Goal: Task Accomplishment & Management: Manage account settings

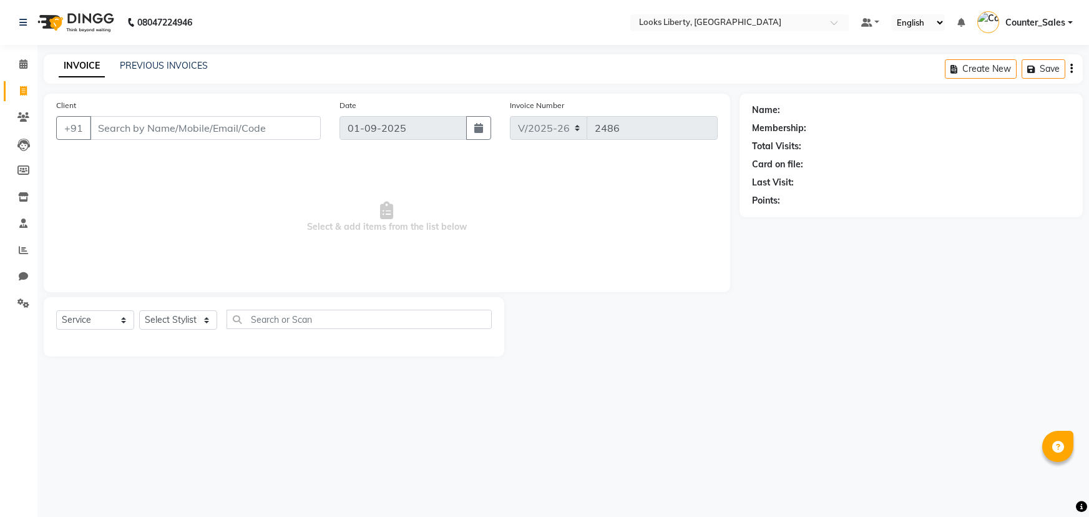
select select "4321"
select select "service"
click at [16, 62] on span at bounding box center [23, 64] width 22 height 14
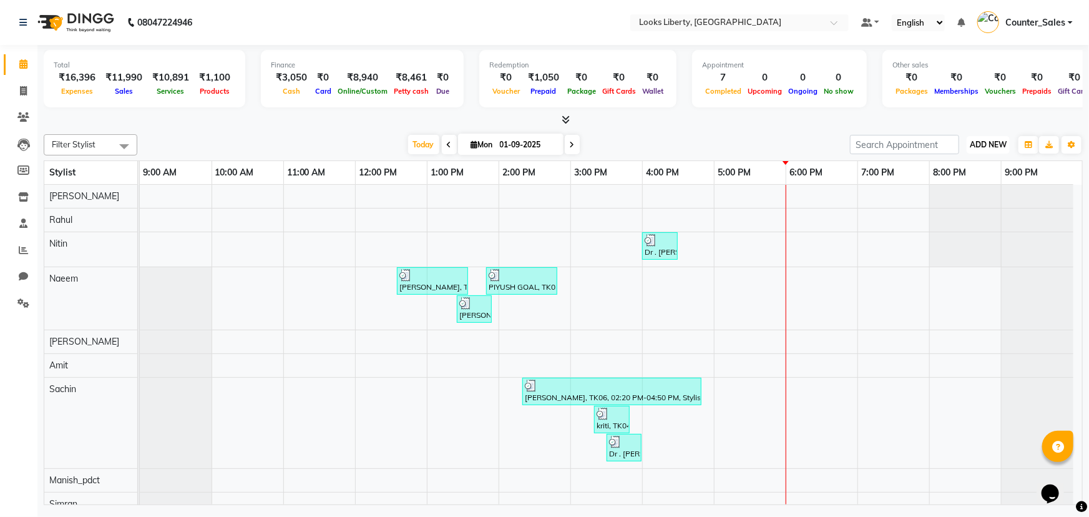
click at [979, 140] on span "ADD NEW" at bounding box center [988, 144] width 37 height 9
click at [962, 193] on link "Add Expense" at bounding box center [960, 200] width 99 height 16
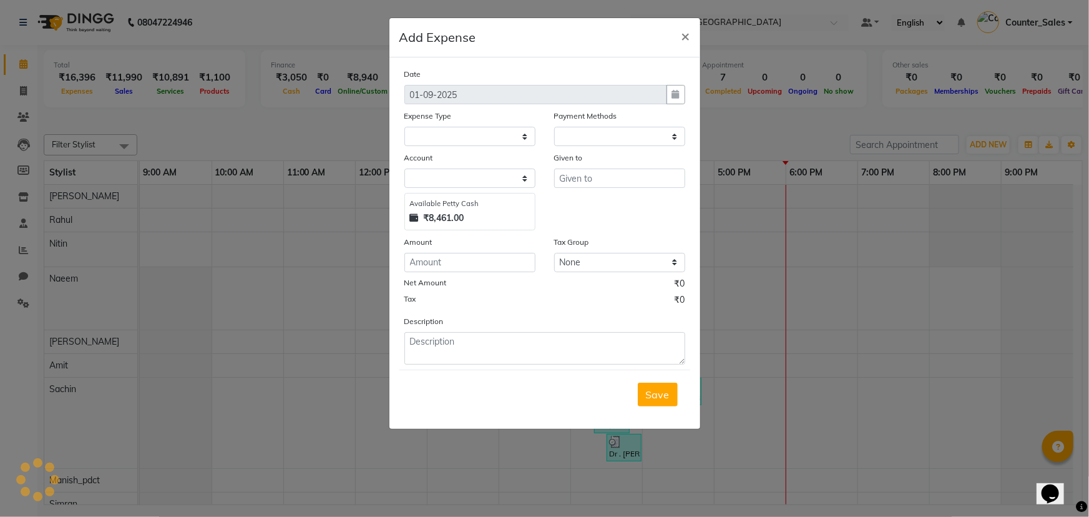
select select "1"
select select "3126"
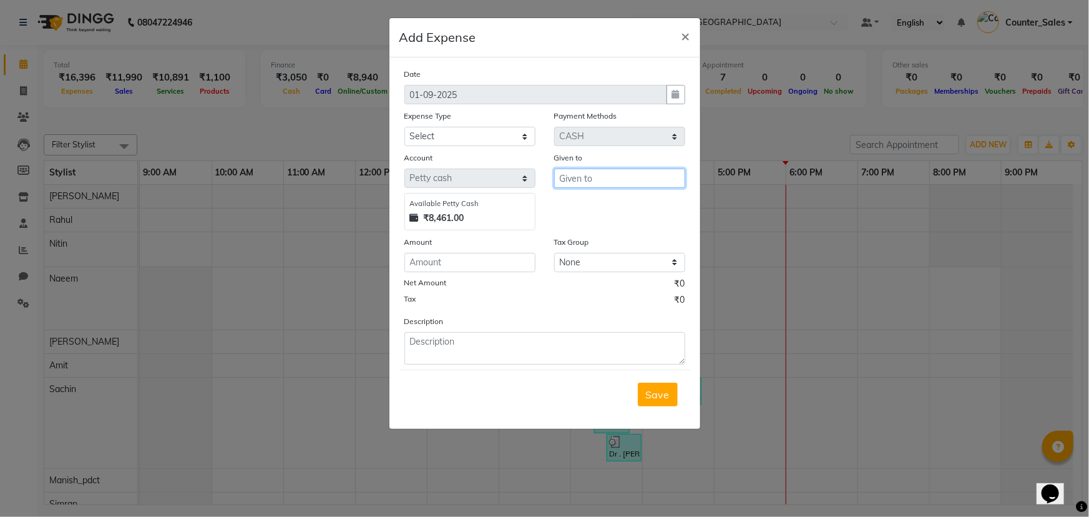
click at [598, 178] on input "text" at bounding box center [619, 177] width 131 height 19
type input "mehtab"
click at [447, 136] on select "Select Bank Deposit Blinkit Cash Handover CLIENT Client ordered food Client Ref…" at bounding box center [469, 136] width 131 height 19
select select "24076"
click at [404, 127] on select "Select Bank Deposit Blinkit Cash Handover CLIENT Client ordered food Client Ref…" at bounding box center [469, 136] width 131 height 19
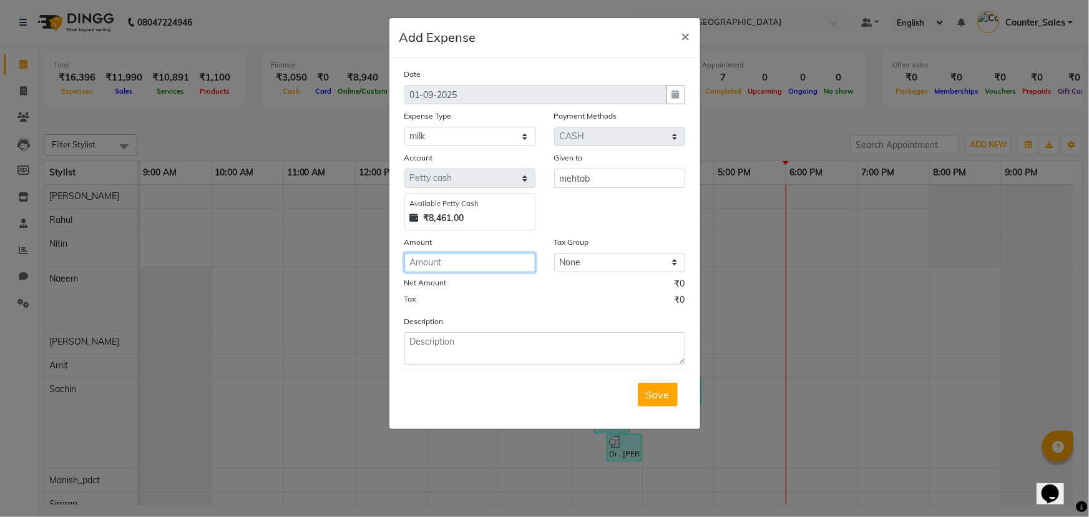
click at [456, 265] on input "number" at bounding box center [469, 262] width 131 height 19
type input "124"
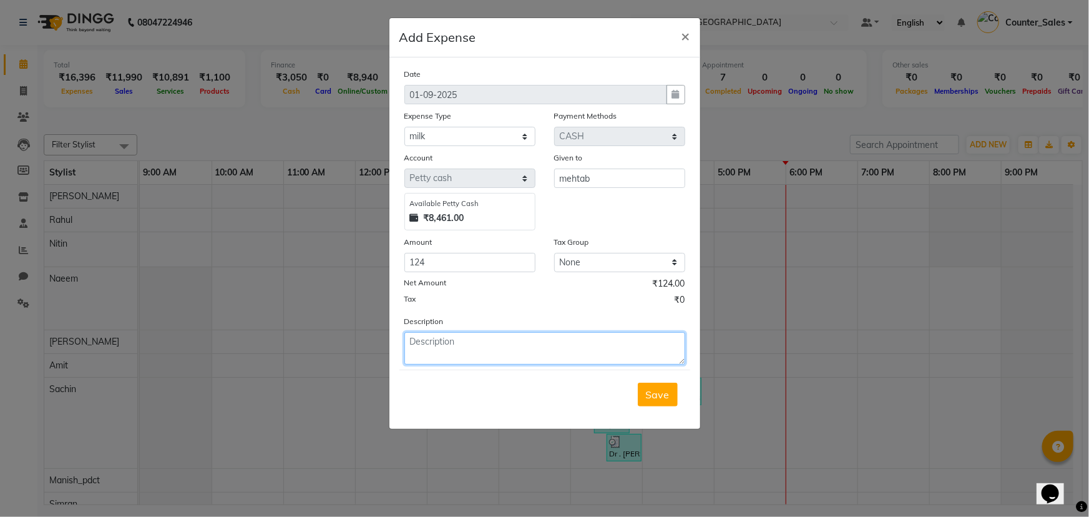
click at [442, 351] on textarea at bounding box center [544, 348] width 281 height 32
type textarea "milk"
click at [660, 395] on span "Save" at bounding box center [658, 394] width 24 height 12
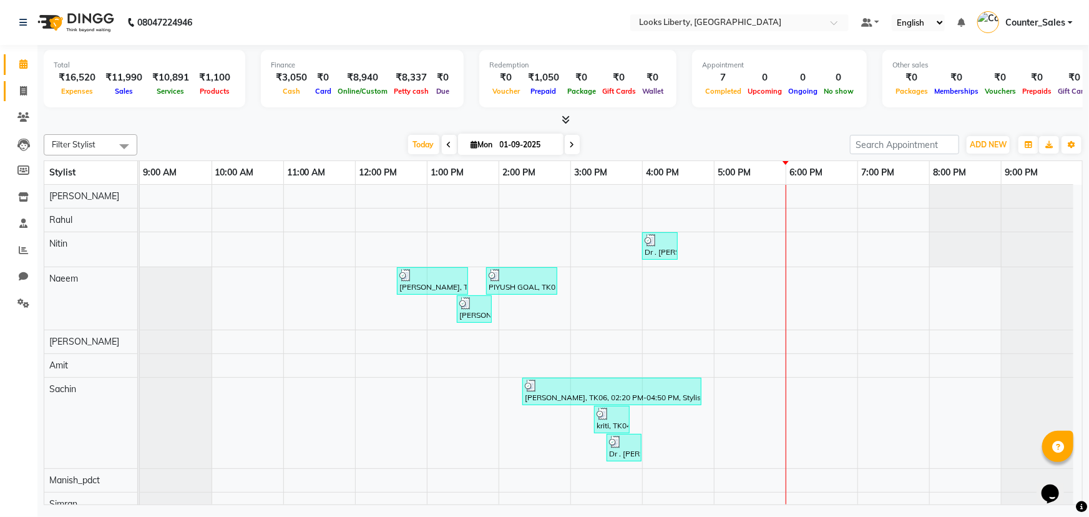
drag, startPoint x: 4, startPoint y: 84, endPoint x: 23, endPoint y: 85, distance: 18.8
click at [4, 84] on link "Invoice" at bounding box center [19, 91] width 30 height 21
select select "4321"
select select "service"
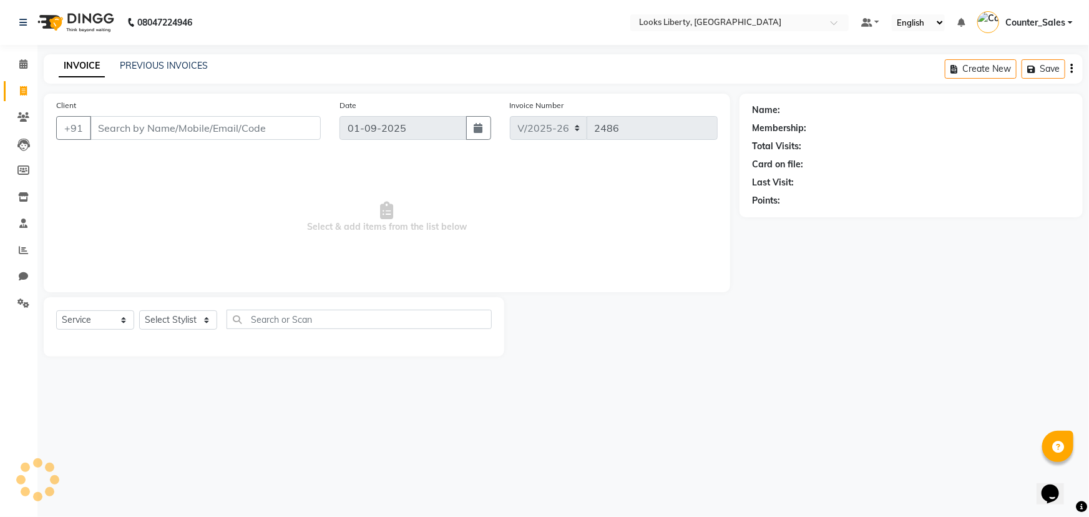
click at [152, 58] on div "INVOICE PREVIOUS INVOICES Create New Save" at bounding box center [563, 68] width 1039 height 29
click at [158, 62] on link "PREVIOUS INVOICES" at bounding box center [164, 65] width 88 height 11
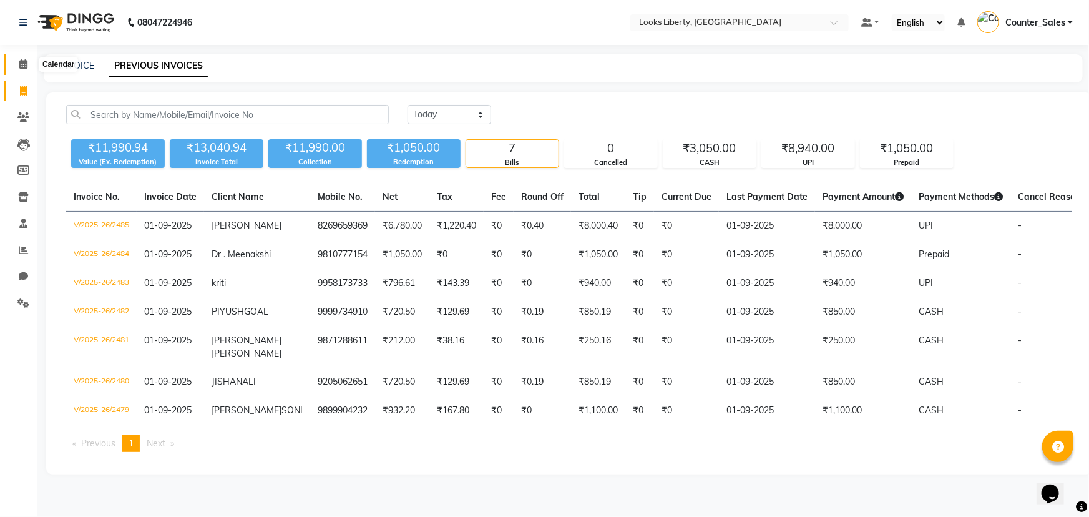
click at [15, 57] on span at bounding box center [23, 64] width 22 height 14
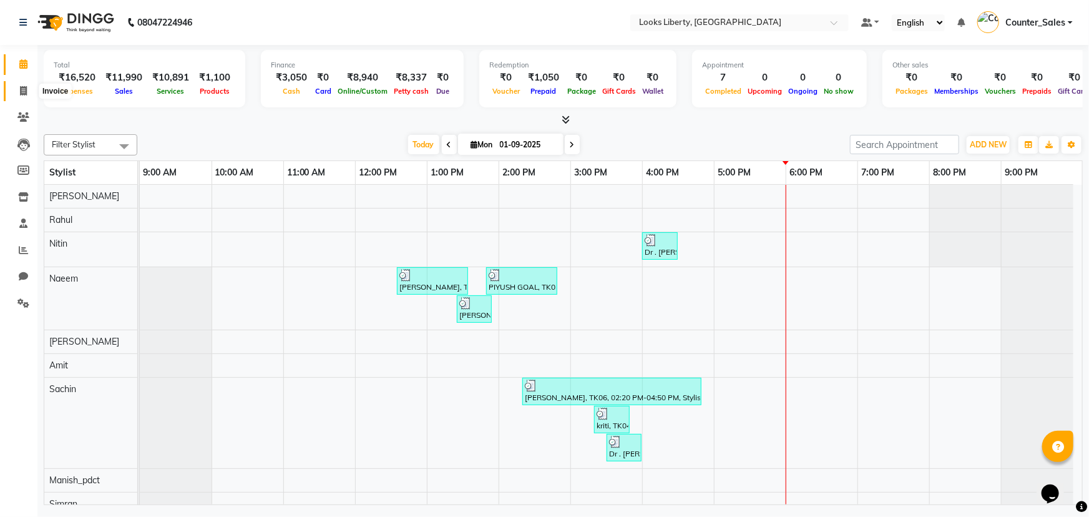
click at [26, 97] on span at bounding box center [23, 91] width 22 height 14
select select "4321"
select select "service"
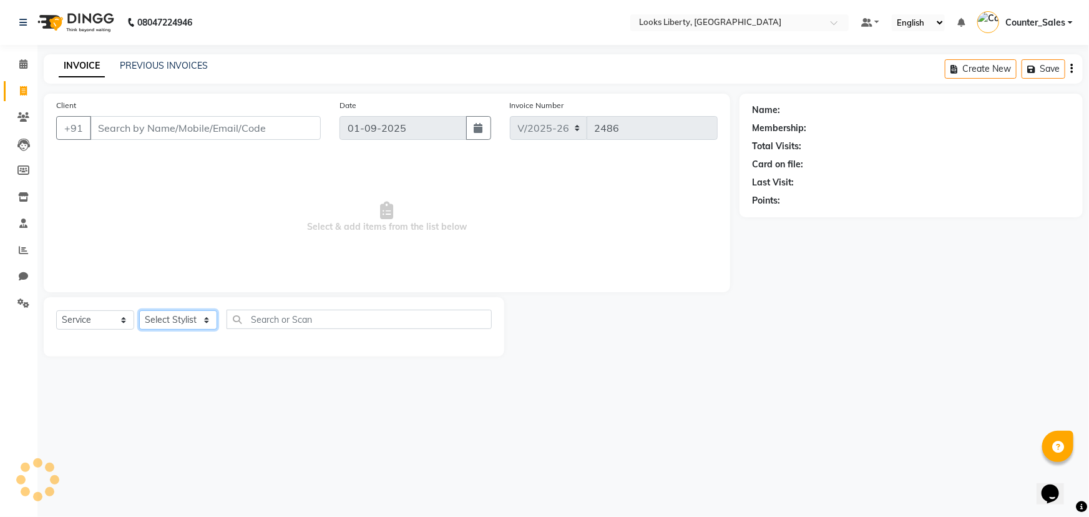
click at [152, 317] on select "Select Stylist Aijaz Amit Anjali_nail art Counter_Sales Manish_pdct Meet Naeem …" at bounding box center [178, 319] width 78 height 19
select select "23424"
click at [139, 310] on select "Select Stylist Aijaz Amit Anjali_nail art Counter_Sales Manish_pdct Meet Naeem …" at bounding box center [178, 319] width 78 height 19
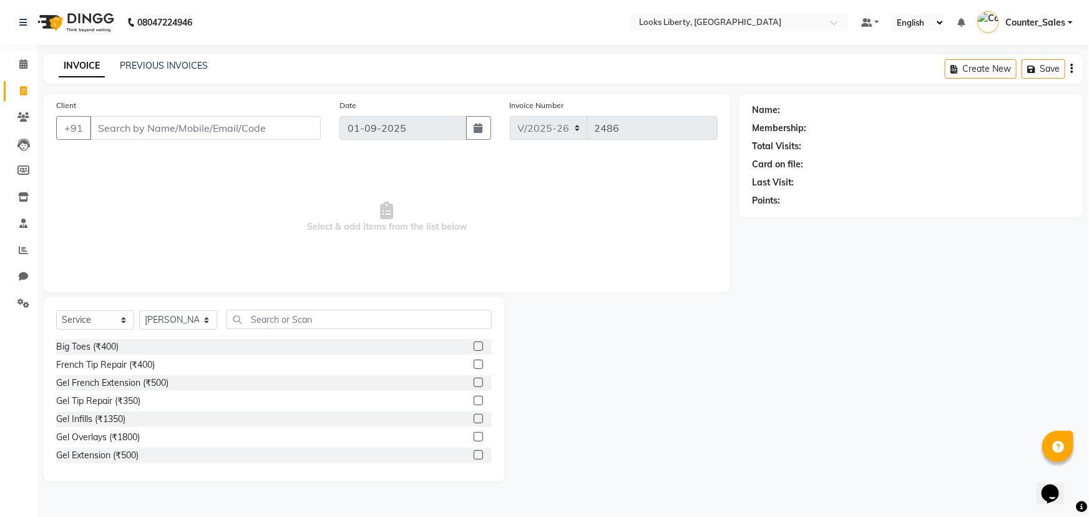
click at [255, 305] on div "Select Service Product Membership Package Voucher Prepaid Gift Card Select Styl…" at bounding box center [274, 389] width 461 height 184
click at [263, 314] on input "text" at bounding box center [359, 319] width 265 height 19
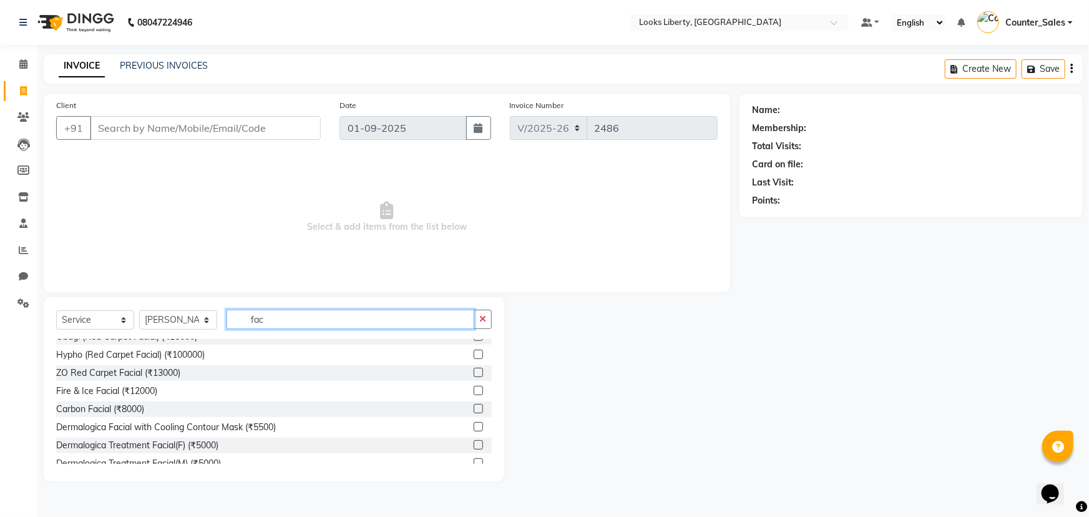
scroll to position [113, 0]
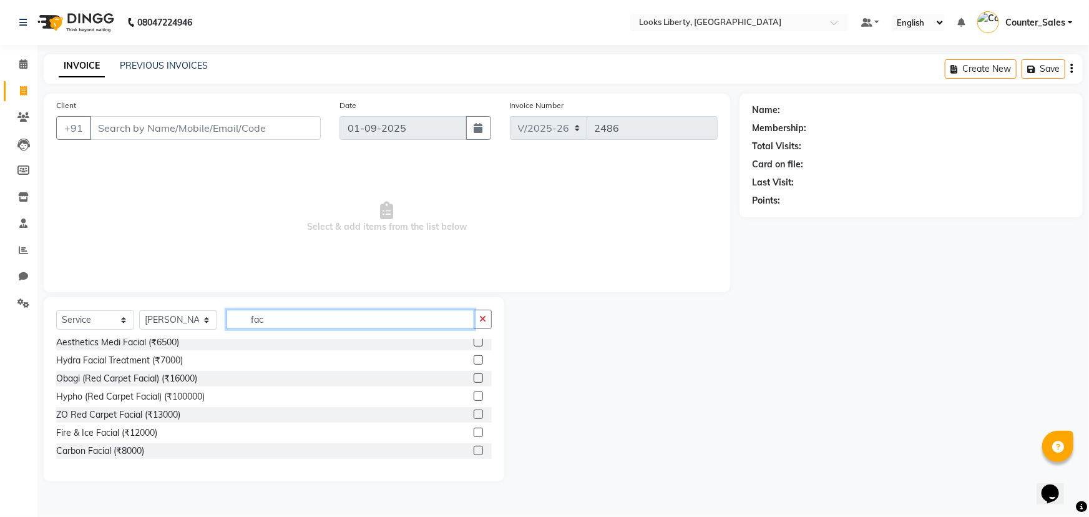
click at [273, 325] on input "fac" at bounding box center [351, 319] width 248 height 19
type input "d e"
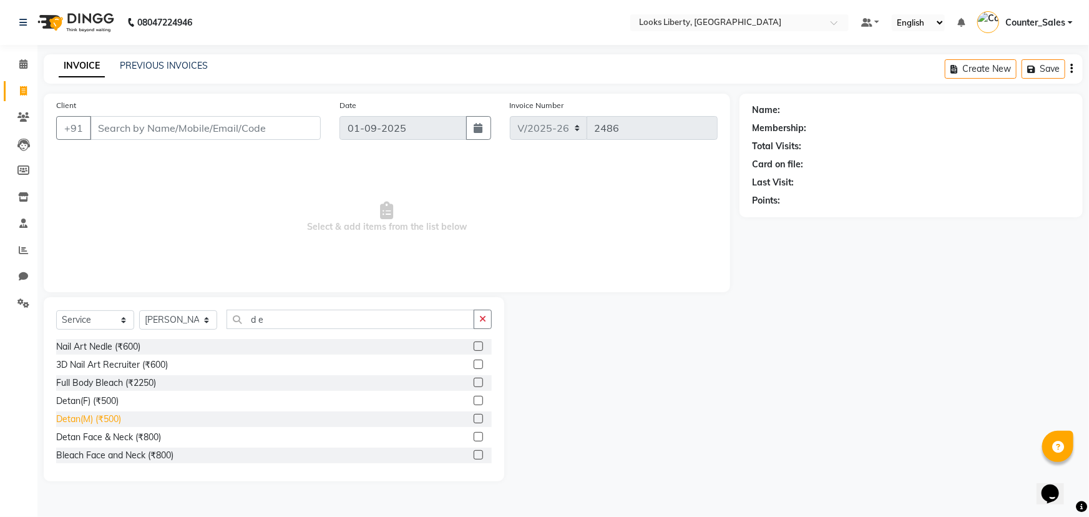
click at [107, 414] on div "Detan(M) (₹500)" at bounding box center [88, 418] width 65 height 13
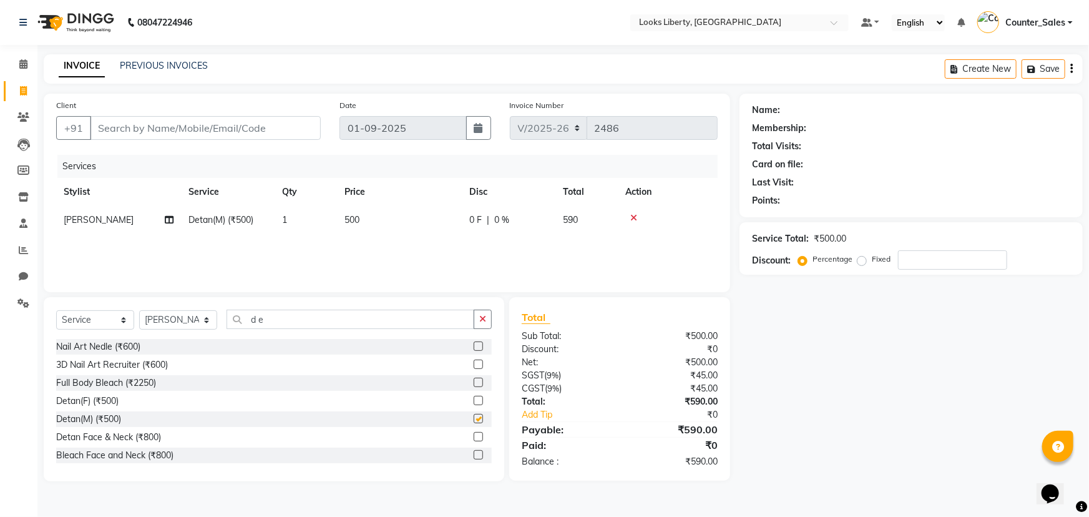
checkbox input "false"
click at [396, 228] on td "500" at bounding box center [399, 220] width 125 height 28
select select "23424"
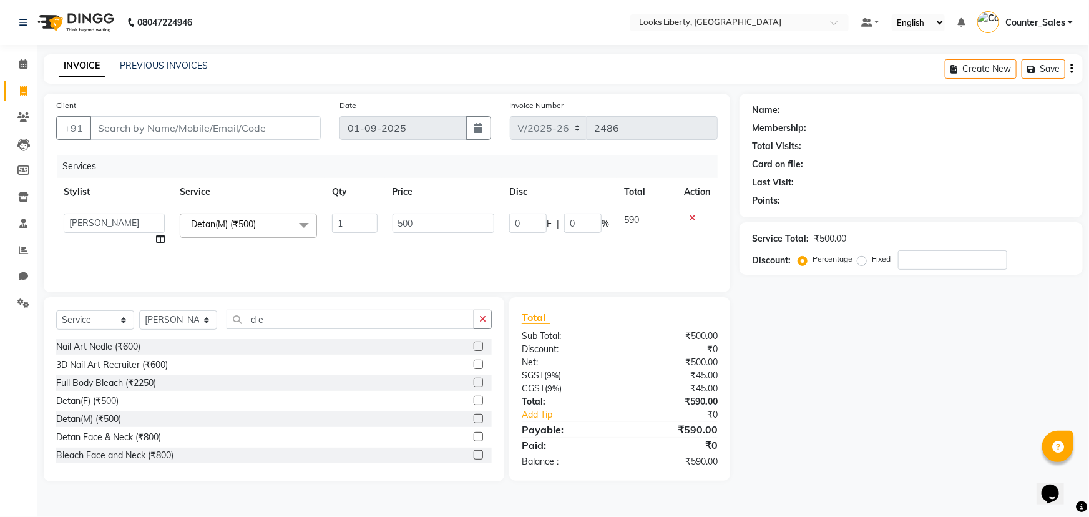
click at [413, 220] on input "500" at bounding box center [443, 222] width 102 height 19
type input "1000"
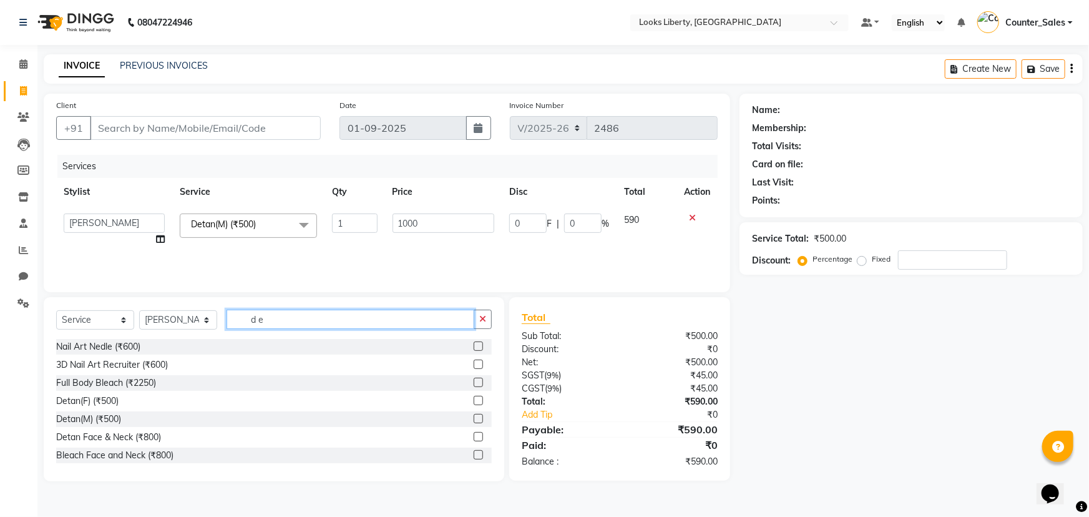
click at [251, 325] on input "d e" at bounding box center [351, 319] width 248 height 19
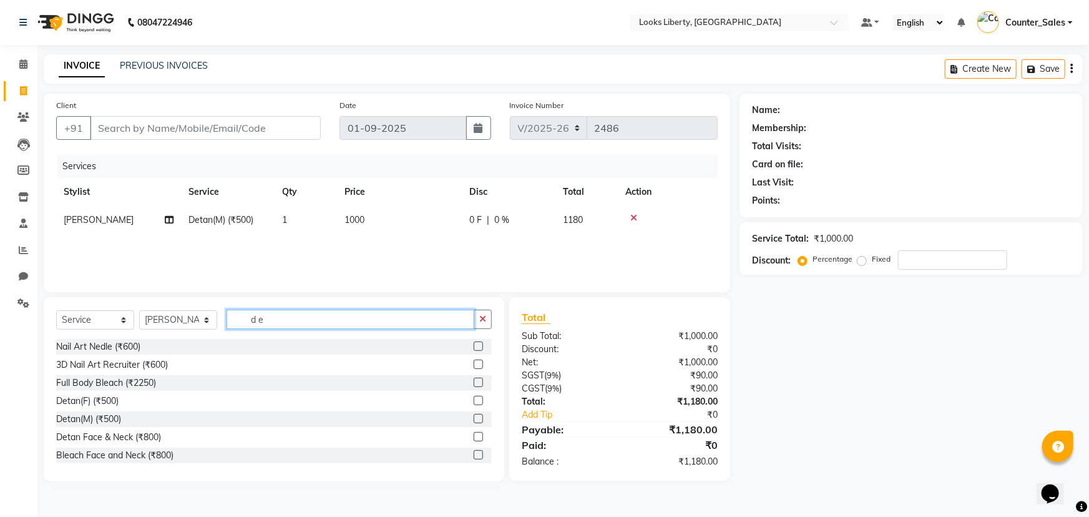
click at [251, 325] on input "d e" at bounding box center [351, 319] width 248 height 19
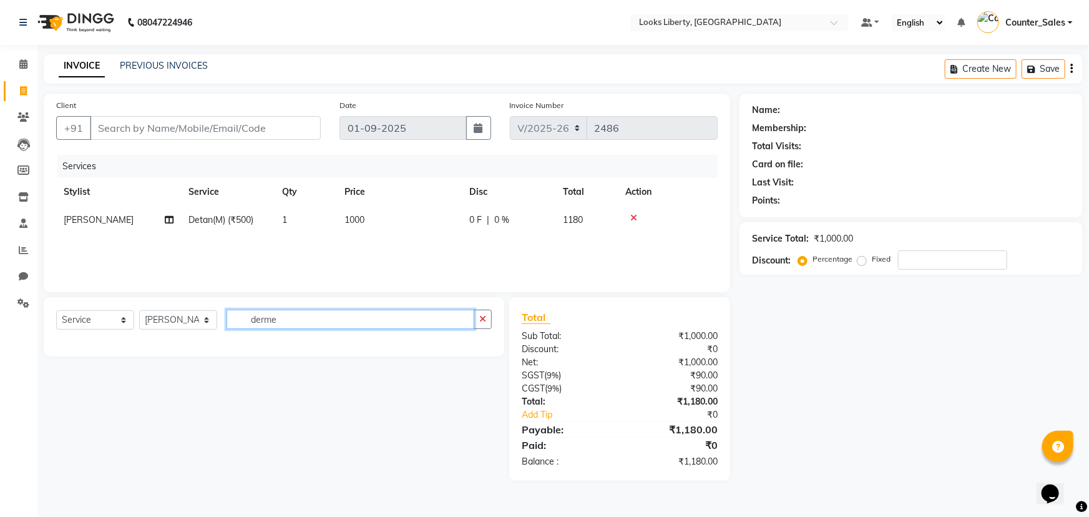
click at [306, 324] on input "derme" at bounding box center [351, 319] width 248 height 19
click at [305, 324] on input "derme" at bounding box center [351, 319] width 248 height 19
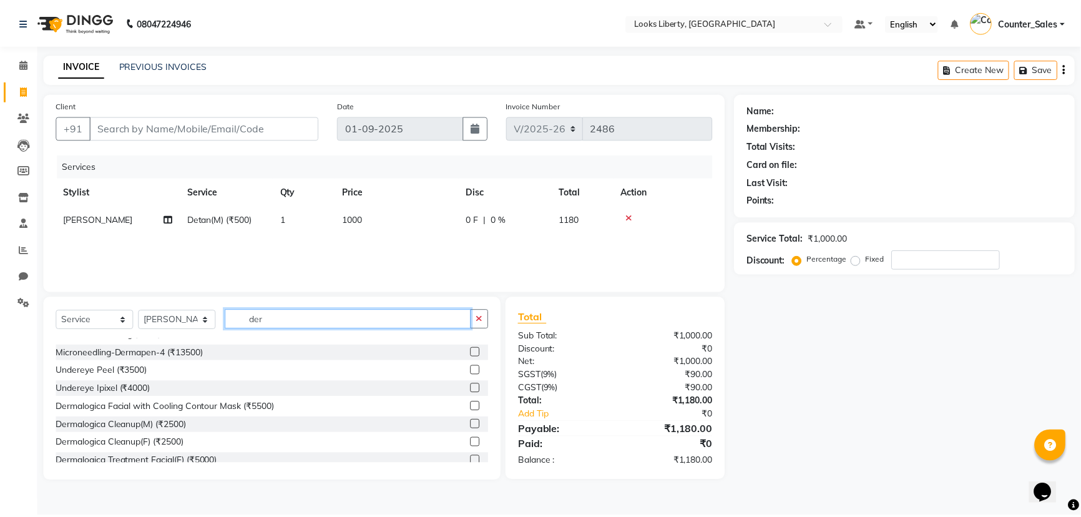
scroll to position [56, 0]
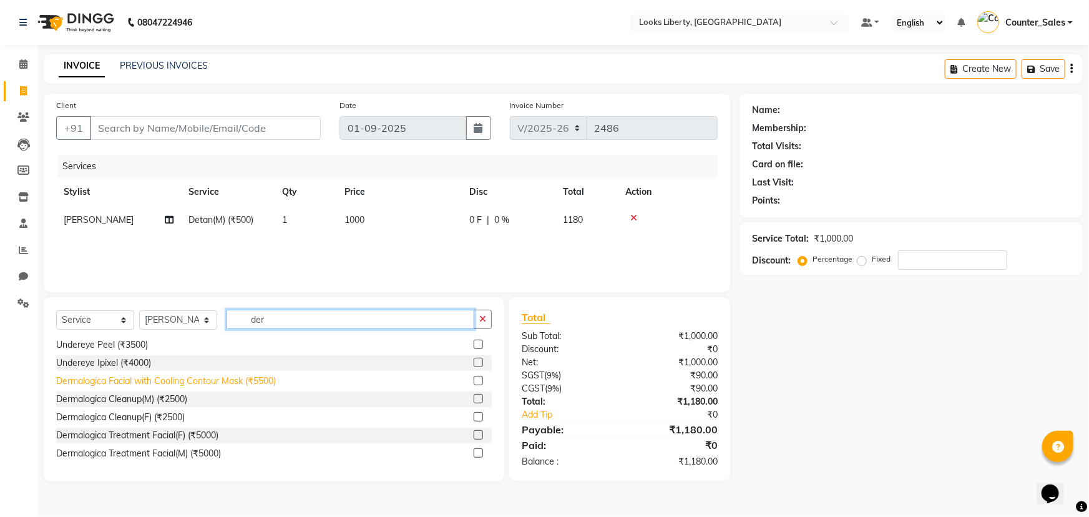
type input "der"
click at [253, 383] on div "Dermalogica Facial with Cooling Contour Mask (₹5500)" at bounding box center [166, 380] width 220 height 13
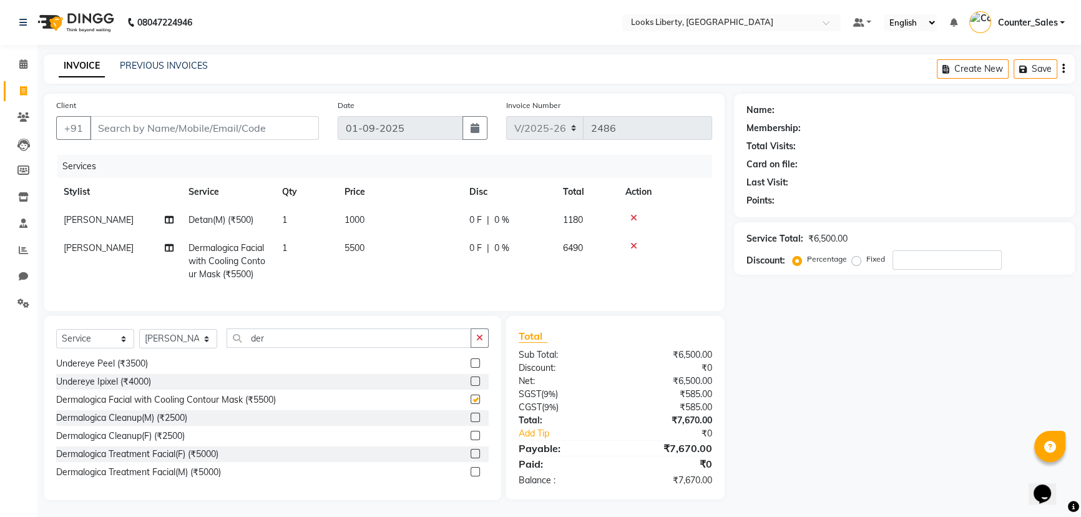
checkbox input "false"
click at [289, 348] on input "der" at bounding box center [349, 337] width 245 height 19
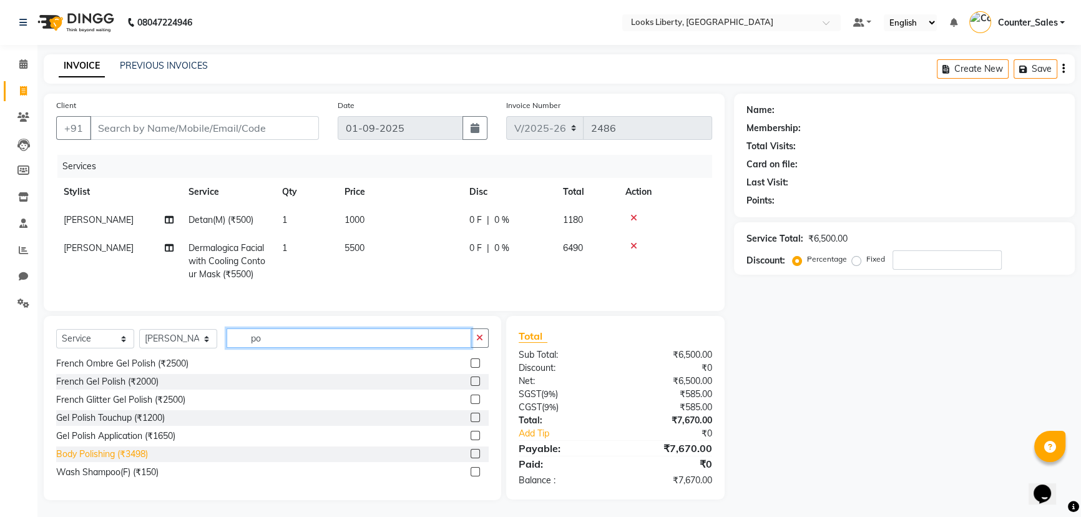
type input "po"
click at [125, 461] on div "Body Polishing (₹3498)" at bounding box center [102, 453] width 92 height 13
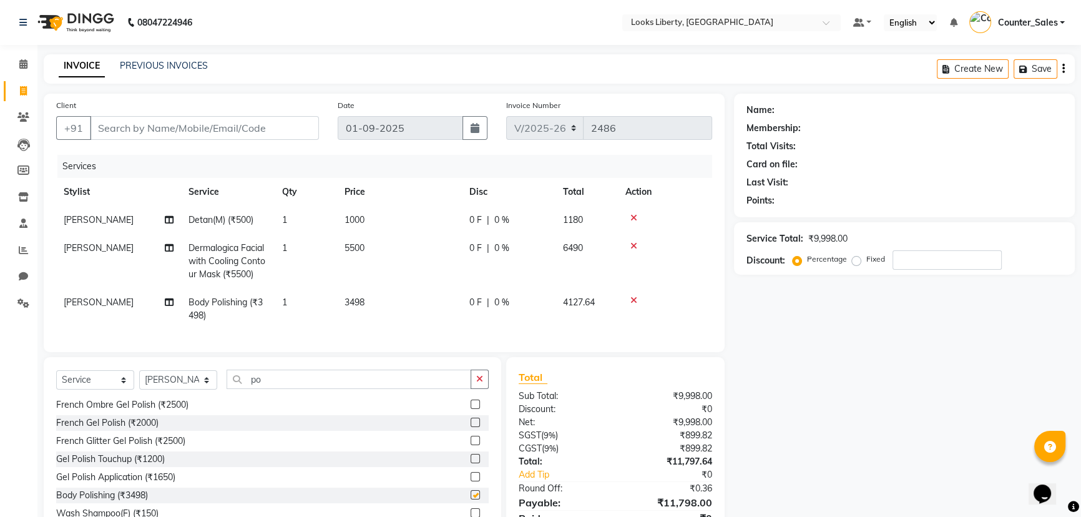
checkbox input "false"
click at [298, 378] on input "po" at bounding box center [349, 378] width 245 height 19
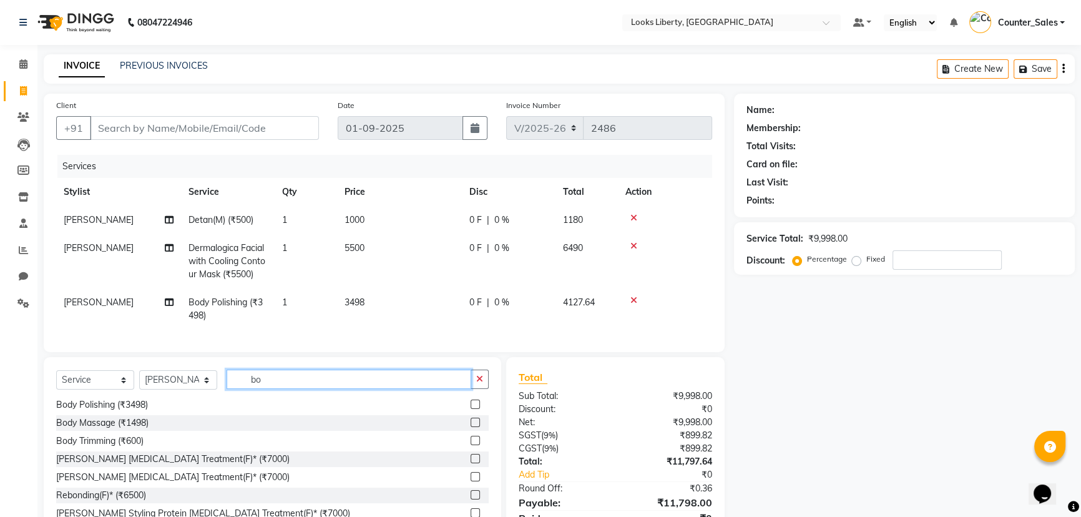
scroll to position [0, 0]
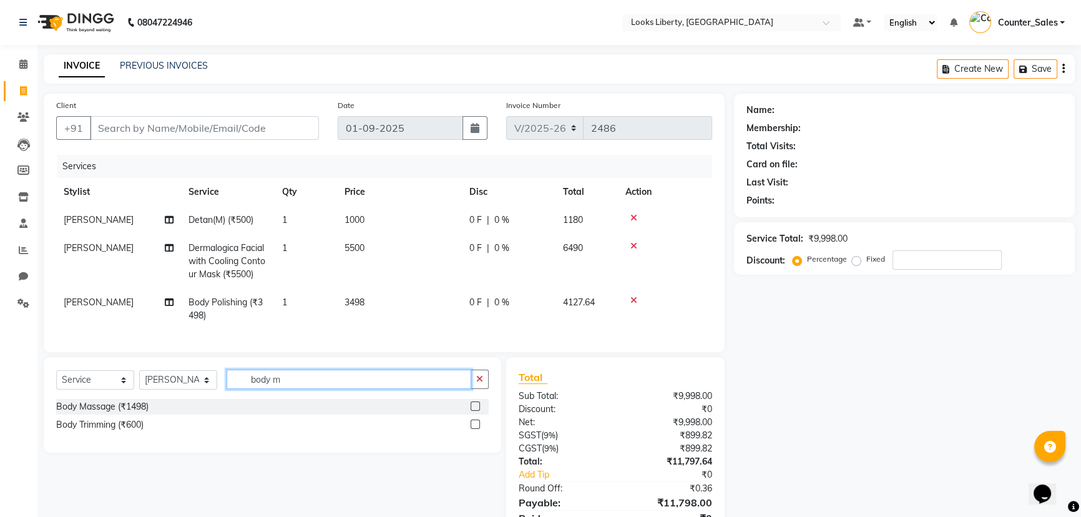
type input "body m"
click at [139, 399] on div "Select Service Product Membership Package Voucher Prepaid Gift Card Select Styl…" at bounding box center [272, 383] width 432 height 29
click at [137, 407] on div "Body Massage (₹1498)" at bounding box center [272, 407] width 432 height 16
click at [133, 410] on div "Body Massage (₹1498)" at bounding box center [102, 406] width 92 height 13
checkbox input "false"
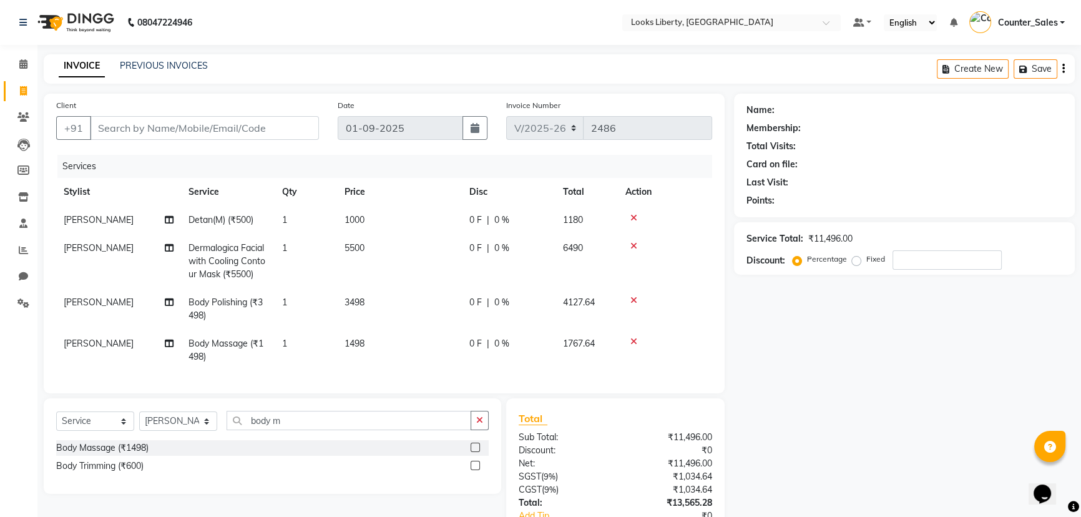
click at [413, 300] on td "3498" at bounding box center [399, 308] width 125 height 41
select select "23424"
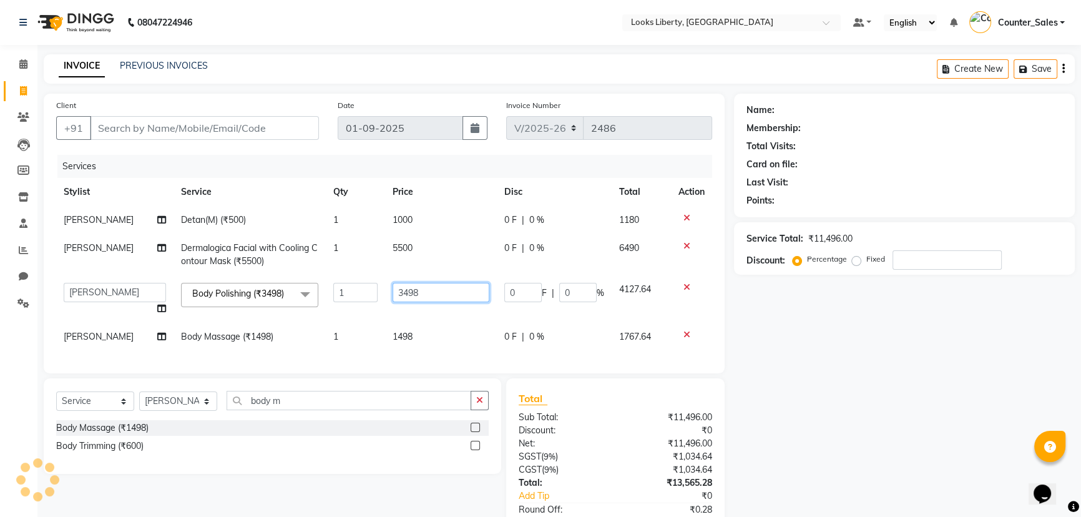
click at [424, 298] on input "3498" at bounding box center [440, 292] width 97 height 19
type input "4500"
click at [414, 324] on tbody "Neetu Arya Detan(M) (₹500) 1 1000 0 F | 0 % 1180 Neetu Arya Dermalogica Facial …" at bounding box center [384, 278] width 656 height 145
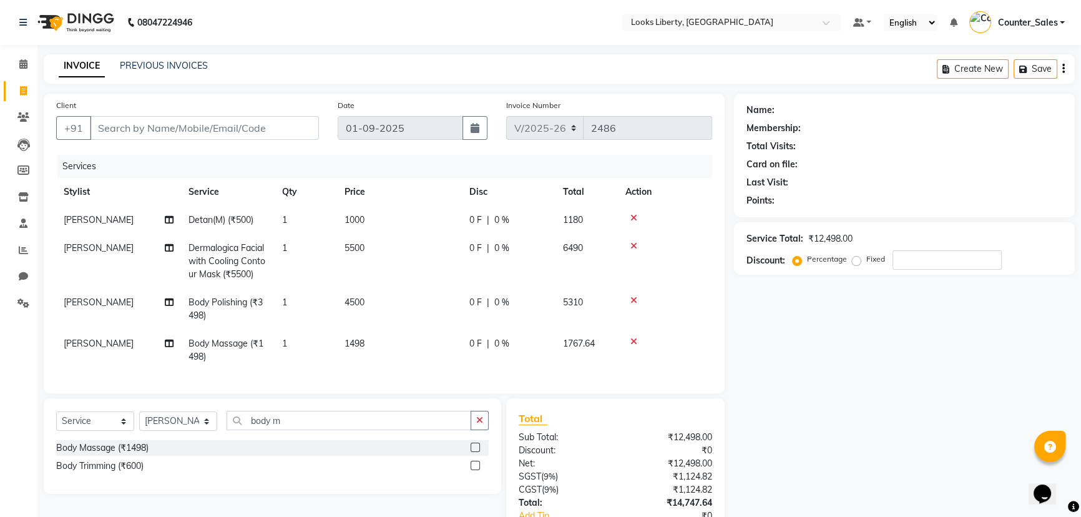
click at [412, 338] on td "1498" at bounding box center [399, 349] width 125 height 41
select select "23424"
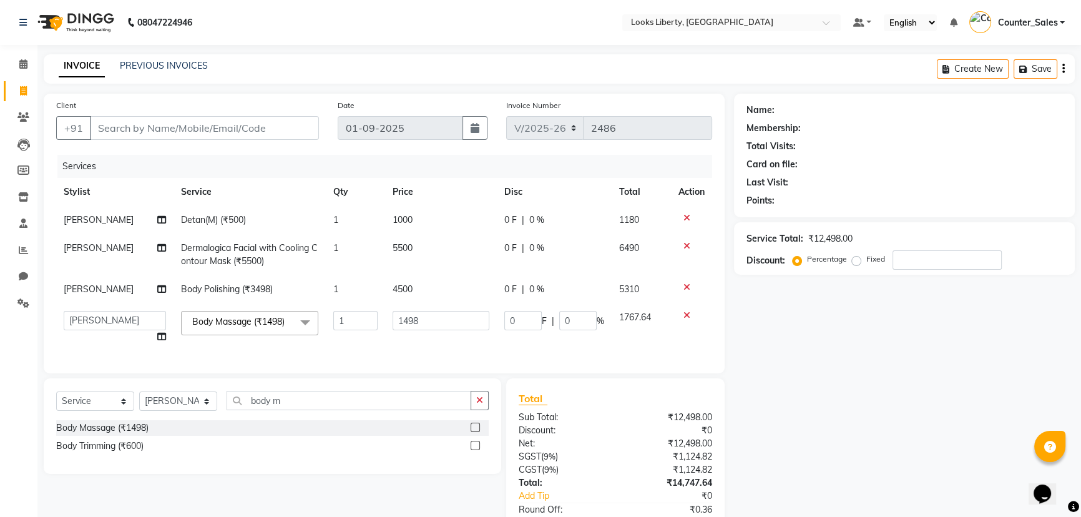
click at [412, 338] on td "1498" at bounding box center [441, 326] width 112 height 47
click at [412, 324] on input "1498" at bounding box center [440, 320] width 97 height 19
type input "4500"
click at [262, 403] on div "Client +91 Date 01-09-2025 Invoice Number V/2025 V/2025-26 2486 Services Stylis…" at bounding box center [384, 334] width 700 height 481
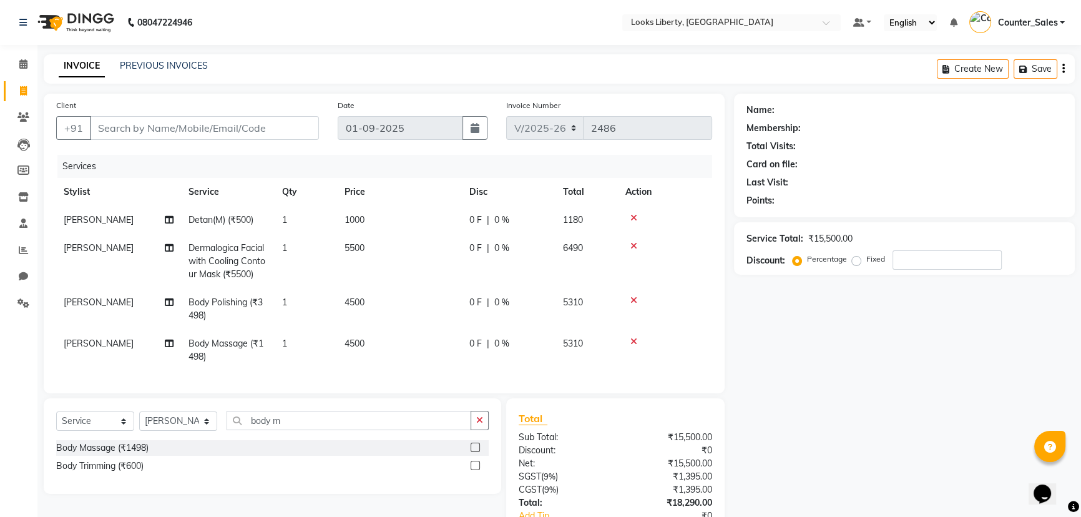
click at [262, 403] on div "Client +91 Date 01-09-2025 Invoice Number V/2025 V/2025-26 2486 Services Stylis…" at bounding box center [384, 338] width 700 height 488
click at [266, 424] on input "body m" at bounding box center [349, 420] width 245 height 19
click at [280, 430] on input "body m" at bounding box center [349, 420] width 245 height 19
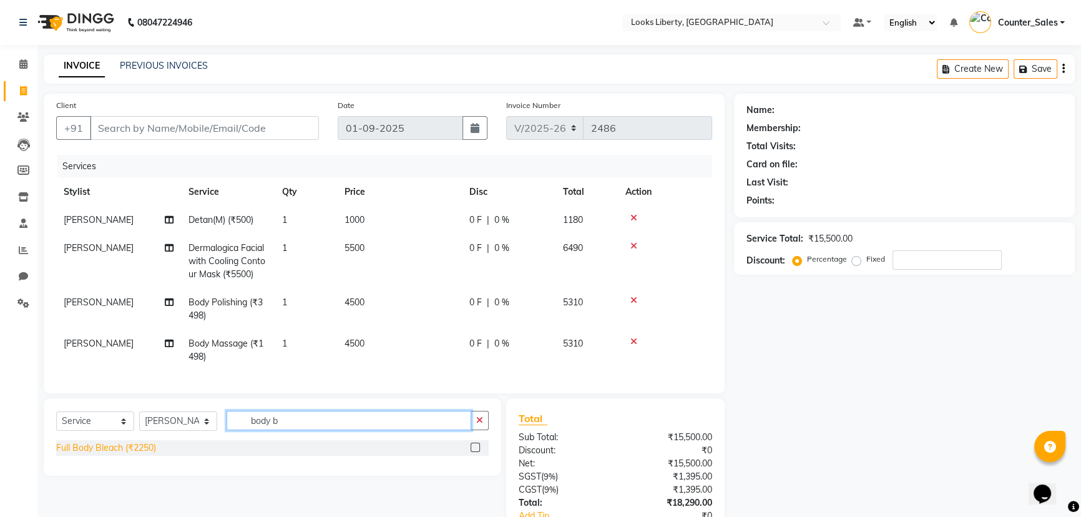
type input "body b"
click at [134, 454] on div "Full Body Bleach (₹2250)" at bounding box center [106, 447] width 100 height 13
checkbox input "false"
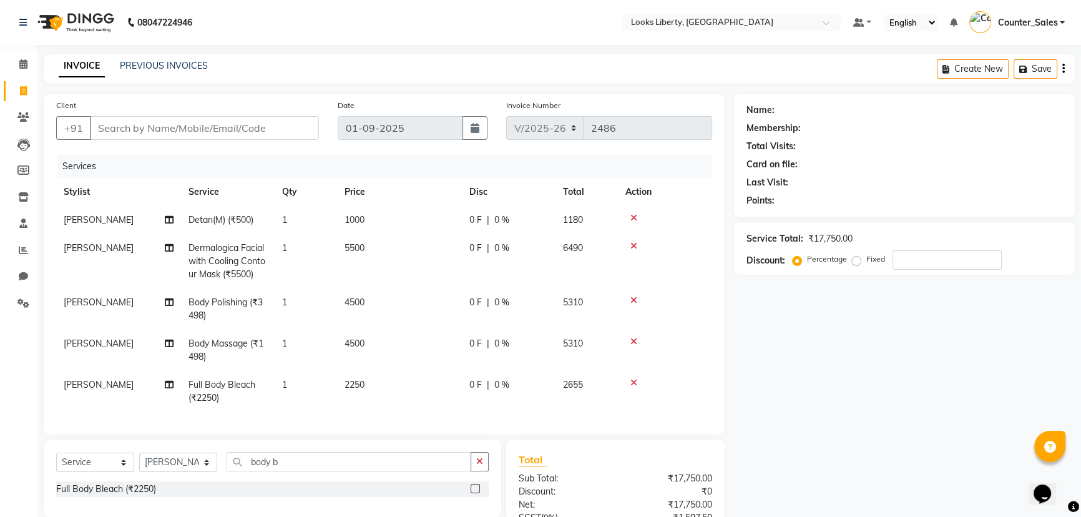
click at [397, 381] on td "2250" at bounding box center [399, 391] width 125 height 41
select select "23424"
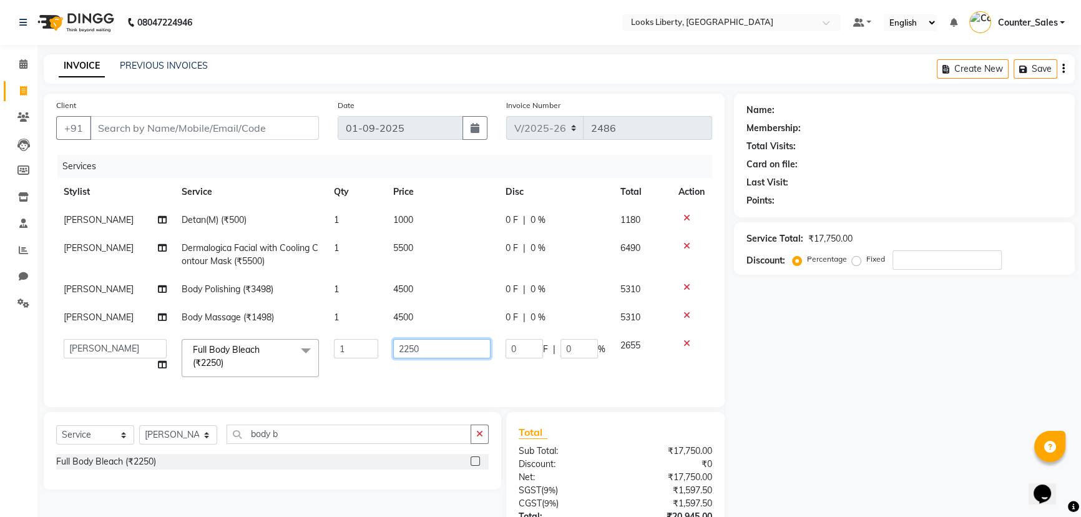
click at [469, 356] on input "2250" at bounding box center [441, 348] width 97 height 19
click at [468, 356] on input "2250" at bounding box center [441, 348] width 97 height 19
type input "3500"
click at [576, 462] on div "Total Sub Total: ₹17,750.00 Discount: ₹0 Net: ₹17,750.00 SGST ( 9% ) ₹1,597.50 …" at bounding box center [616, 503] width 194 height 158
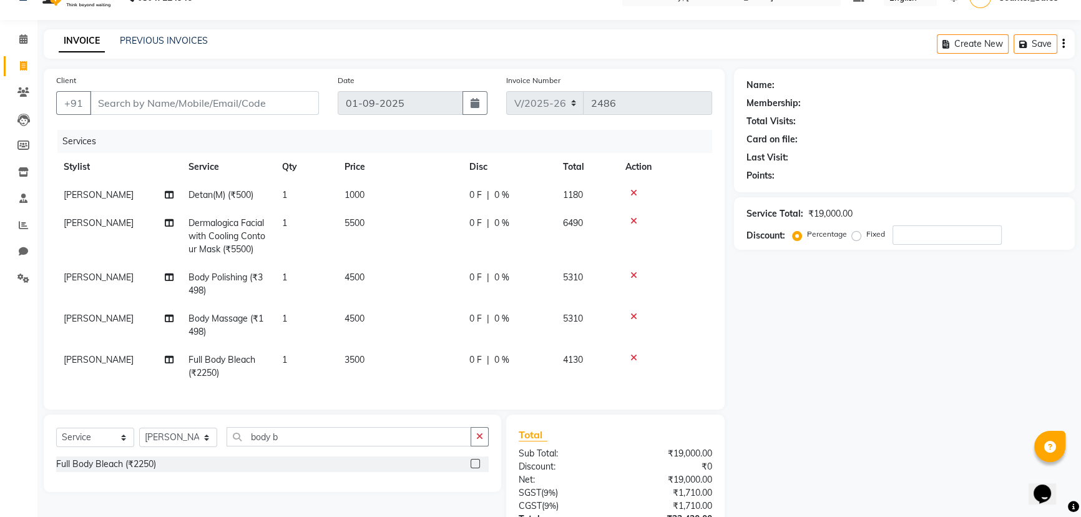
scroll to position [20, 0]
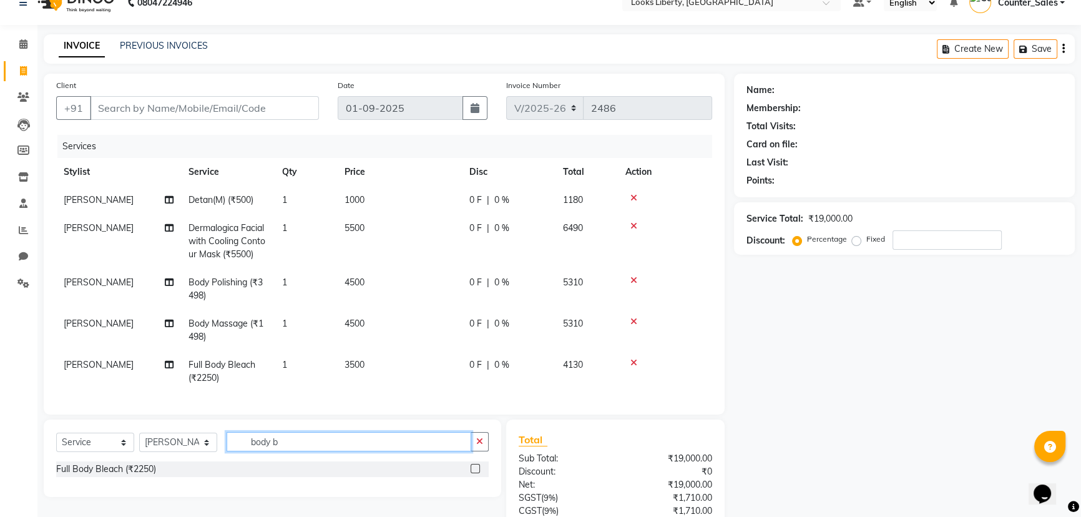
click at [320, 447] on input "body b" at bounding box center [349, 441] width 245 height 19
type input "b"
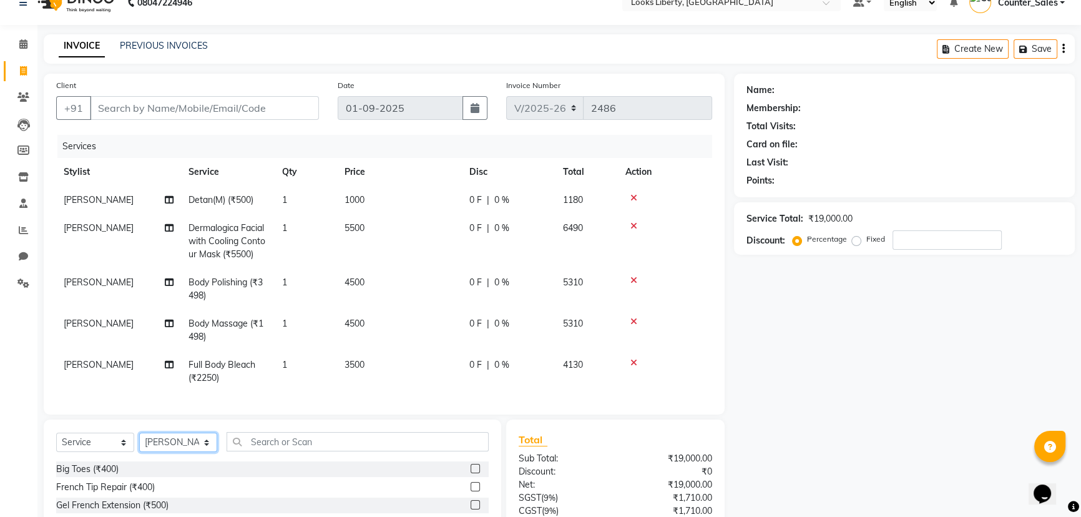
click at [166, 449] on select "Select Stylist Aijaz Amit Anjali_nail art Counter_Sales Manish_pdct Meet Naeem …" at bounding box center [178, 441] width 78 height 19
select select "57639"
click at [139, 441] on select "Select Stylist Aijaz Amit Anjali_nail art Counter_Sales Manish_pdct Meet Naeem …" at bounding box center [178, 441] width 78 height 19
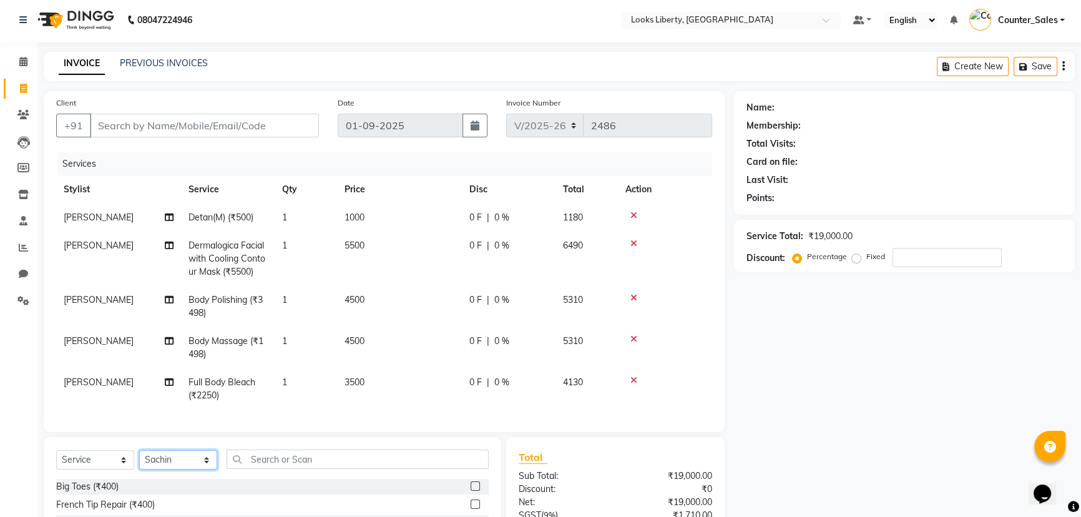
scroll to position [0, 0]
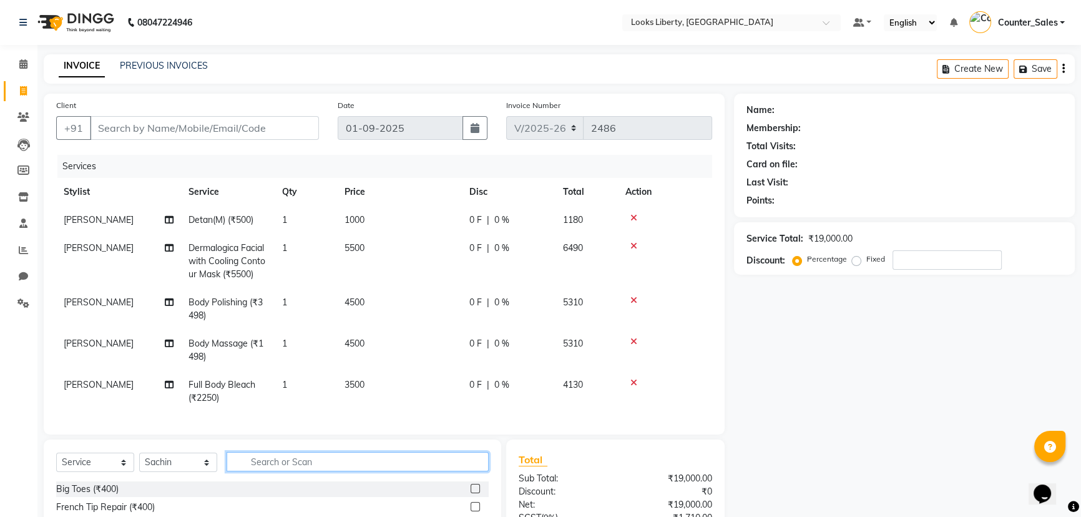
click at [247, 471] on input "text" at bounding box center [358, 461] width 262 height 19
type input "inoa"
click at [137, 493] on div "Roots Touchup Inoa(F) (₹2000)" at bounding box center [117, 488] width 123 height 13
checkbox input "false"
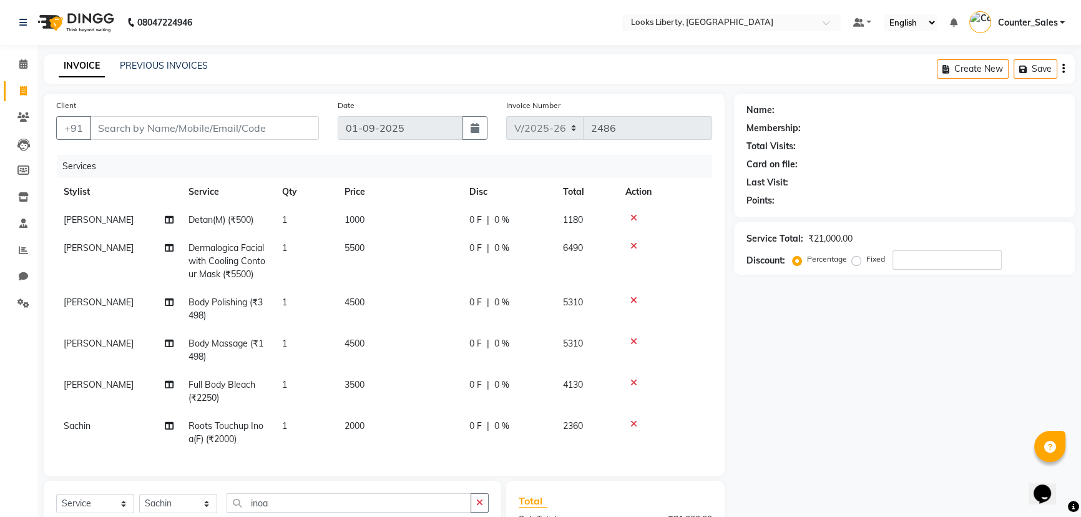
drag, startPoint x: 371, startPoint y: 420, endPoint x: 437, endPoint y: 412, distance: 66.6
click at [372, 421] on td "2000" at bounding box center [399, 432] width 125 height 41
select select "57639"
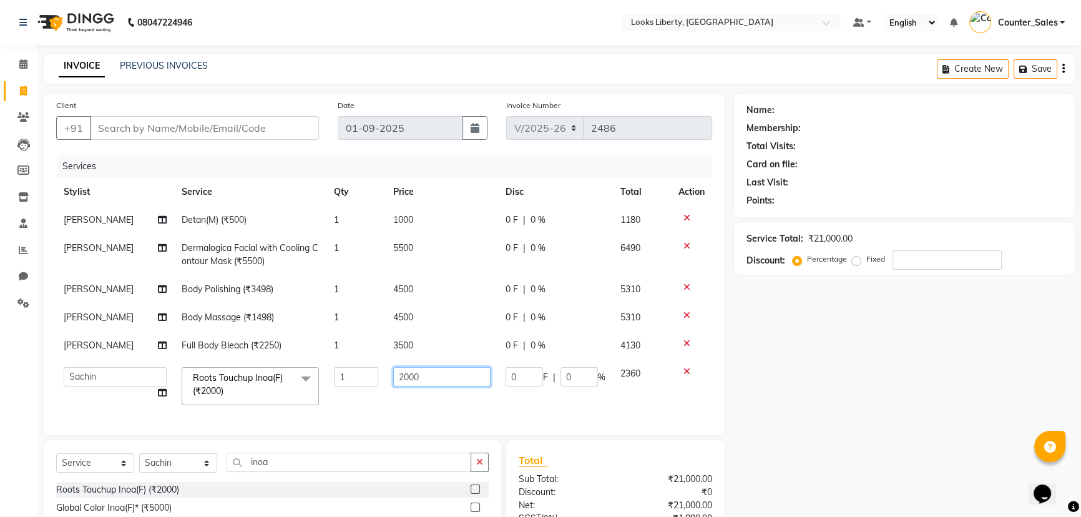
click at [454, 381] on input "2000" at bounding box center [441, 376] width 97 height 19
click at [452, 381] on input "2000" at bounding box center [441, 376] width 97 height 19
click at [454, 378] on input "2000" at bounding box center [441, 376] width 97 height 19
click at [454, 377] on input "2000" at bounding box center [441, 376] width 97 height 19
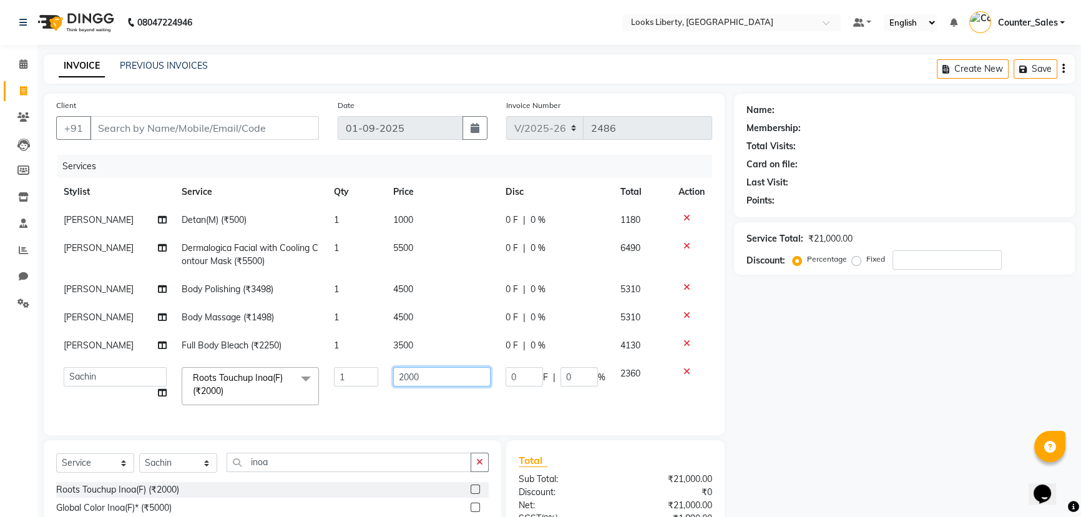
click at [456, 377] on input "2000" at bounding box center [441, 376] width 97 height 19
type input "1200"
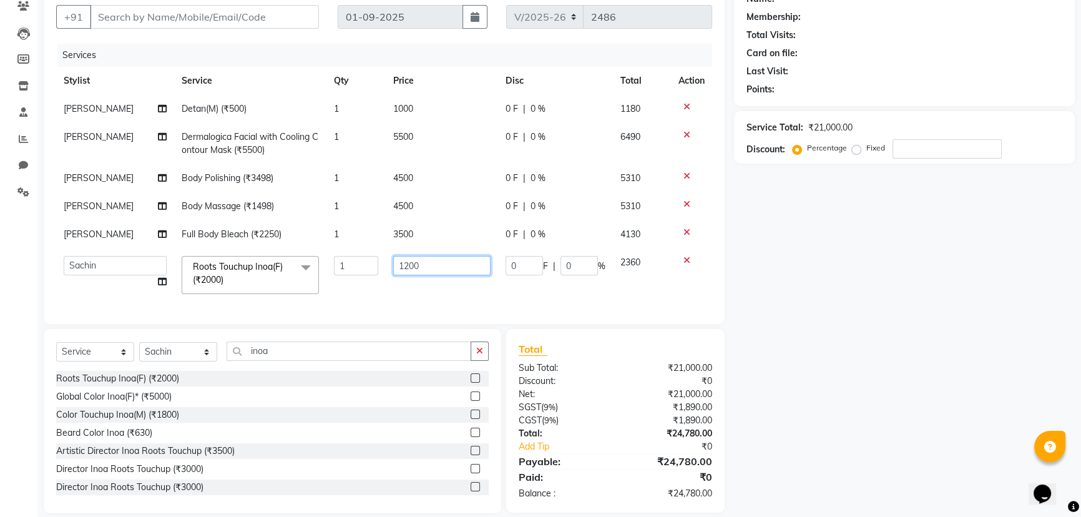
scroll to position [134, 0]
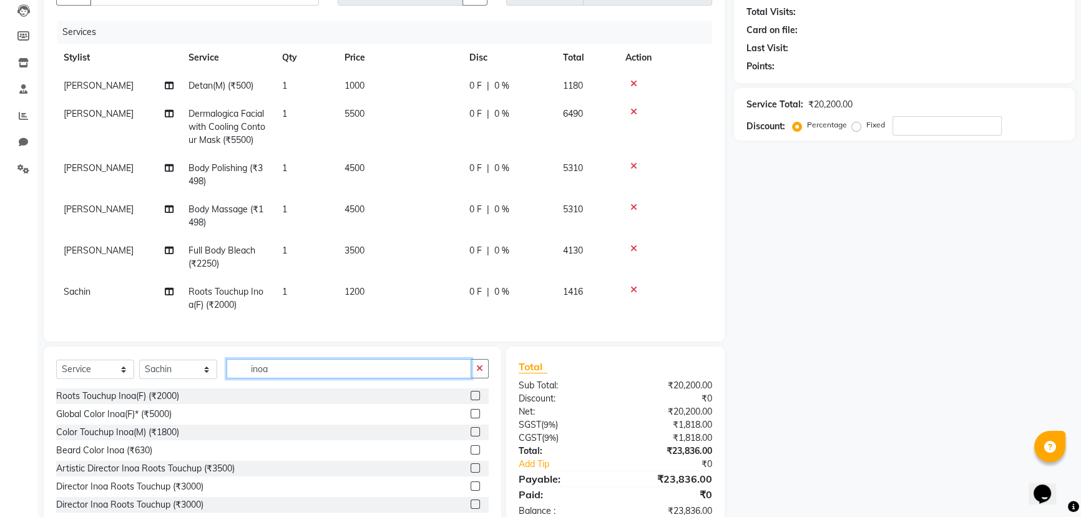
click at [318, 363] on input "inoa" at bounding box center [349, 368] width 245 height 19
click at [314, 364] on input "inoa" at bounding box center [349, 368] width 245 height 19
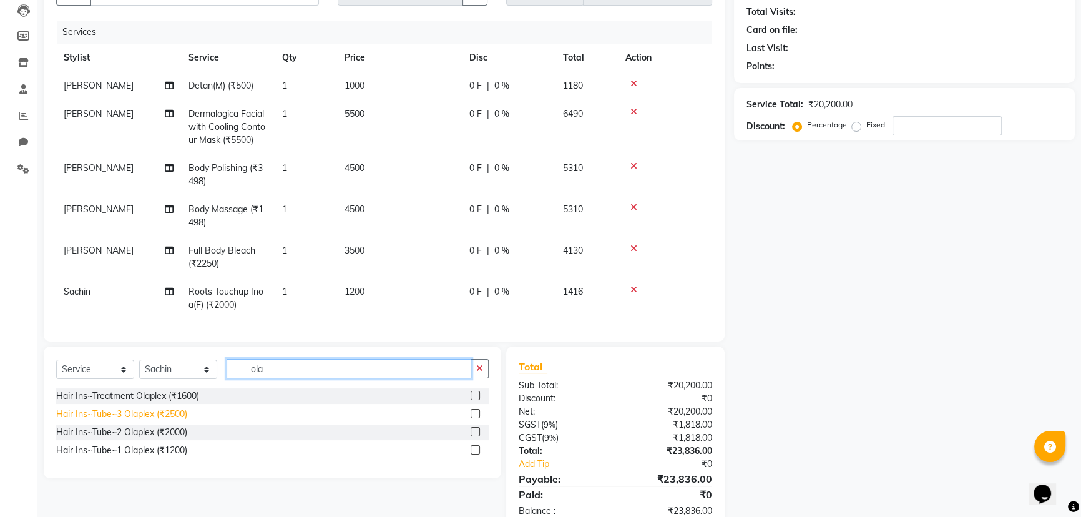
type input "ola"
click at [177, 416] on div "Hair Ins~Tube~3 Olaplex (₹2500)" at bounding box center [121, 413] width 131 height 13
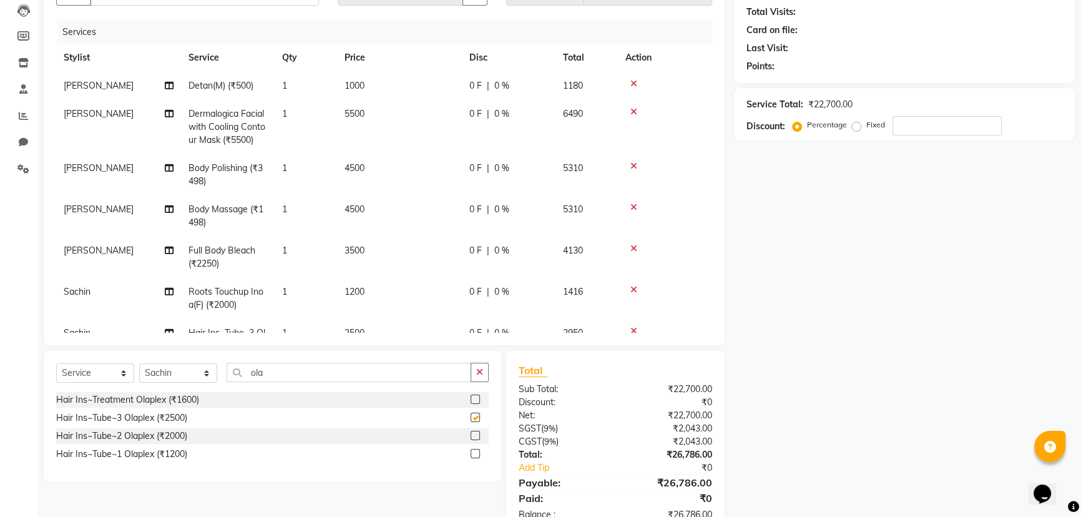
checkbox input "false"
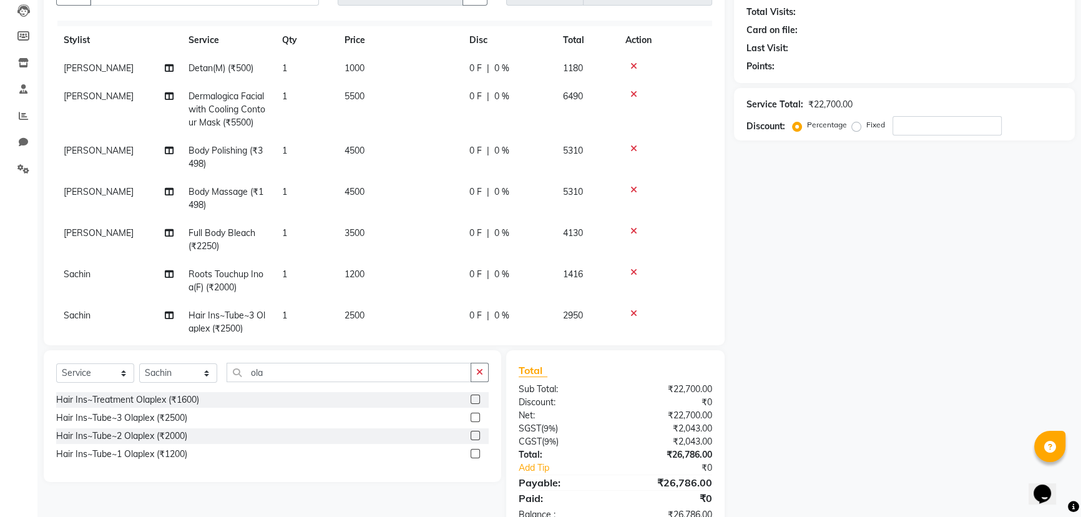
scroll to position [46, 0]
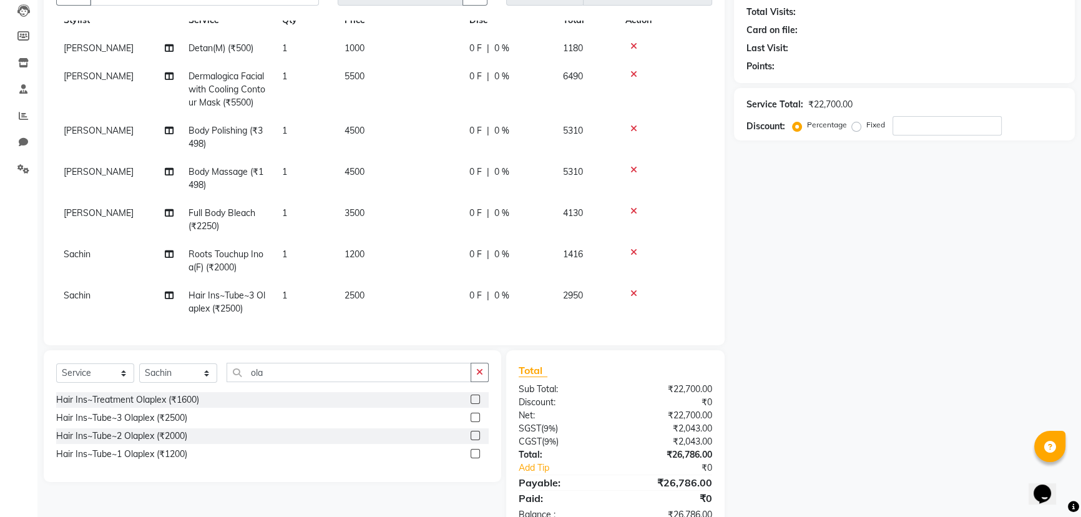
click at [422, 288] on td "2500" at bounding box center [399, 301] width 125 height 41
select select "57639"
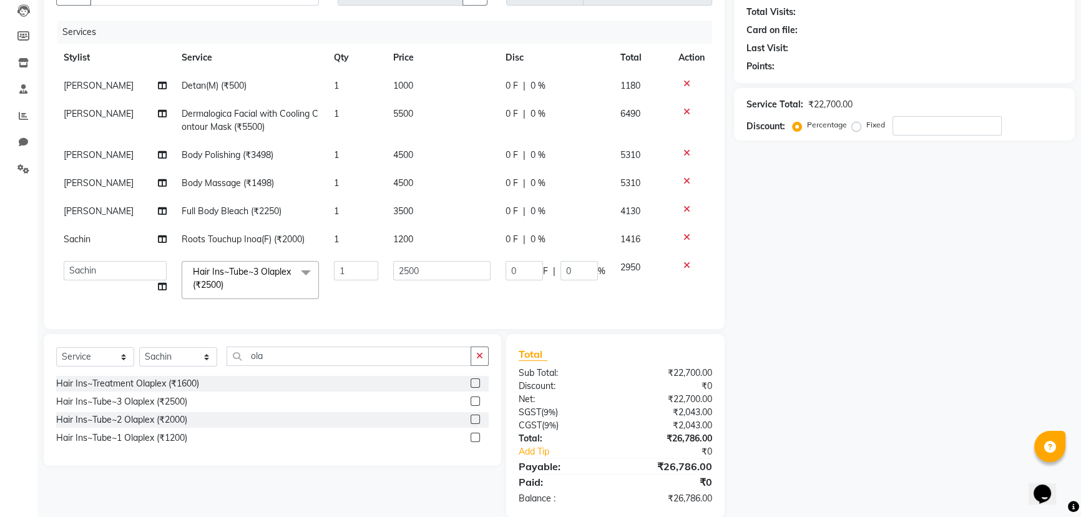
scroll to position [0, 0]
click at [421, 282] on td "2500" at bounding box center [442, 279] width 112 height 53
click at [419, 269] on input "2500" at bounding box center [441, 270] width 97 height 19
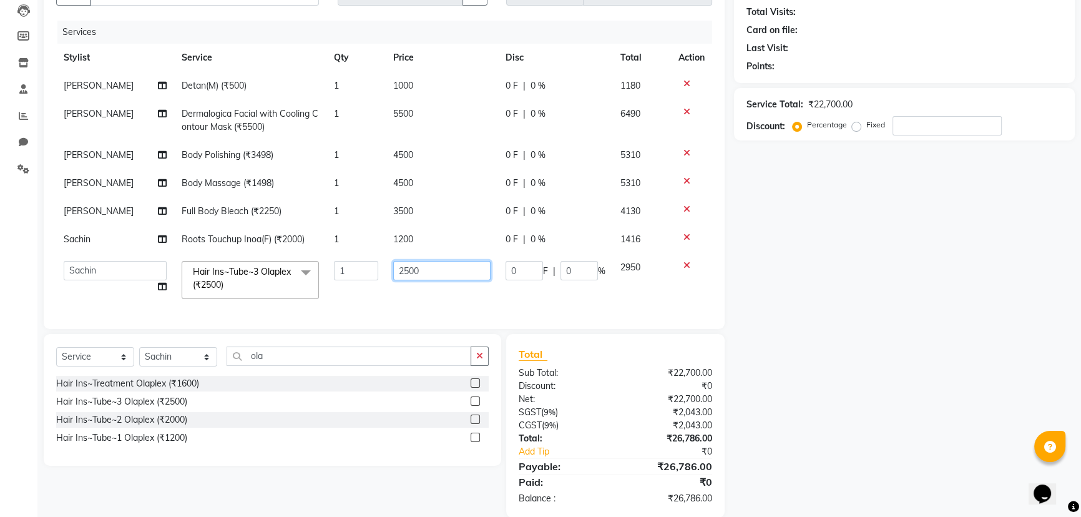
click at [419, 269] on input "2500" at bounding box center [441, 270] width 97 height 19
type input "3500"
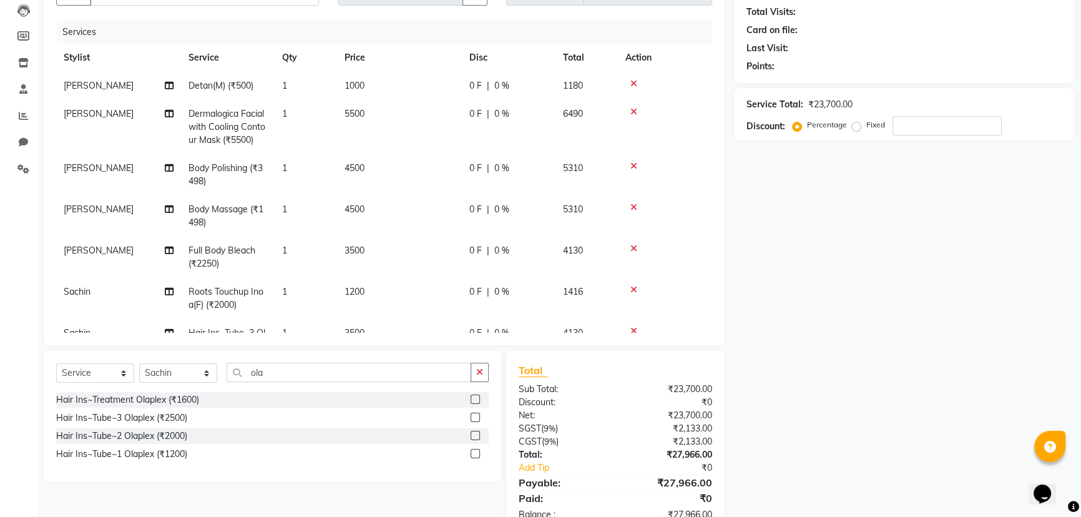
click at [660, 399] on div "₹0" at bounding box center [668, 402] width 106 height 13
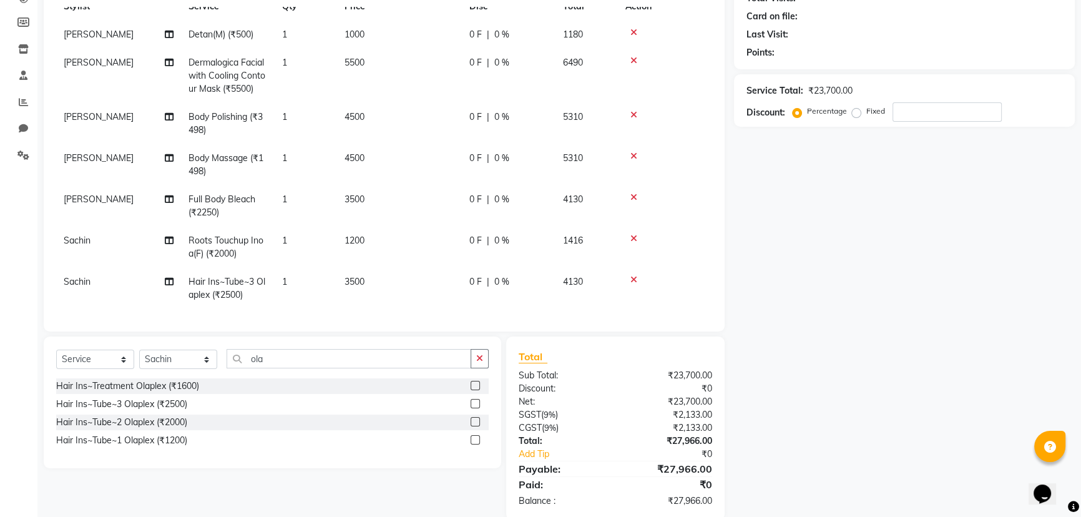
scroll to position [170, 0]
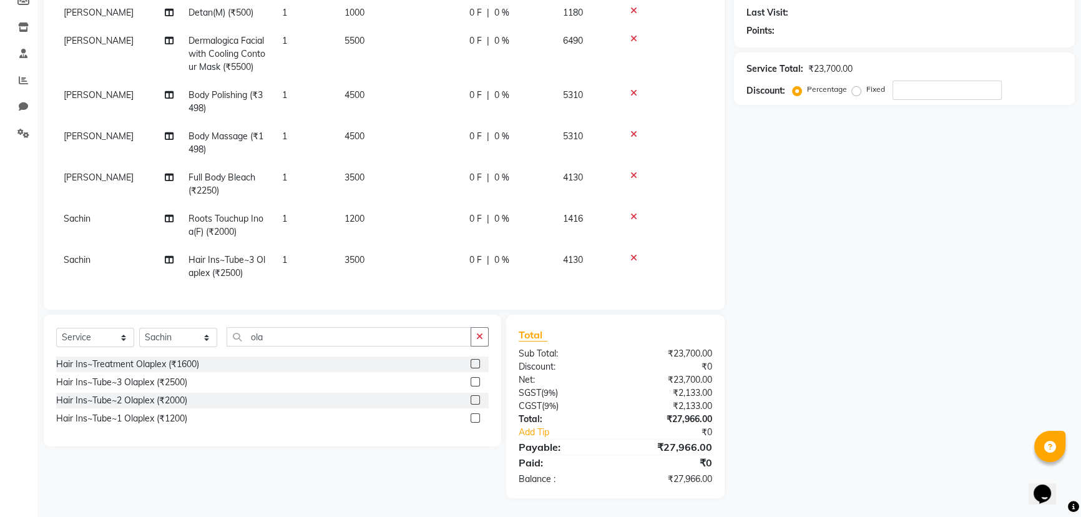
click at [404, 216] on td "1200" at bounding box center [399, 225] width 125 height 41
select select "57639"
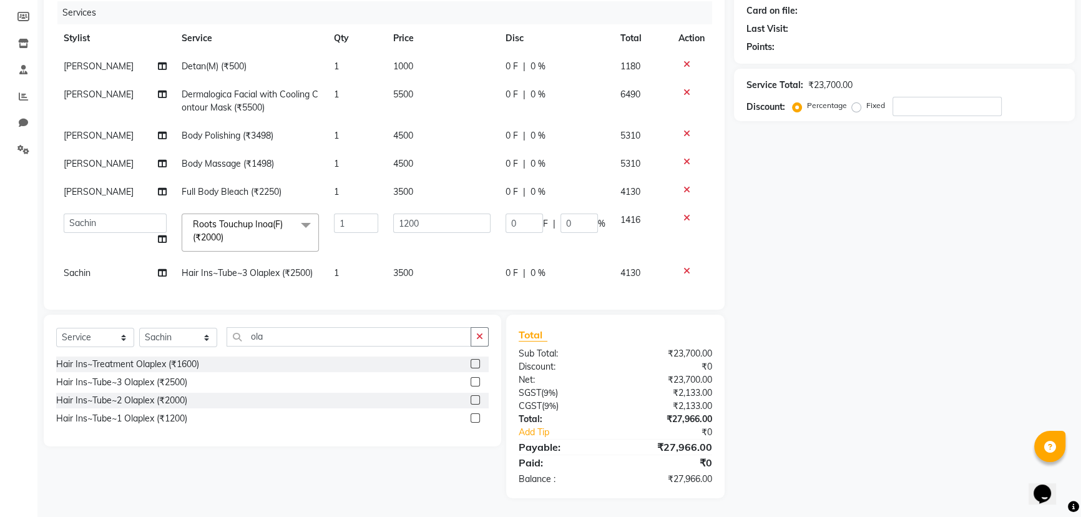
scroll to position [0, 0]
drag, startPoint x: 404, startPoint y: 216, endPoint x: 414, endPoint y: 218, distance: 9.7
click at [414, 218] on input "1200" at bounding box center [441, 222] width 97 height 19
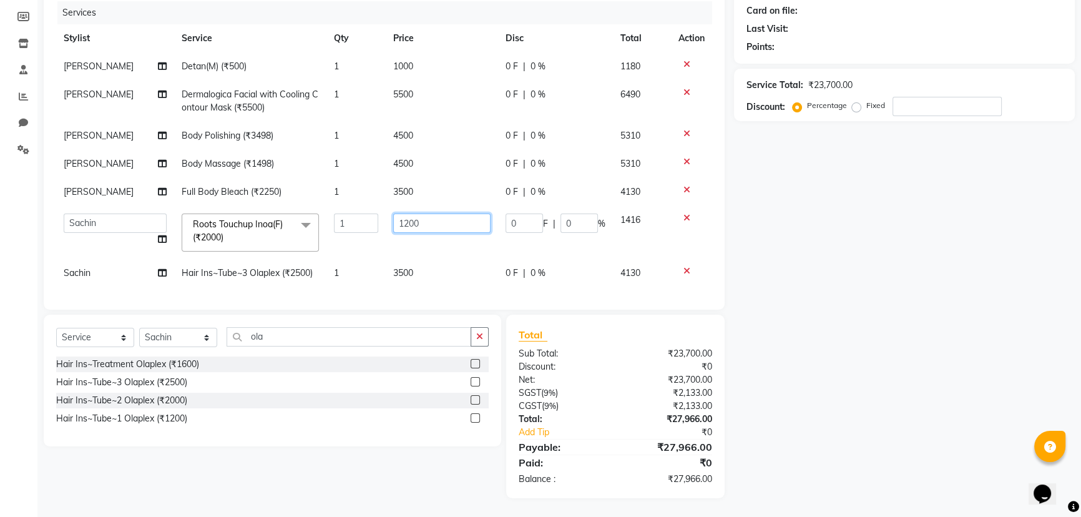
click at [414, 218] on input "1200" at bounding box center [441, 222] width 97 height 19
type input "1300"
click at [583, 358] on div "Sub Total:" at bounding box center [562, 353] width 106 height 13
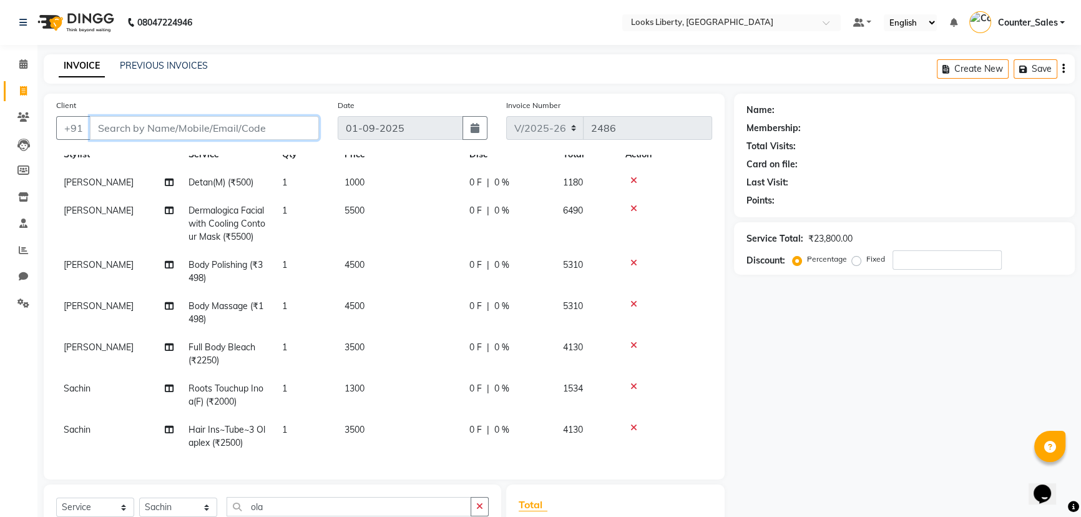
click at [246, 130] on input "Client" at bounding box center [204, 128] width 229 height 24
click at [107, 122] on input "Client" at bounding box center [204, 128] width 229 height 24
type input "9"
type input "0"
type input "9810523810"
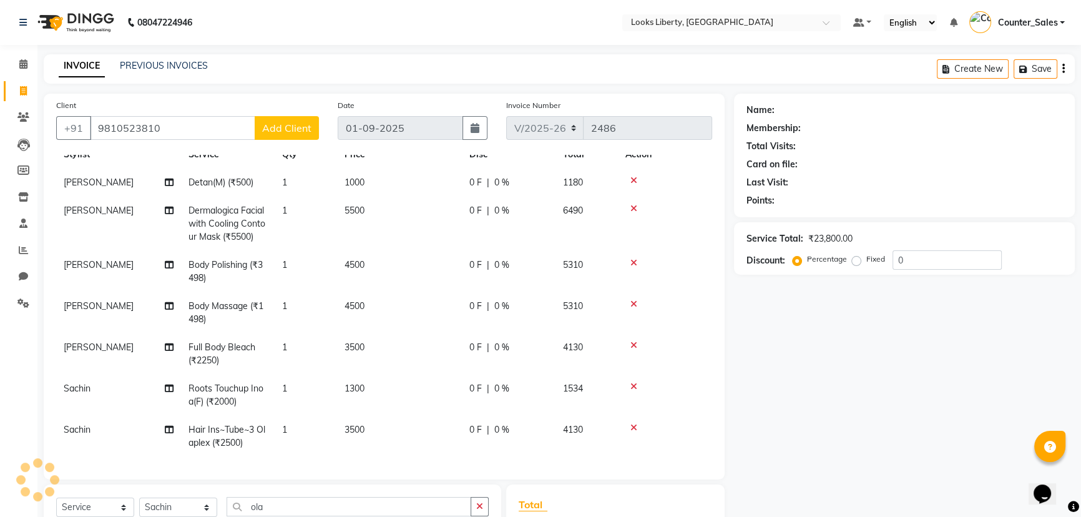
click at [290, 132] on span "Add Client" at bounding box center [286, 128] width 49 height 12
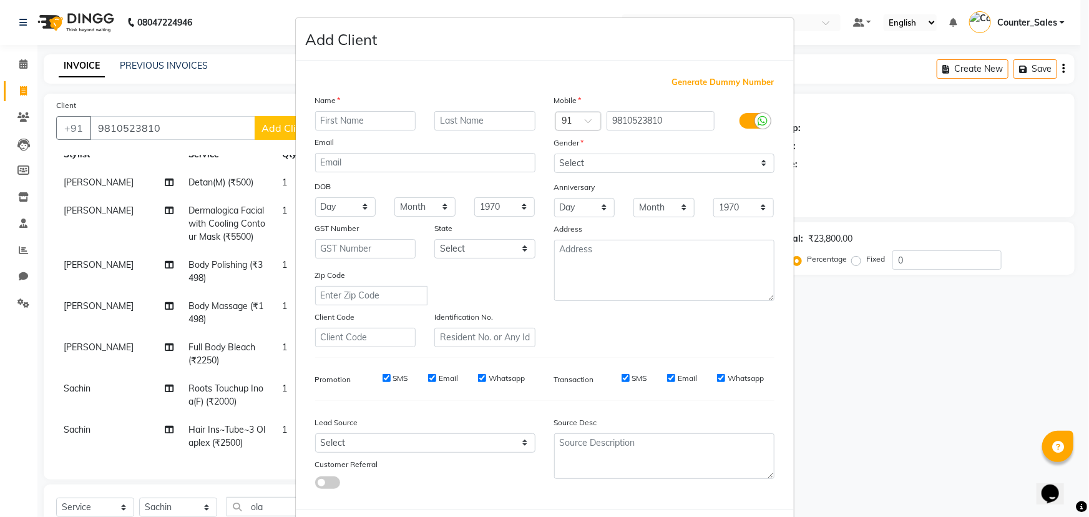
click at [347, 123] on input "text" at bounding box center [365, 120] width 101 height 19
type input "kuljeet singh"
drag, startPoint x: 579, startPoint y: 165, endPoint x: 581, endPoint y: 172, distance: 7.1
click at [579, 165] on select "Select Male Female Other Prefer Not To Say" at bounding box center [664, 163] width 220 height 19
select select "male"
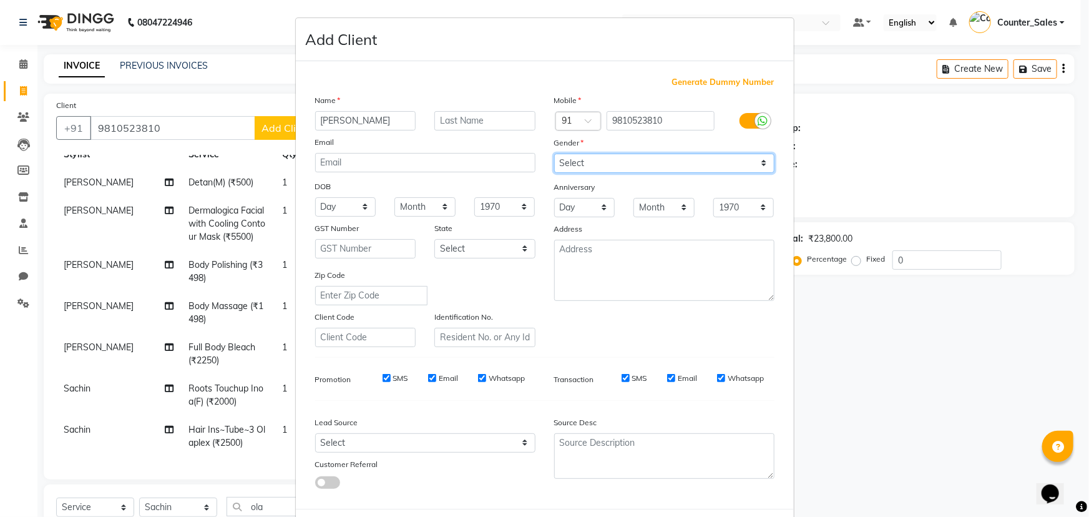
click at [554, 154] on select "Select Male Female Other Prefer Not To Say" at bounding box center [664, 163] width 220 height 19
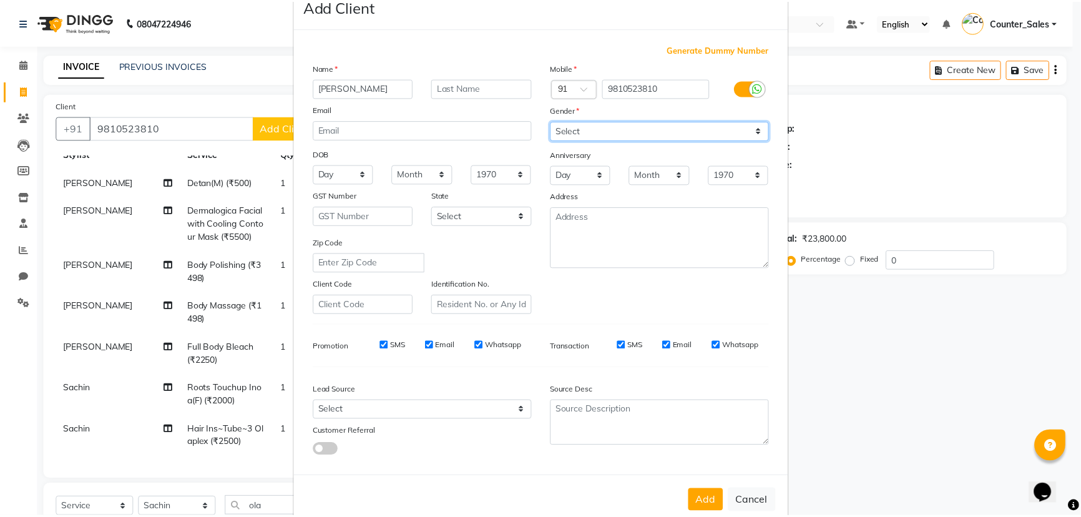
scroll to position [62, 0]
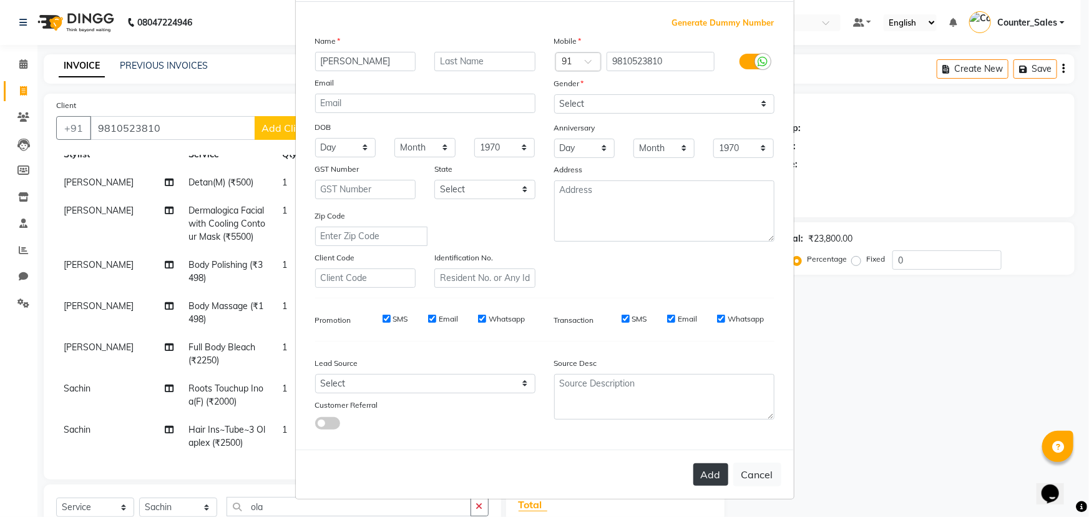
click at [699, 469] on button "Add" at bounding box center [710, 474] width 35 height 22
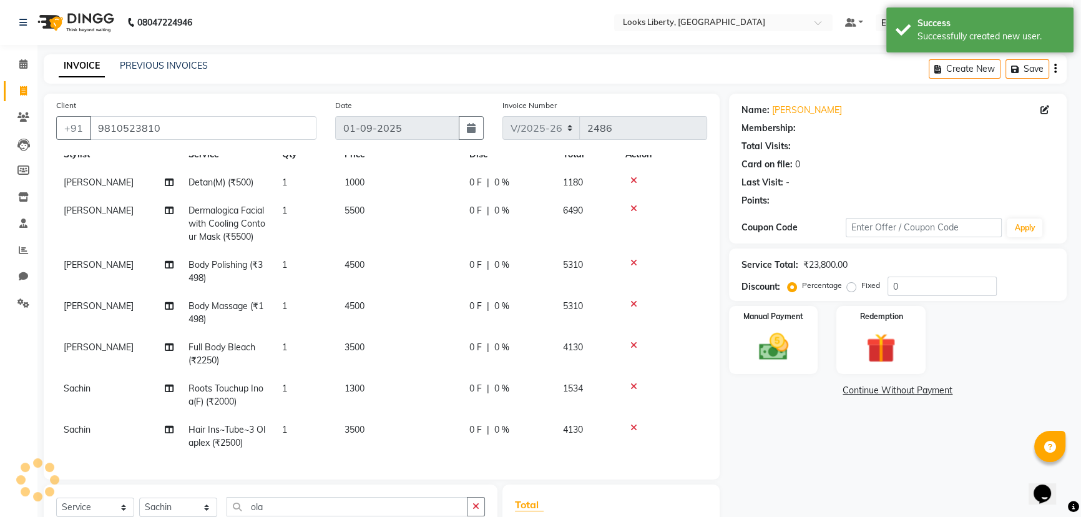
select select "1: Object"
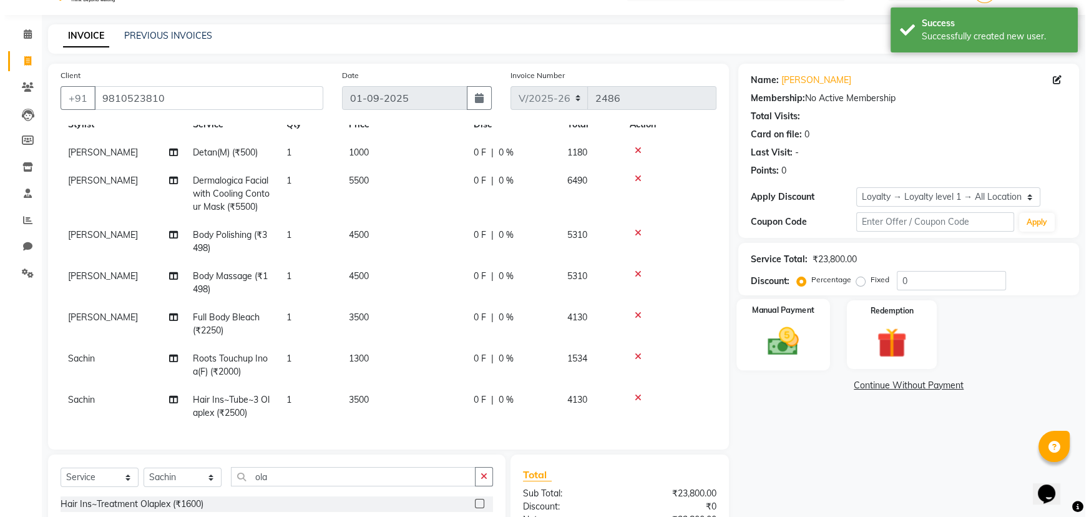
scroll to position [56, 0]
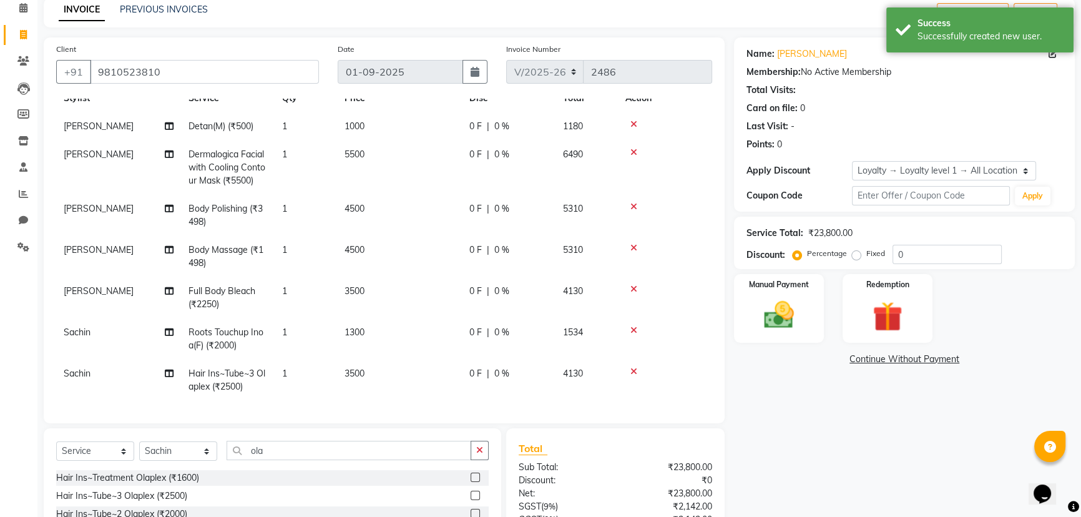
click at [795, 356] on link "Continue Without Payment" at bounding box center [904, 359] width 336 height 13
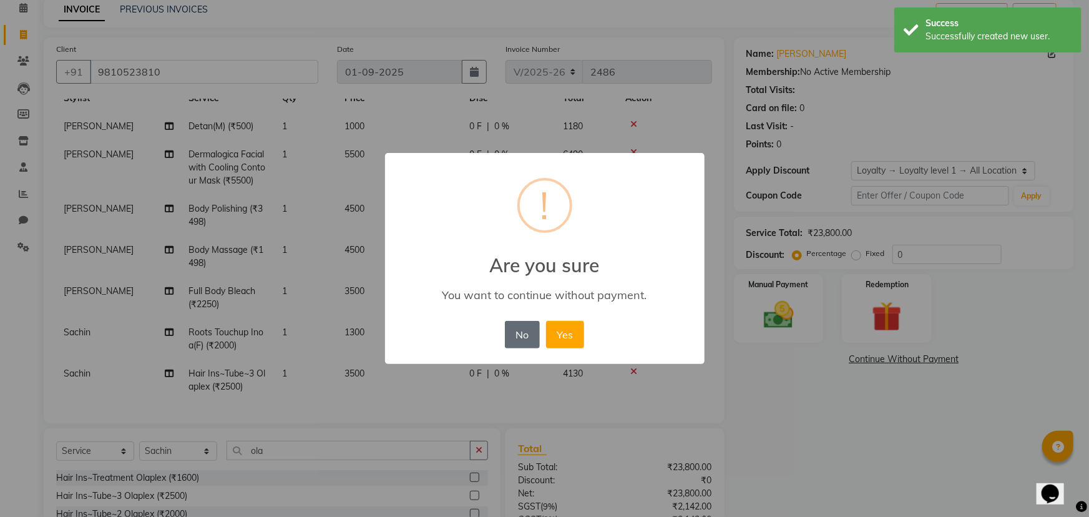
click at [527, 344] on button "No" at bounding box center [522, 334] width 35 height 27
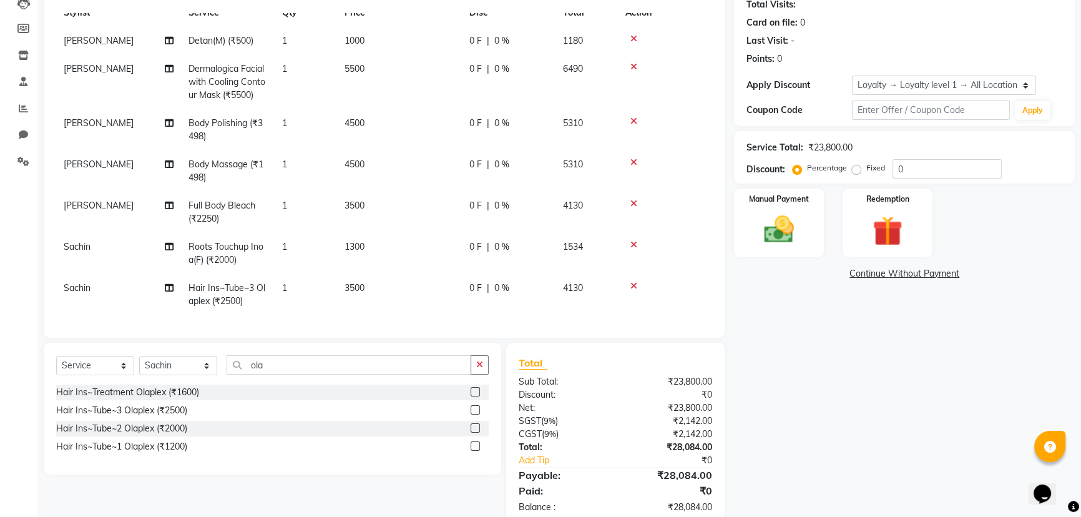
scroll to position [170, 0]
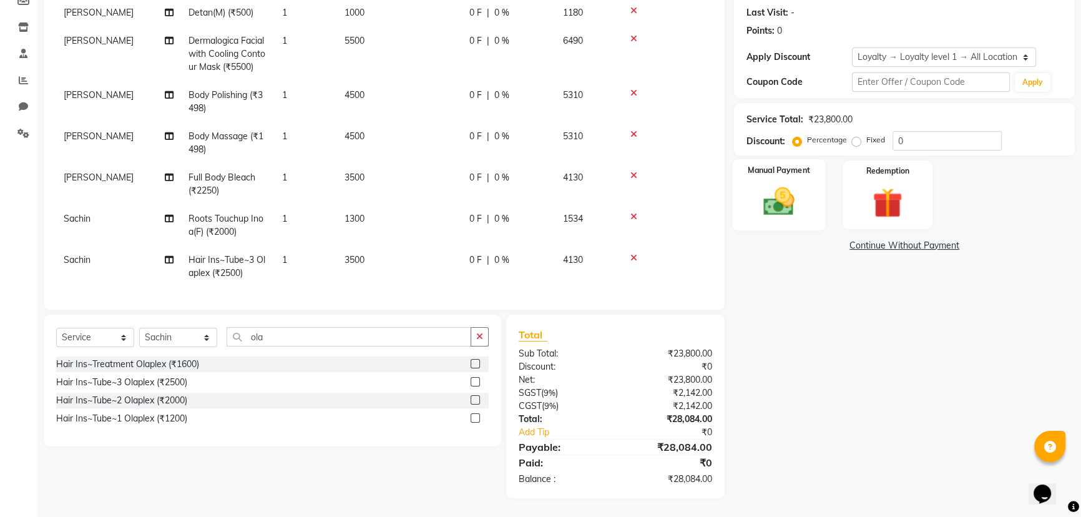
click at [784, 175] on label "Manual Payment" at bounding box center [779, 170] width 62 height 12
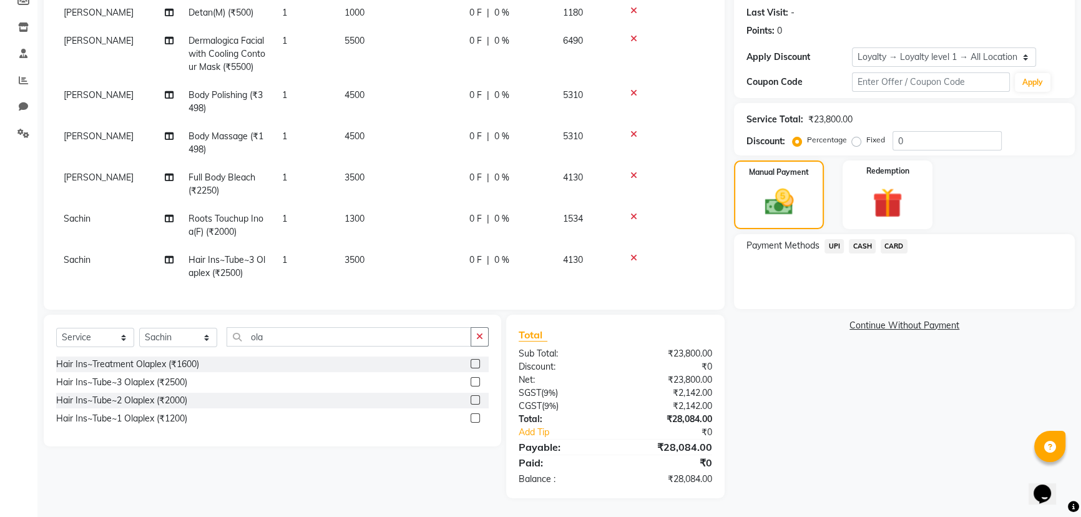
drag, startPoint x: 831, startPoint y: 140, endPoint x: 854, endPoint y: 133, distance: 24.7
click at [835, 138] on label "Percentage" at bounding box center [827, 139] width 40 height 11
click at [854, 133] on div "Fixed" at bounding box center [869, 139] width 31 height 15
click at [866, 141] on label "Fixed" at bounding box center [875, 139] width 19 height 11
click at [854, 141] on input "Fixed" at bounding box center [858, 139] width 9 height 9
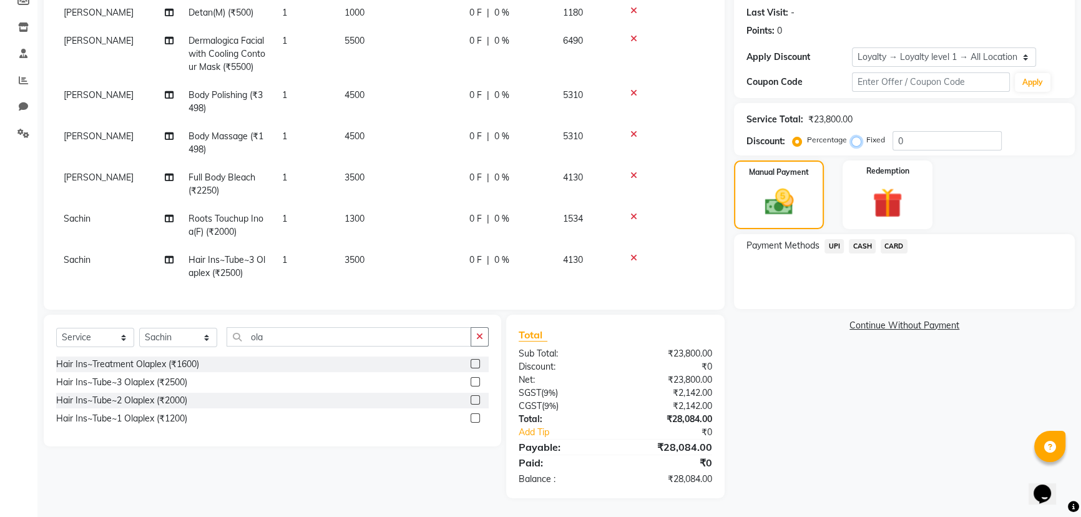
radio input "true"
click at [909, 145] on input "0" at bounding box center [946, 140] width 109 height 19
click at [914, 140] on input "1" at bounding box center [946, 140] width 109 height 19
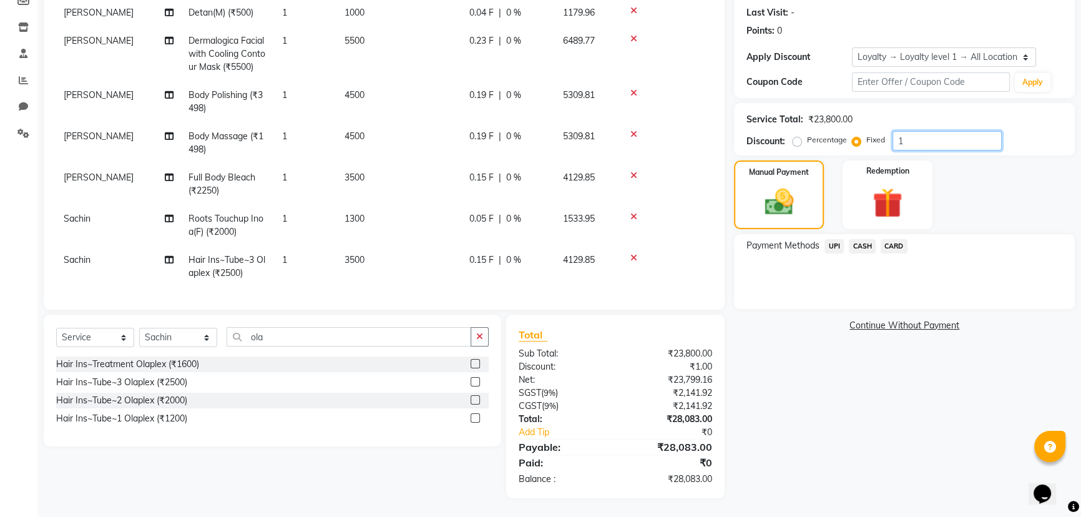
click at [915, 140] on input "1" at bounding box center [946, 140] width 109 height 19
click at [909, 142] on input "2" at bounding box center [946, 140] width 109 height 19
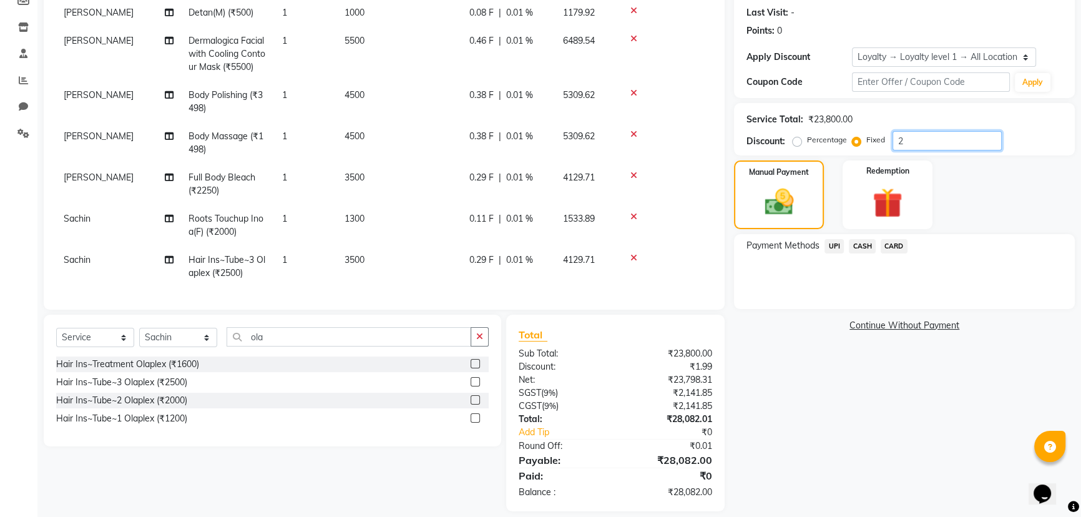
click at [896, 144] on input "2" at bounding box center [946, 140] width 109 height 19
click at [909, 138] on input "82" at bounding box center [946, 140] width 109 height 19
type input "84"
click at [859, 248] on span "CASH" at bounding box center [862, 246] width 27 height 14
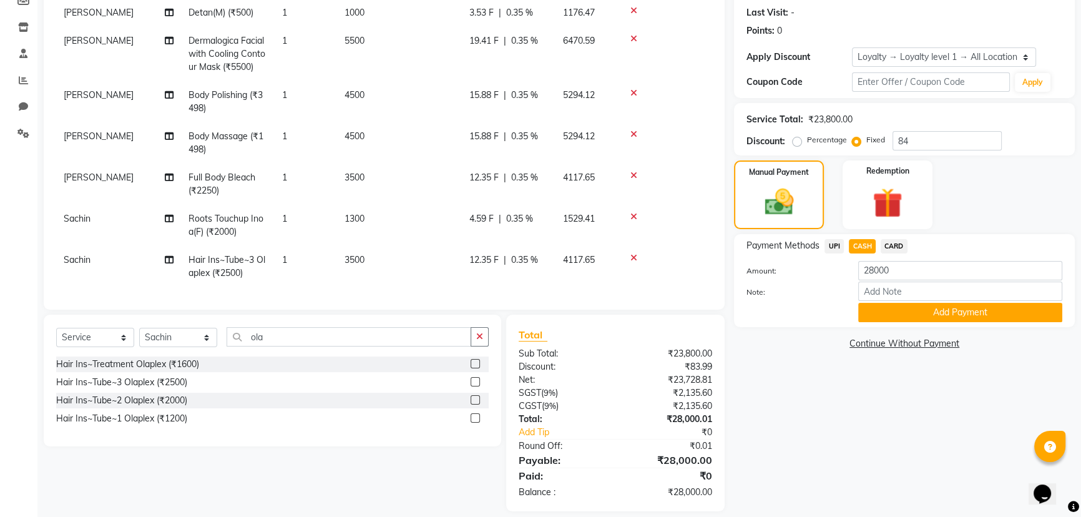
click at [886, 300] on div "Note:" at bounding box center [904, 291] width 334 height 21
click at [890, 308] on button "Add Payment" at bounding box center [960, 312] width 204 height 19
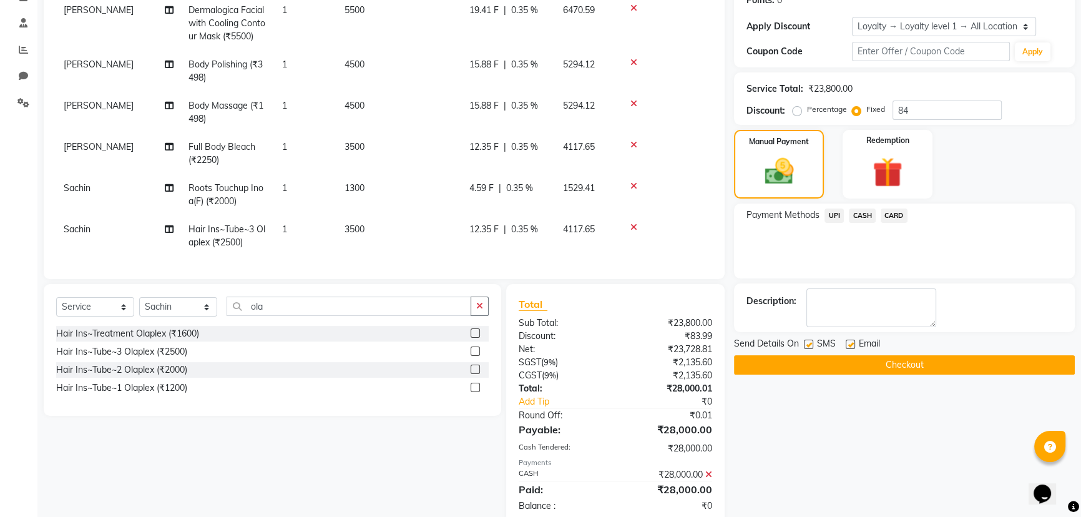
scroll to position [290, 0]
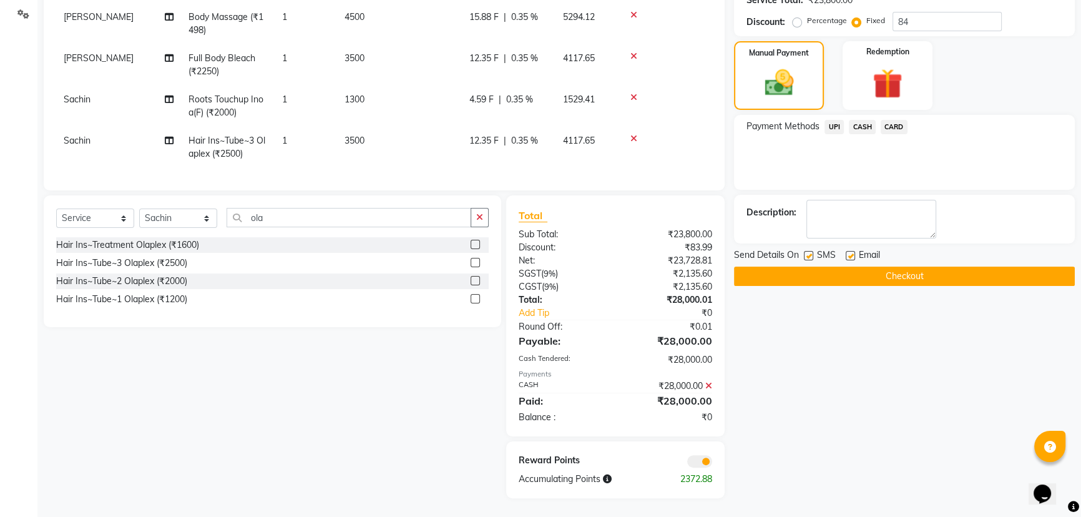
click at [777, 270] on button "Checkout" at bounding box center [904, 275] width 341 height 19
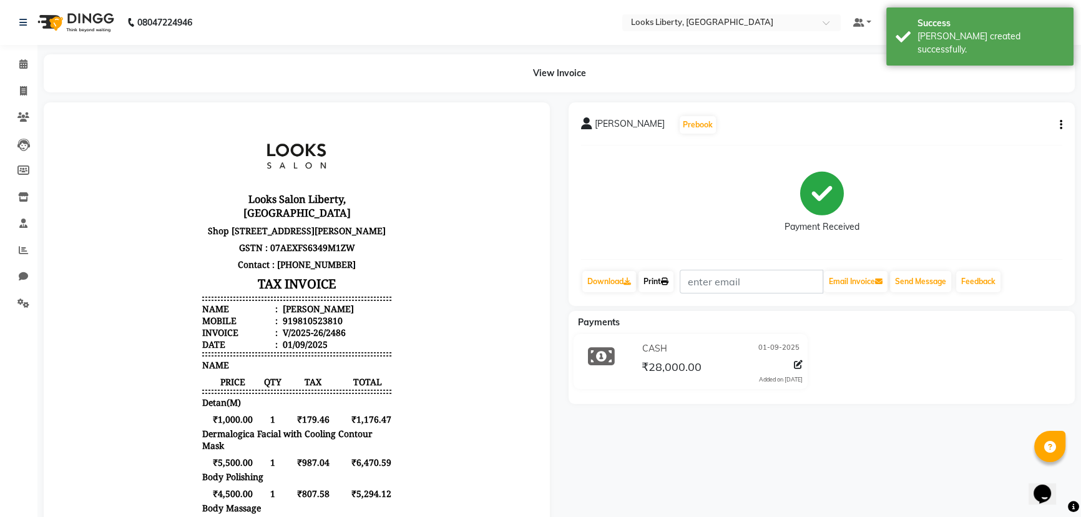
click at [668, 279] on icon at bounding box center [664, 281] width 7 height 7
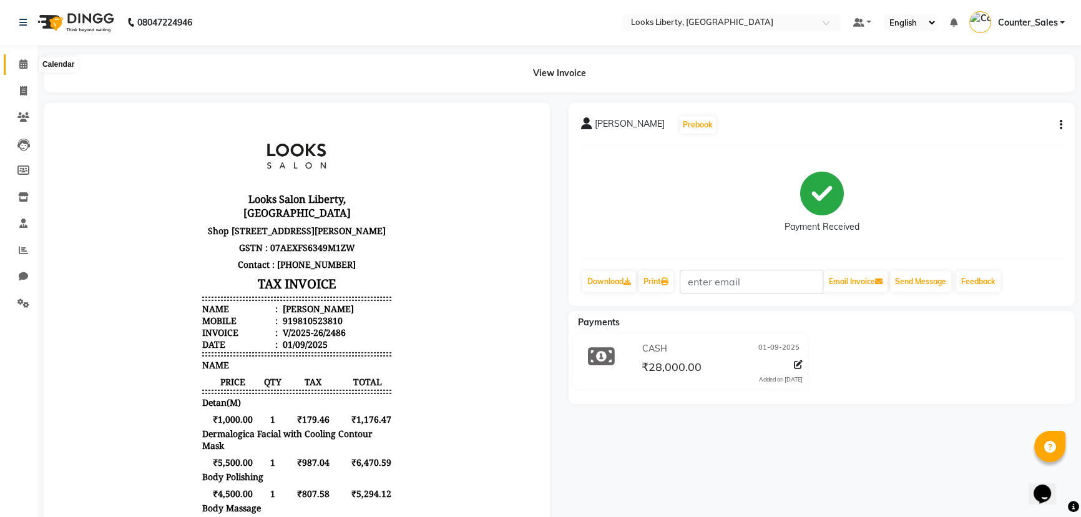
click at [29, 68] on span at bounding box center [23, 64] width 22 height 14
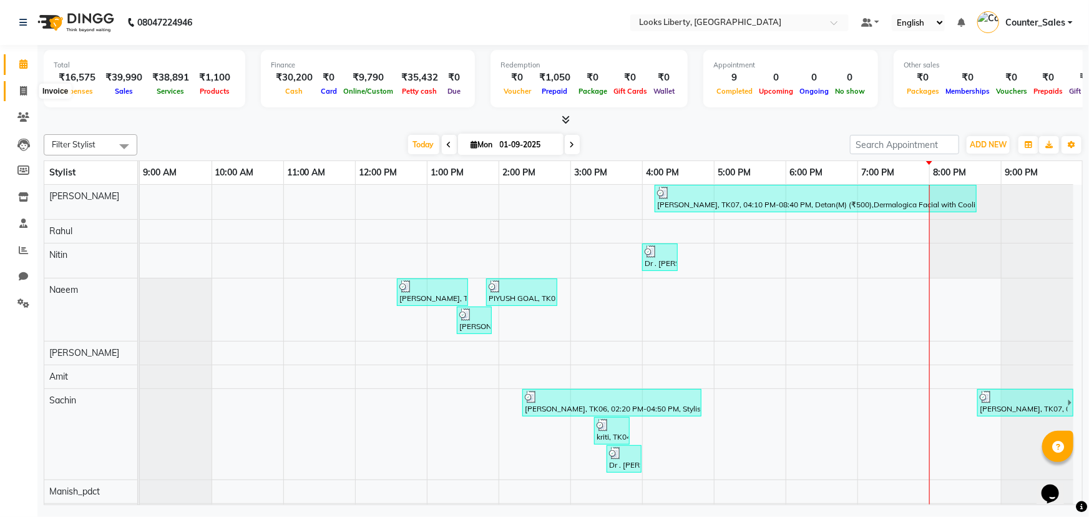
click at [30, 85] on span at bounding box center [23, 91] width 22 height 14
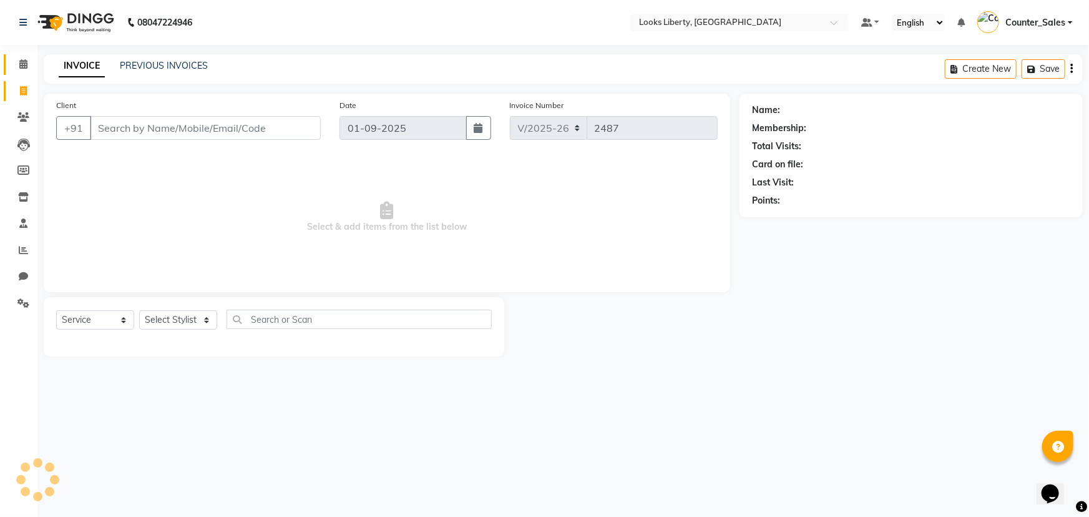
click at [21, 71] on link "Calendar" at bounding box center [19, 64] width 30 height 21
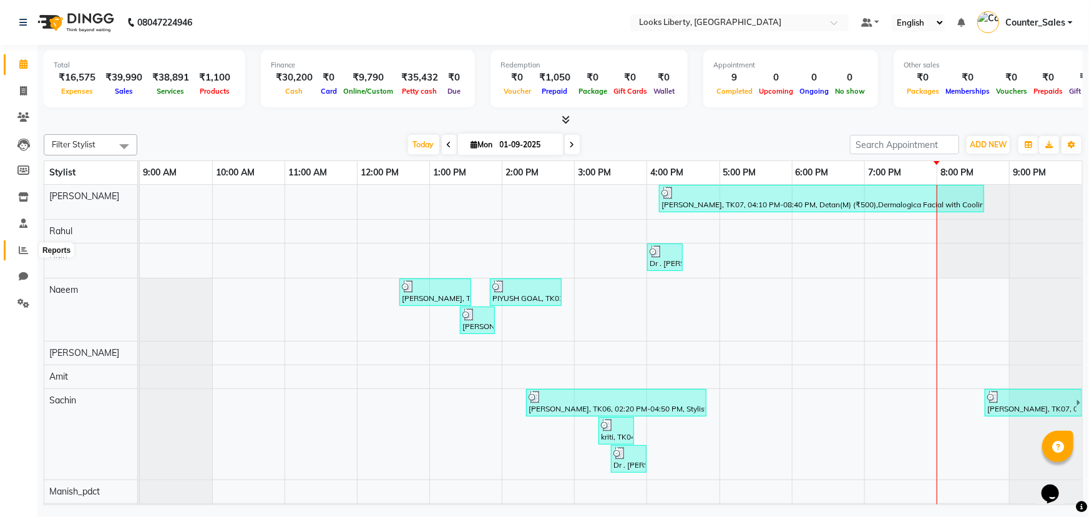
click at [19, 250] on icon at bounding box center [23, 249] width 9 height 9
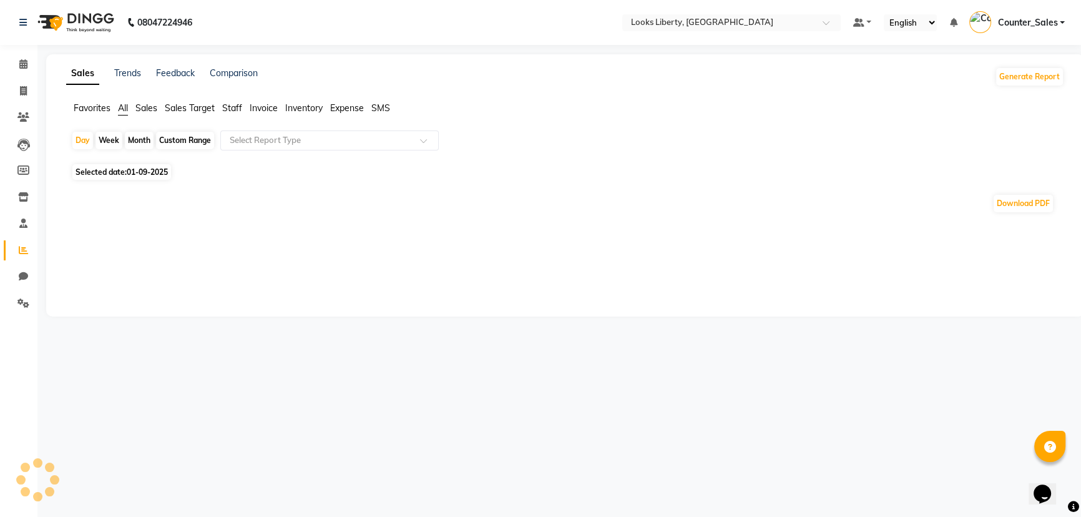
click at [231, 115] on ul "Favorites All Sales Sales Target Staff Invoice Inventory Expense SMS" at bounding box center [565, 109] width 998 height 14
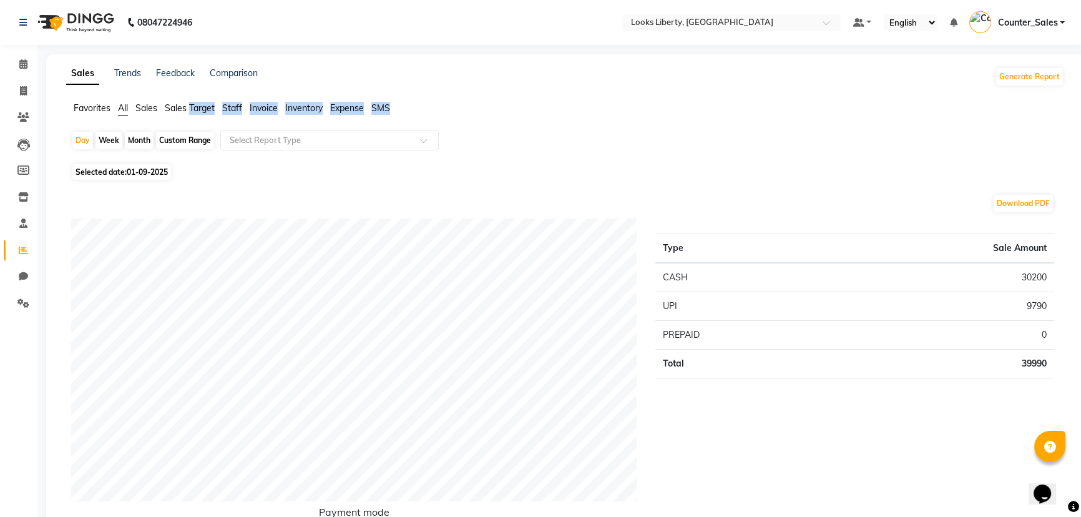
click at [231, 114] on li "Staff" at bounding box center [232, 108] width 20 height 13
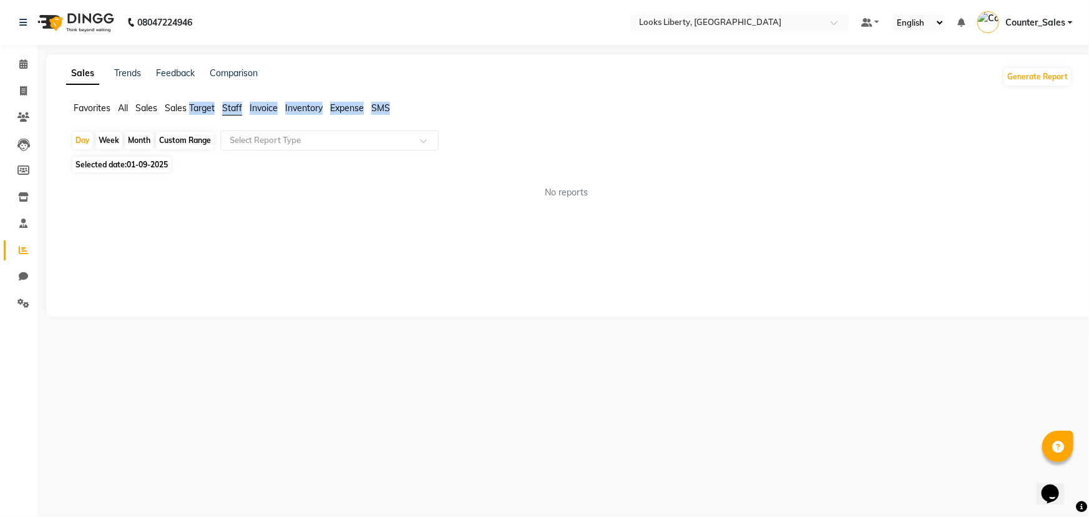
click at [232, 111] on span "Staff" at bounding box center [232, 107] width 20 height 11
click at [236, 108] on span "Staff" at bounding box center [232, 107] width 20 height 11
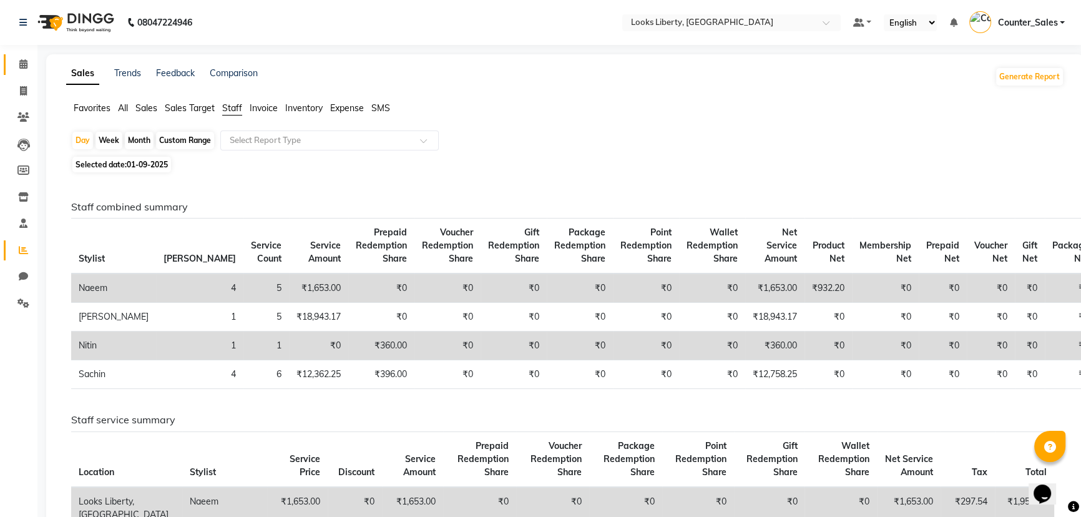
click at [15, 61] on span at bounding box center [23, 64] width 22 height 14
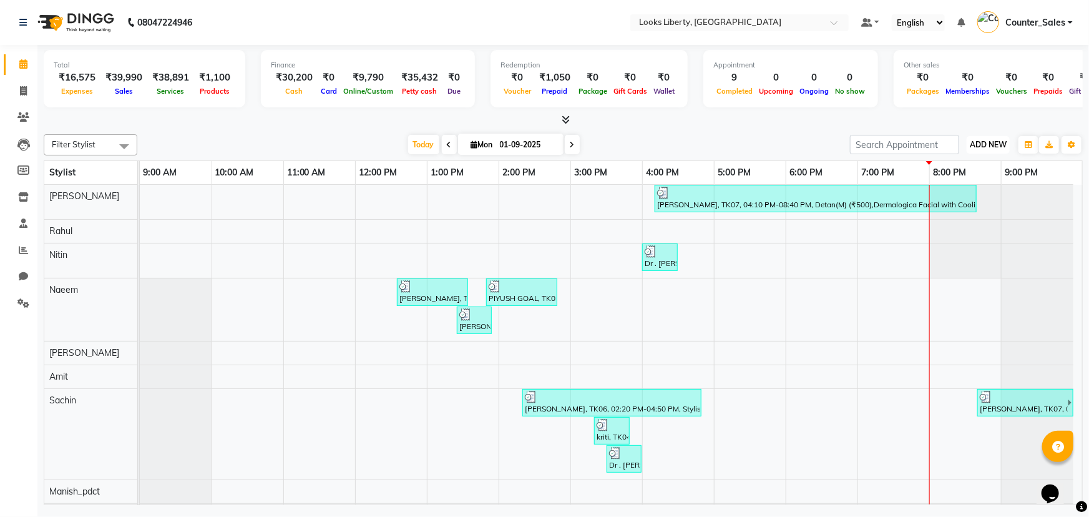
click at [974, 144] on span "ADD NEW" at bounding box center [988, 144] width 37 height 9
click at [957, 196] on link "Add Expense" at bounding box center [960, 200] width 99 height 16
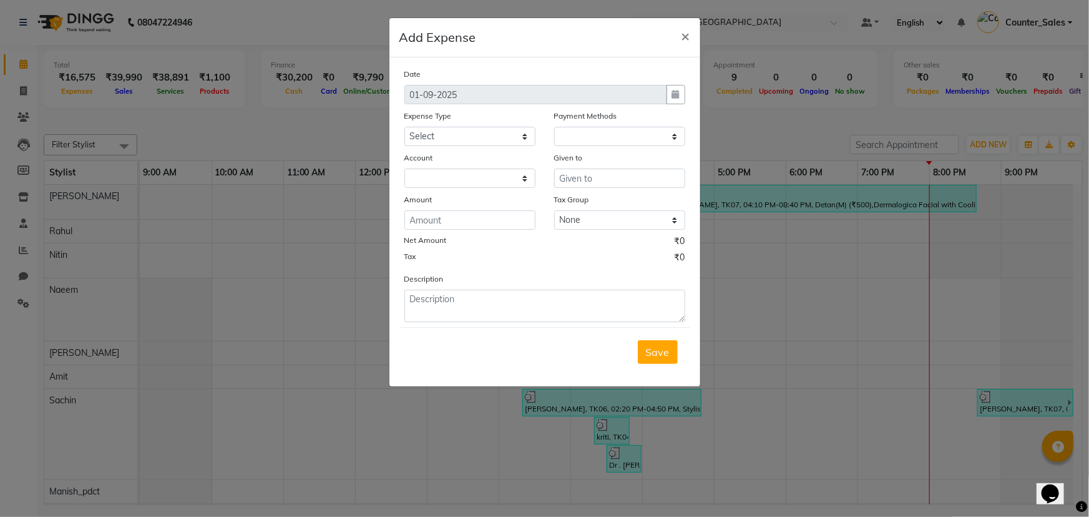
select select "1"
select select "3126"
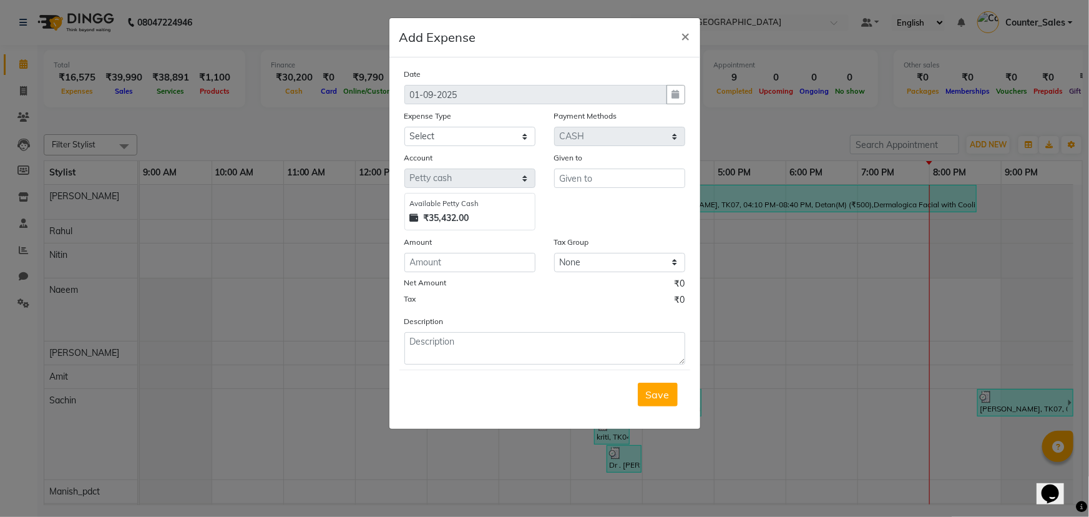
click at [442, 149] on div "Date 01-09-2025 Expense Type Select Bank Deposit Blinkit Cash Handover CLIENT C…" at bounding box center [544, 215] width 281 height 297
click at [441, 140] on select "Select Bank Deposit Blinkit Cash Handover CLIENT Client ordered food Client Ref…" at bounding box center [469, 136] width 131 height 19
select select "24071"
click at [404, 127] on select "Select Bank Deposit Blinkit Cash Handover CLIENT Client ordered food Client Ref…" at bounding box center [469, 136] width 131 height 19
click at [575, 175] on input "text" at bounding box center [619, 177] width 131 height 19
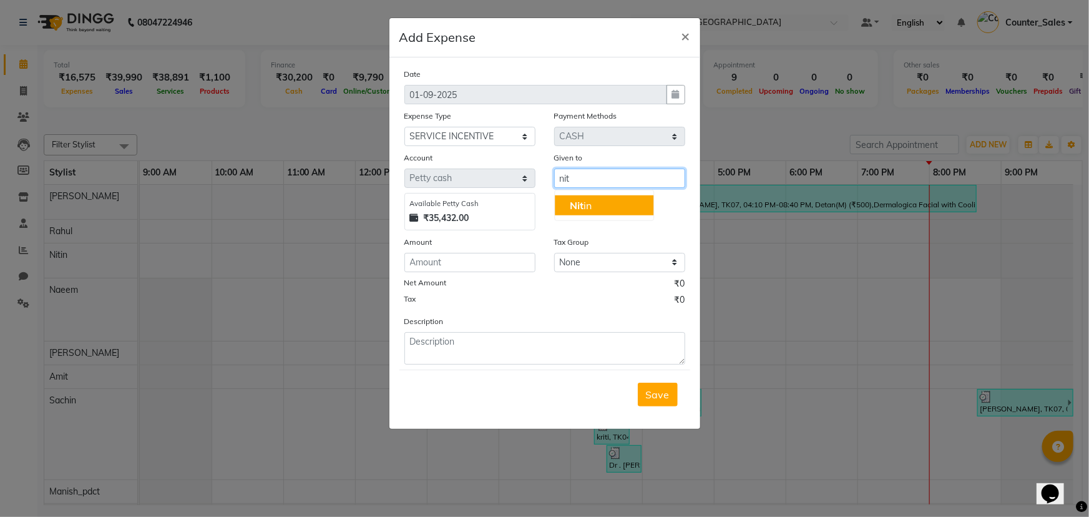
click at [616, 218] on ngb-typeahead-window "Nit in" at bounding box center [604, 205] width 100 height 31
drag, startPoint x: 575, startPoint y: 206, endPoint x: 510, endPoint y: 255, distance: 81.1
click at [575, 206] on span "Nit" at bounding box center [577, 205] width 14 height 12
type input "Nitin"
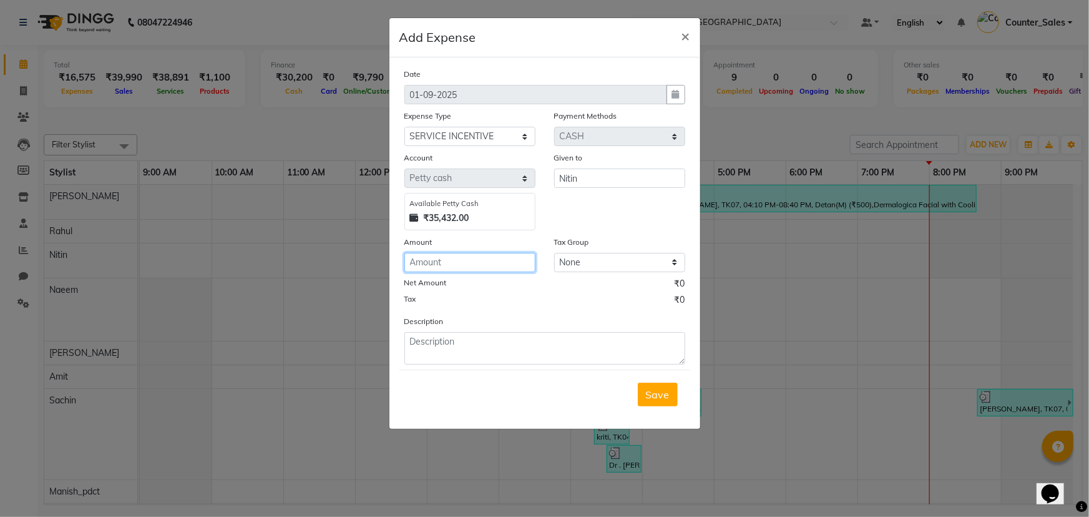
click at [486, 263] on input "number" at bounding box center [469, 262] width 131 height 19
type input "-1"
click at [477, 265] on input "-1" at bounding box center [469, 262] width 131 height 19
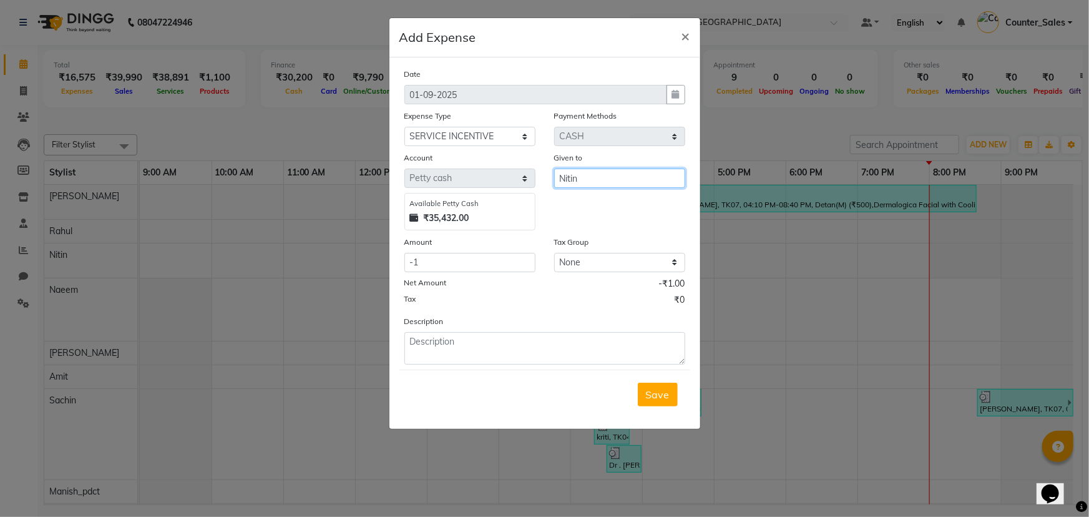
click at [557, 185] on input "Nitin" at bounding box center [619, 177] width 131 height 19
click at [563, 185] on input "Nitin" at bounding box center [619, 177] width 131 height 19
click at [567, 229] on button "Sa chin" at bounding box center [604, 225] width 99 height 20
type input "Sachin"
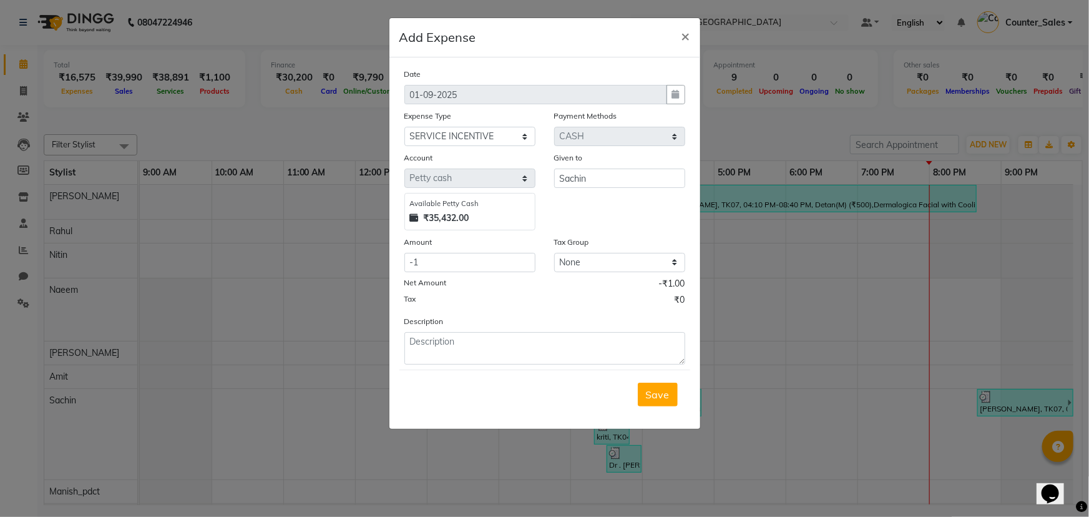
click at [473, 276] on div "Date 01-09-2025 Expense Type Select Bank Deposit Blinkit Cash Handover CLIENT C…" at bounding box center [544, 215] width 281 height 297
click at [474, 269] on input "-1" at bounding box center [469, 262] width 131 height 19
click at [467, 260] on input "-1" at bounding box center [469, 262] width 131 height 19
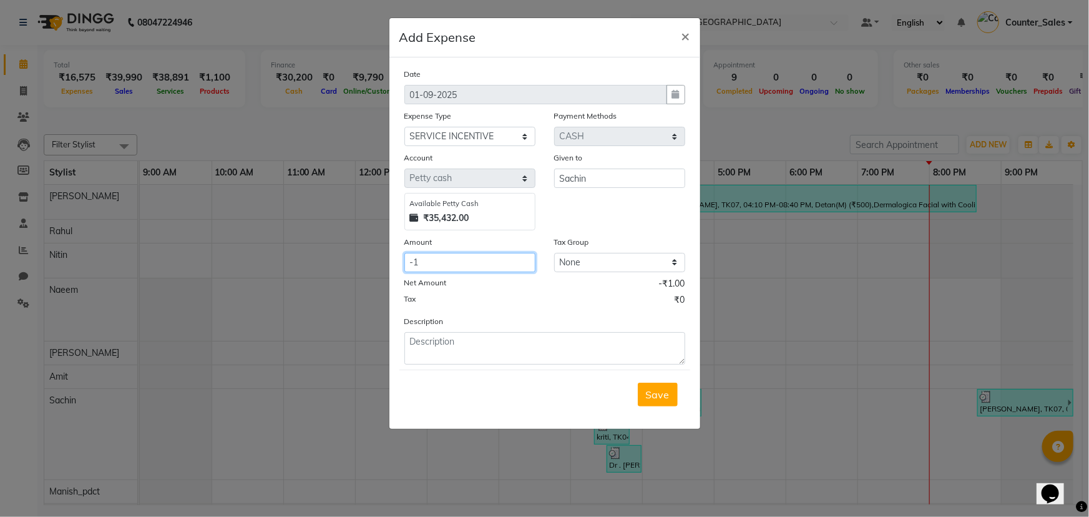
click at [467, 260] on input "-1" at bounding box center [469, 262] width 131 height 19
type input "700"
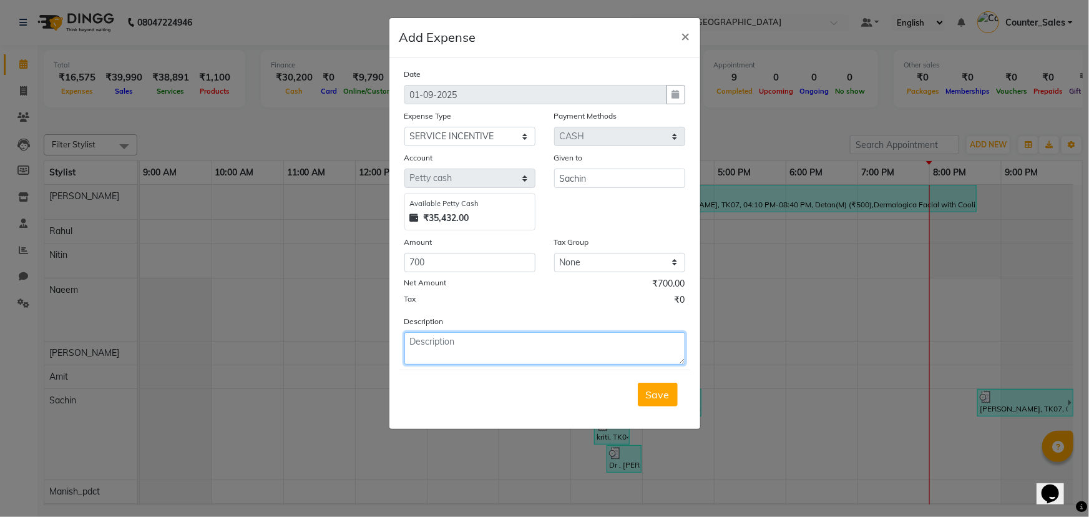
click at [454, 336] on textarea at bounding box center [544, 348] width 281 height 32
type textarea "sachin"
click at [656, 406] on button "Save" at bounding box center [658, 395] width 40 height 24
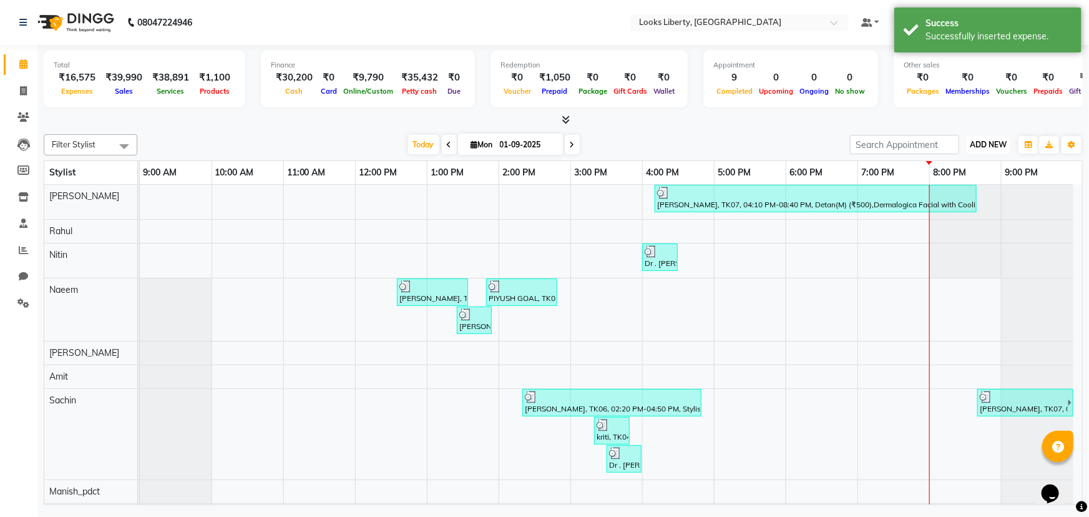
click at [984, 137] on button "ADD NEW Toggle Dropdown" at bounding box center [988, 144] width 43 height 17
click at [967, 195] on link "Add Expense" at bounding box center [960, 200] width 99 height 16
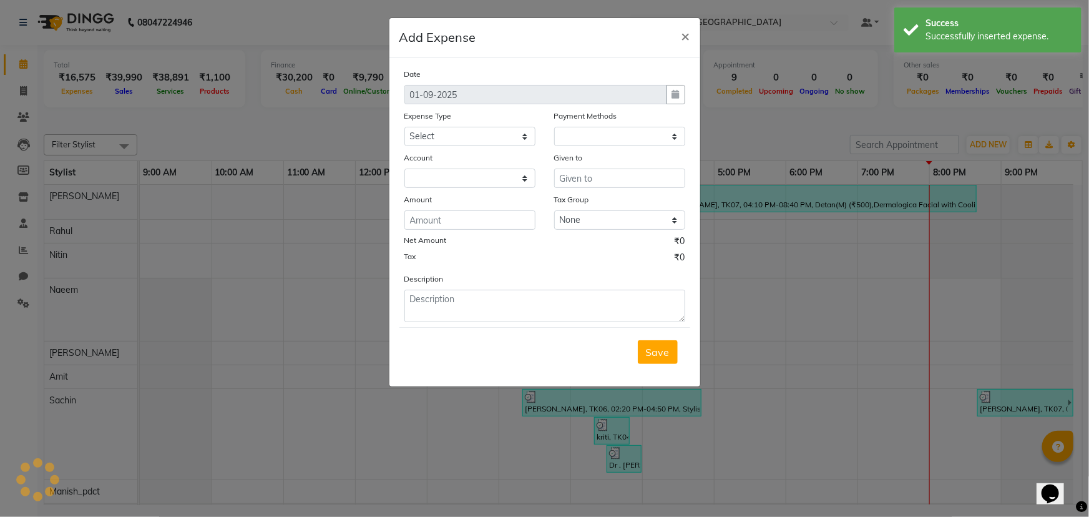
select select "1"
select select "3126"
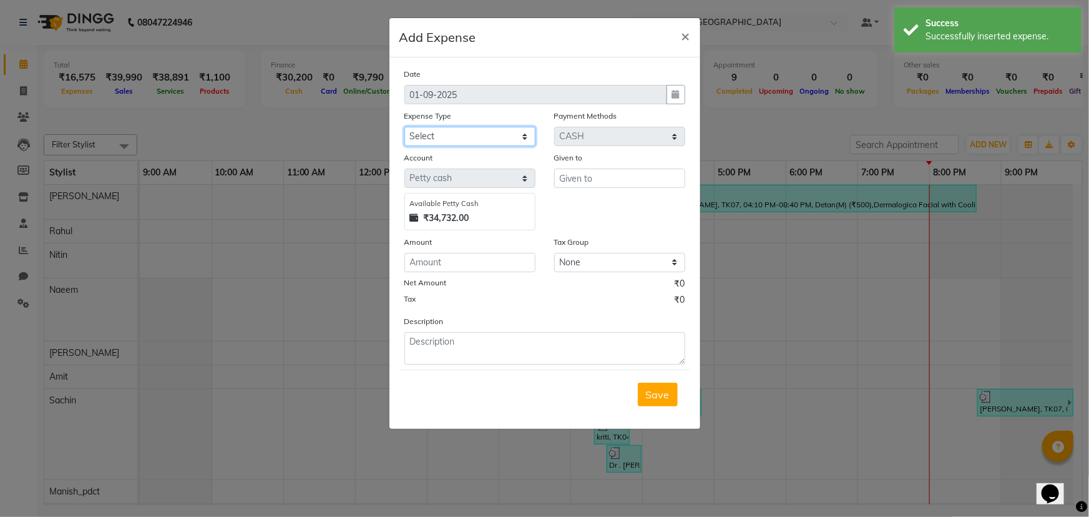
click at [475, 139] on select "Select Bank Deposit Blinkit Cash Handover CLIENT Client ordered food Client Ref…" at bounding box center [469, 136] width 131 height 19
select select "24170"
click at [404, 127] on select "Select Bank Deposit Blinkit Cash Handover CLIENT Client ordered food Client Ref…" at bounding box center [469, 136] width 131 height 19
click at [566, 193] on div "Given to" at bounding box center [620, 190] width 150 height 79
click at [573, 178] on input "text" at bounding box center [619, 177] width 131 height 19
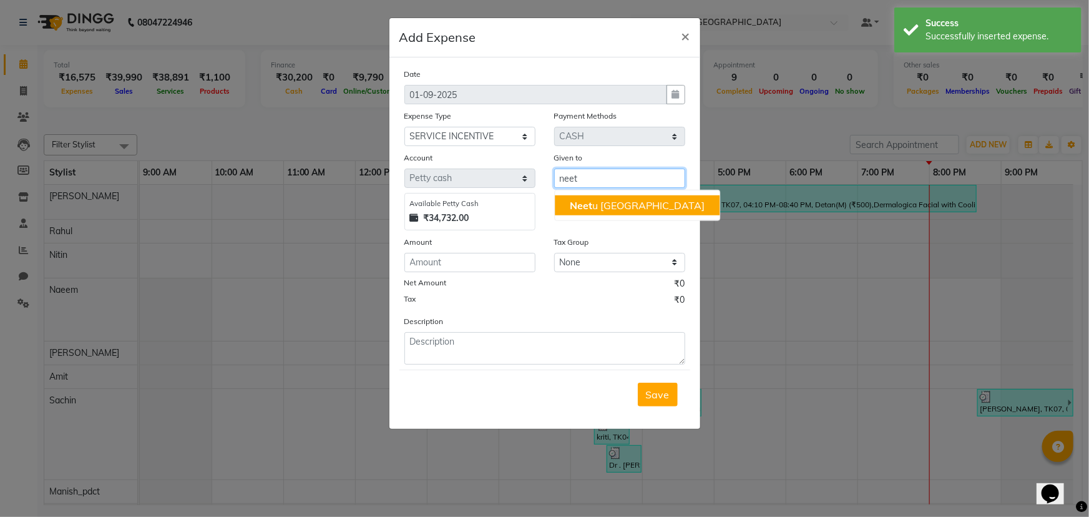
click at [598, 212] on button "Neet u Arya" at bounding box center [637, 205] width 165 height 20
type input "[PERSON_NAME]"
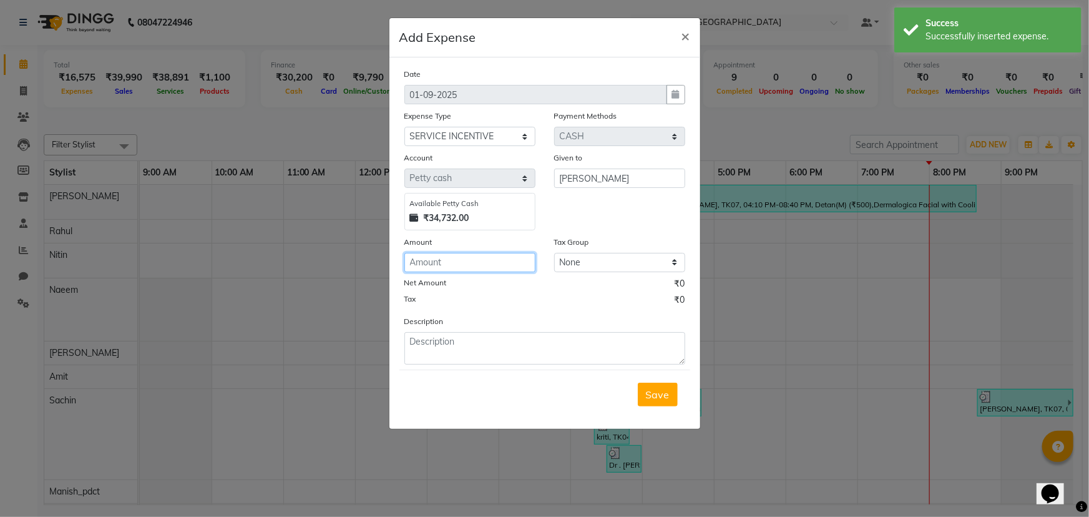
click at [507, 260] on input "number" at bounding box center [469, 262] width 131 height 19
type input "900"
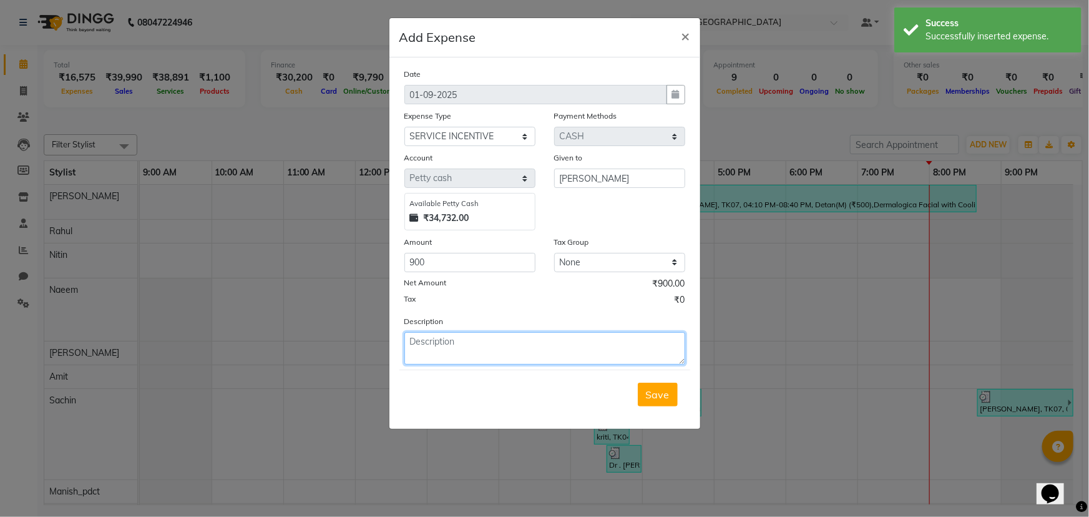
click at [487, 343] on textarea at bounding box center [544, 348] width 281 height 32
type textarea "neetu"
drag, startPoint x: 662, startPoint y: 393, endPoint x: 652, endPoint y: 384, distance: 13.3
click at [661, 393] on span "Save" at bounding box center [658, 394] width 24 height 12
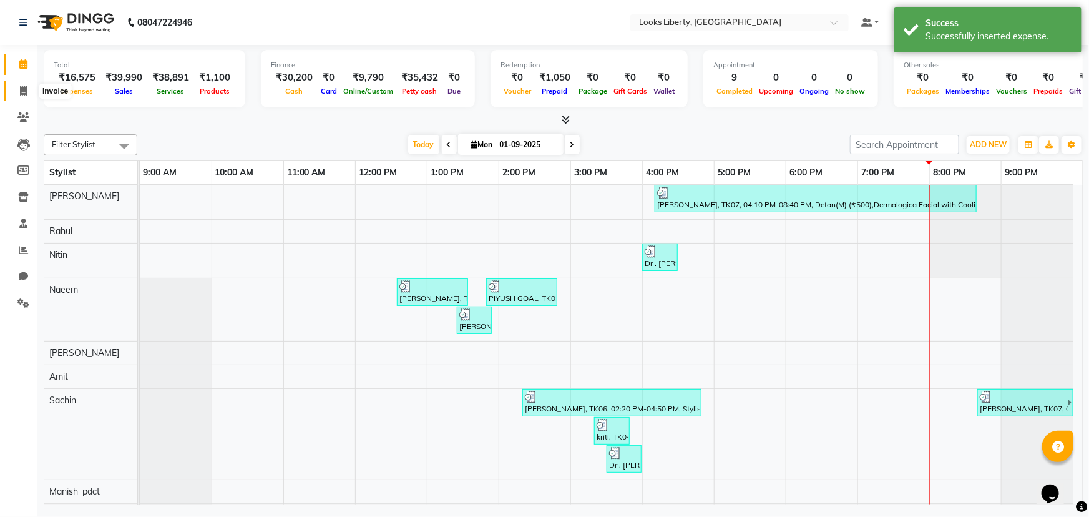
click at [21, 96] on span at bounding box center [23, 91] width 22 height 14
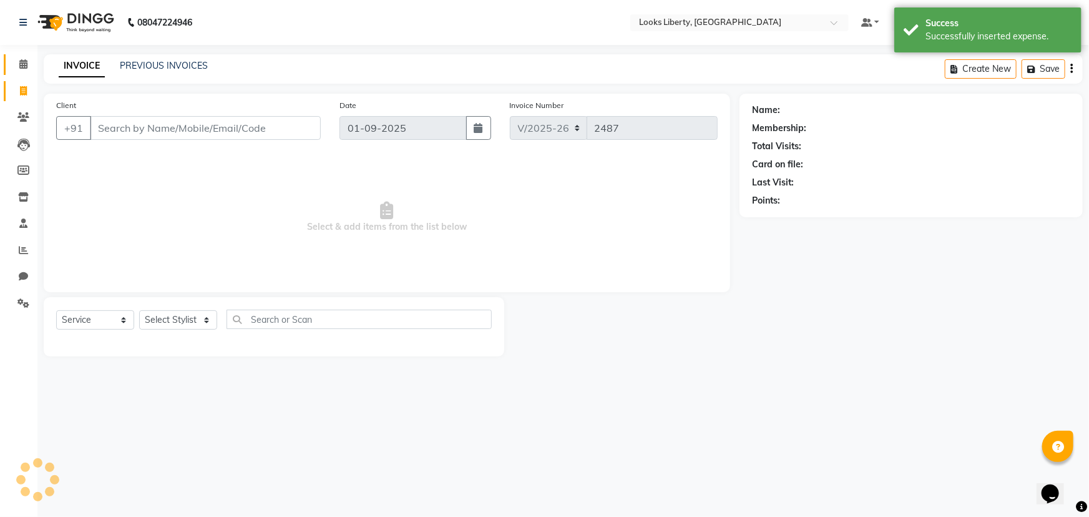
click at [18, 74] on link "Calendar" at bounding box center [19, 64] width 30 height 21
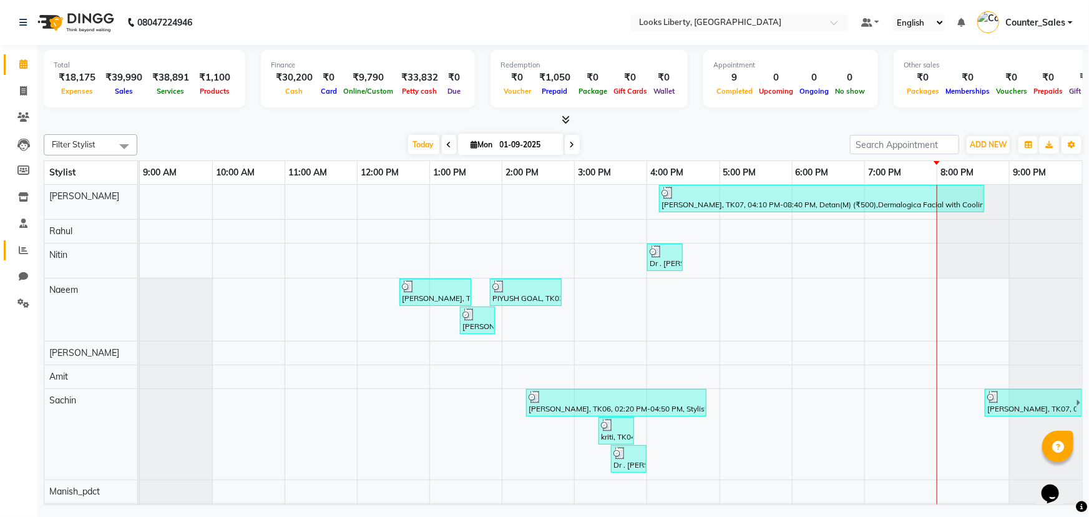
click at [29, 248] on span at bounding box center [23, 250] width 22 height 14
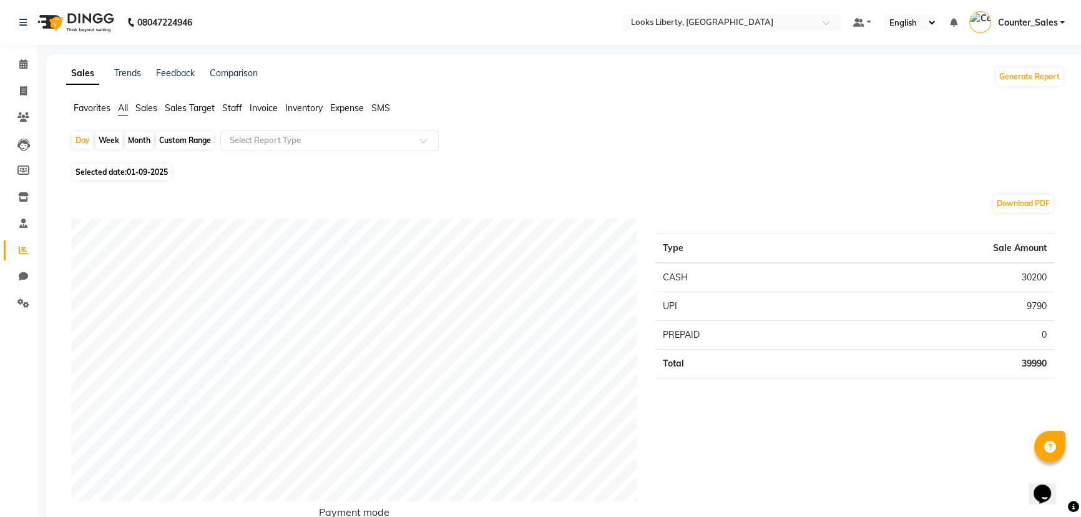
click at [353, 112] on span "Expense" at bounding box center [347, 107] width 34 height 11
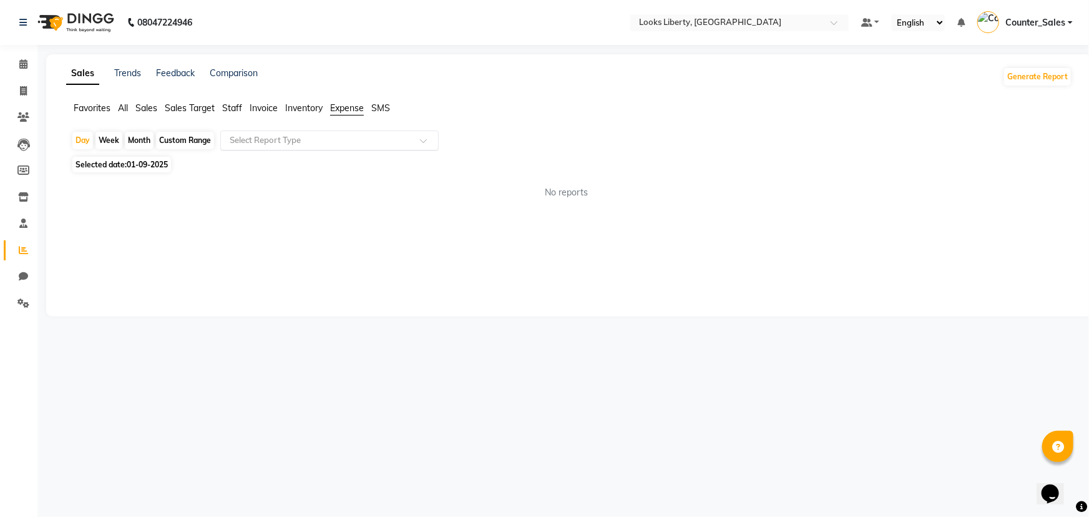
click at [357, 134] on input "text" at bounding box center [317, 140] width 180 height 12
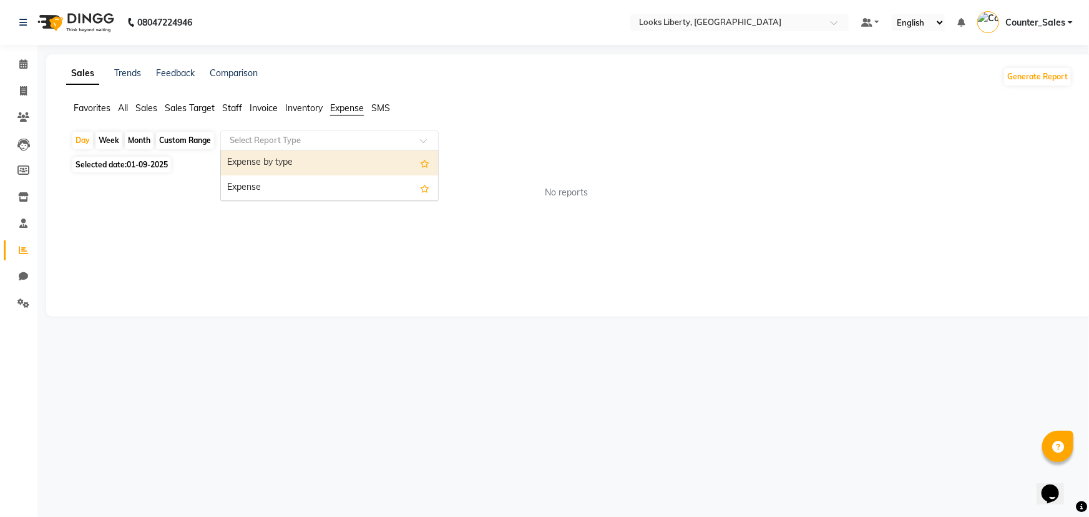
drag, startPoint x: 361, startPoint y: 160, endPoint x: 356, endPoint y: 181, distance: 21.8
click at [361, 161] on div "Expense by type" at bounding box center [329, 162] width 217 height 25
click at [356, 181] on div "No reports" at bounding box center [566, 192] width 1011 height 33
select select "full_report"
select select "pdf"
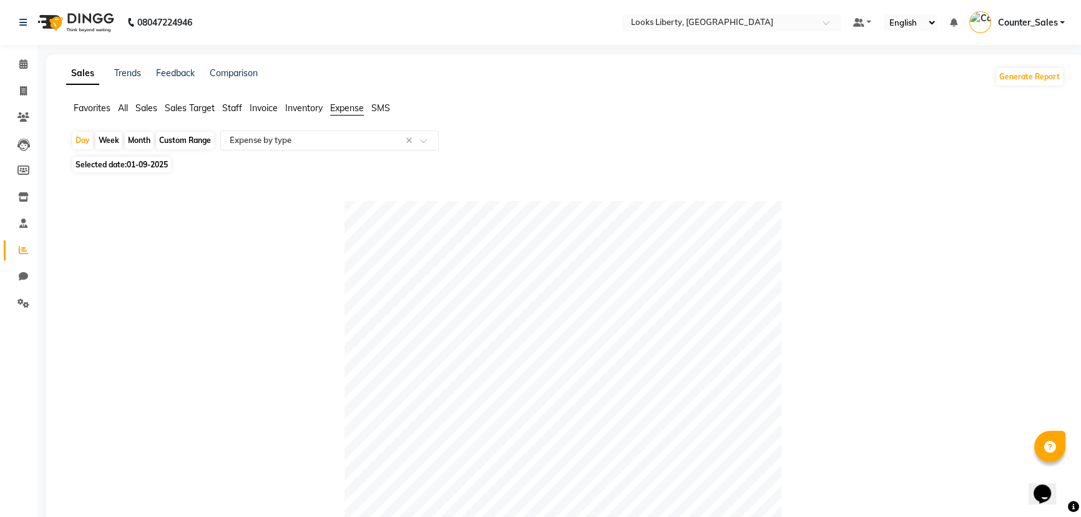
click at [349, 100] on div "Sales Trends Feedback Comparison Generate Report Favorites All Sales Sales Targ…" at bounding box center [565, 491] width 1038 height 875
click at [356, 137] on input "text" at bounding box center [317, 140] width 180 height 12
click at [18, 52] on li "Calendar" at bounding box center [18, 64] width 37 height 27
click at [19, 56] on link "Calendar" at bounding box center [19, 64] width 30 height 21
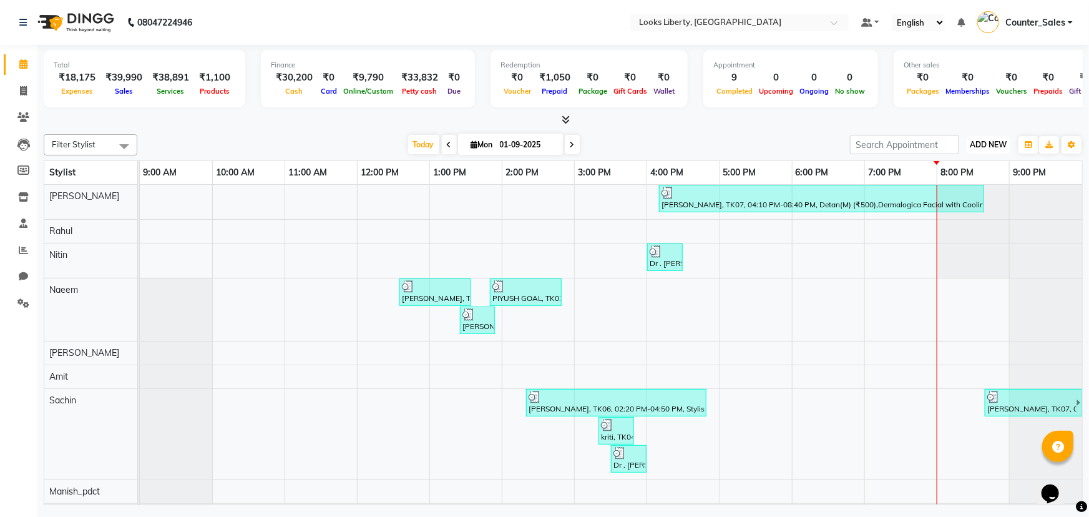
click at [992, 145] on span "ADD NEW" at bounding box center [988, 144] width 37 height 9
click at [968, 193] on link "Add Expense" at bounding box center [960, 200] width 99 height 16
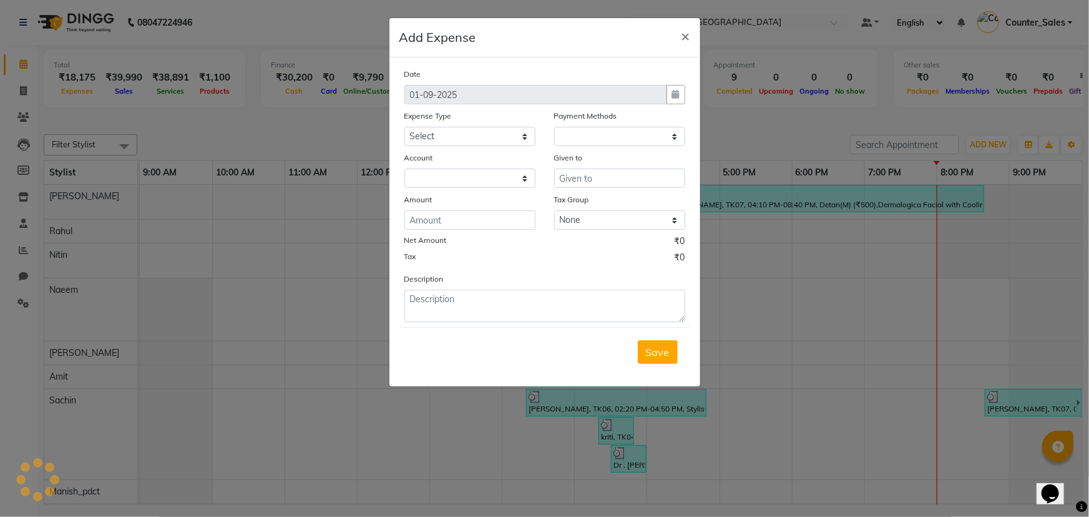
select select "1"
select select "3126"
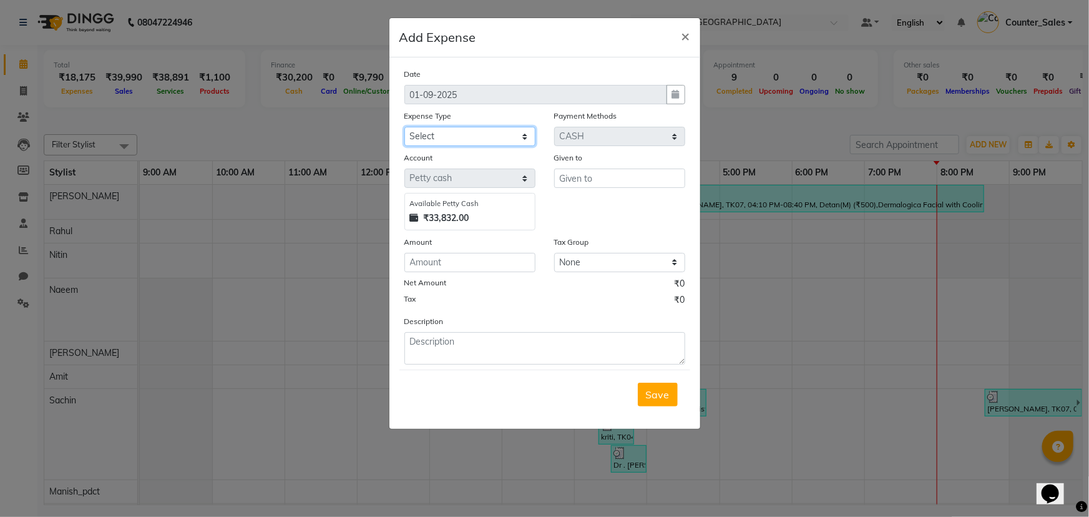
click at [439, 140] on select "Select Bank Deposit Blinkit Cash Handover CLIENT Client ordered food Client Ref…" at bounding box center [469, 136] width 131 height 19
select select "24070"
click at [404, 127] on select "Select Bank Deposit Blinkit Cash Handover CLIENT Client ordered food Client Ref…" at bounding box center [469, 136] width 131 height 19
click at [592, 185] on input "text" at bounding box center [619, 177] width 131 height 19
type input "staff"
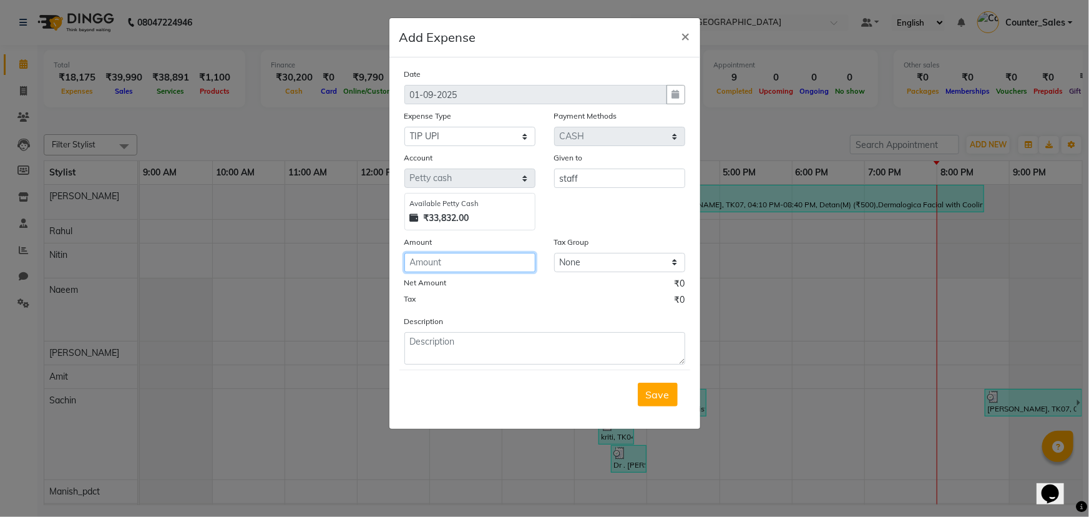
click at [479, 261] on input "number" at bounding box center [469, 262] width 131 height 19
type input "-1"
click at [479, 266] on input "number" at bounding box center [469, 262] width 131 height 19
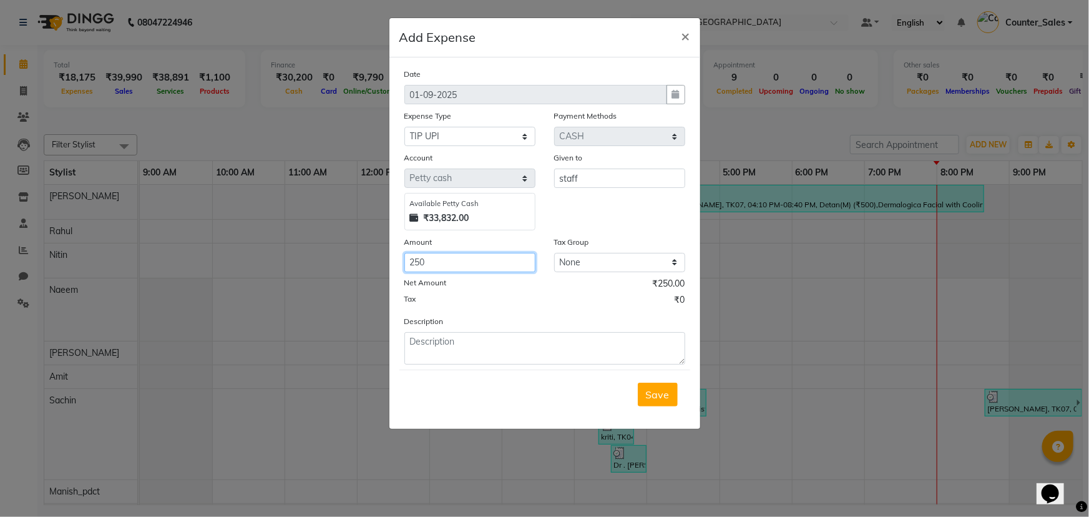
type input "250"
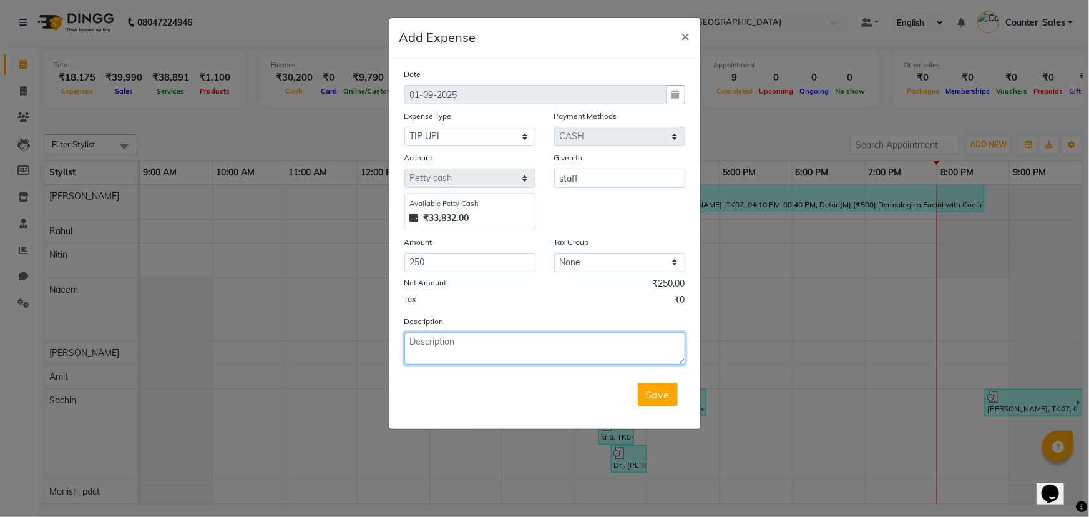
click at [509, 354] on textarea at bounding box center [544, 348] width 281 height 32
type textarea "STAFF"
click at [646, 400] on span "Save" at bounding box center [658, 394] width 24 height 12
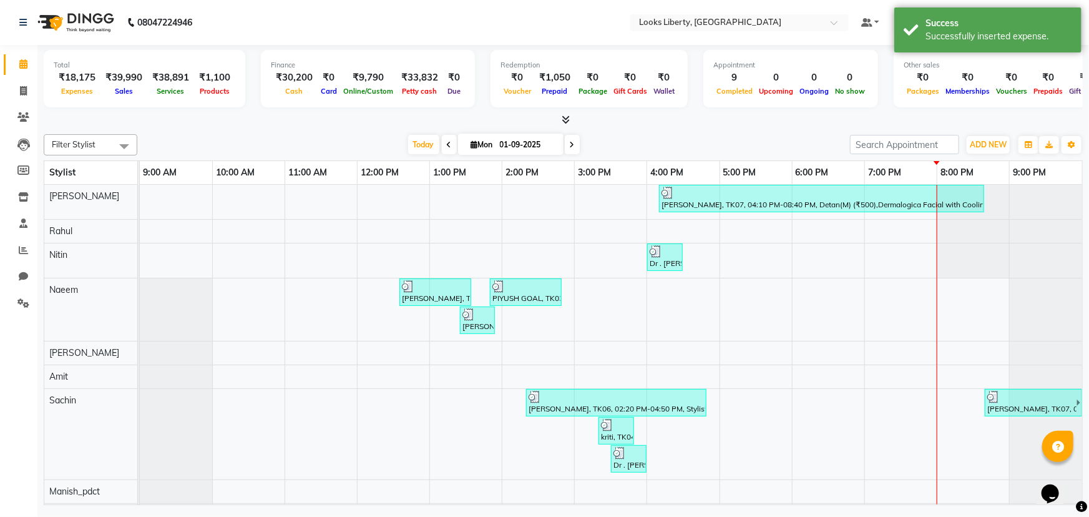
click at [12, 76] on li "Calendar" at bounding box center [18, 64] width 37 height 27
click at [15, 84] on span at bounding box center [23, 91] width 22 height 14
select select "service"
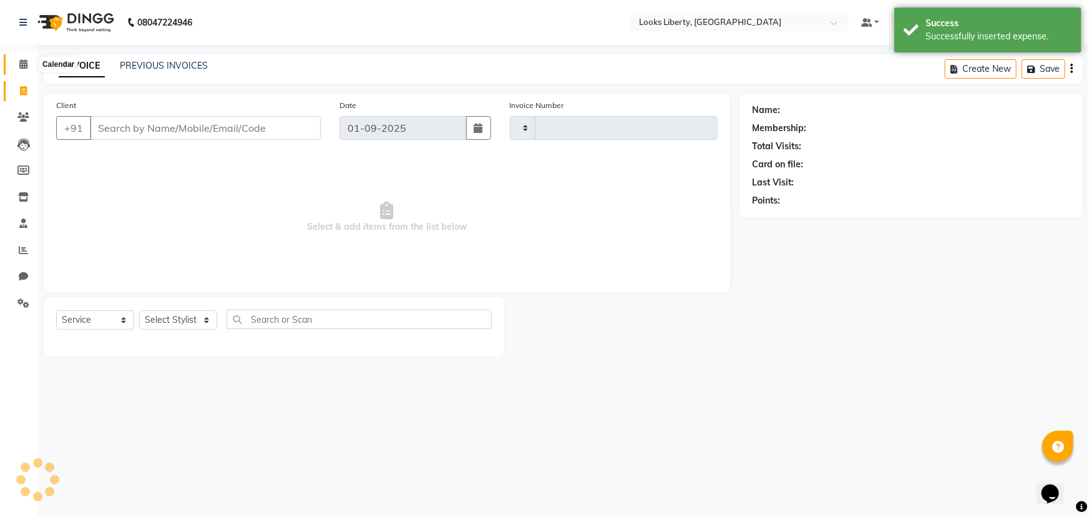
type input "2487"
click at [17, 65] on span at bounding box center [23, 64] width 22 height 14
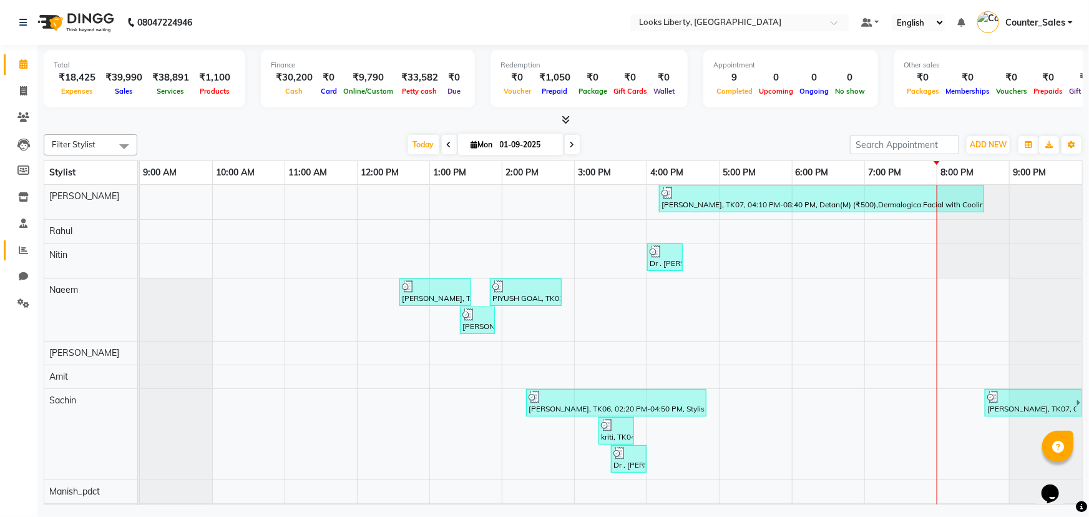
click at [29, 256] on span at bounding box center [23, 250] width 22 height 14
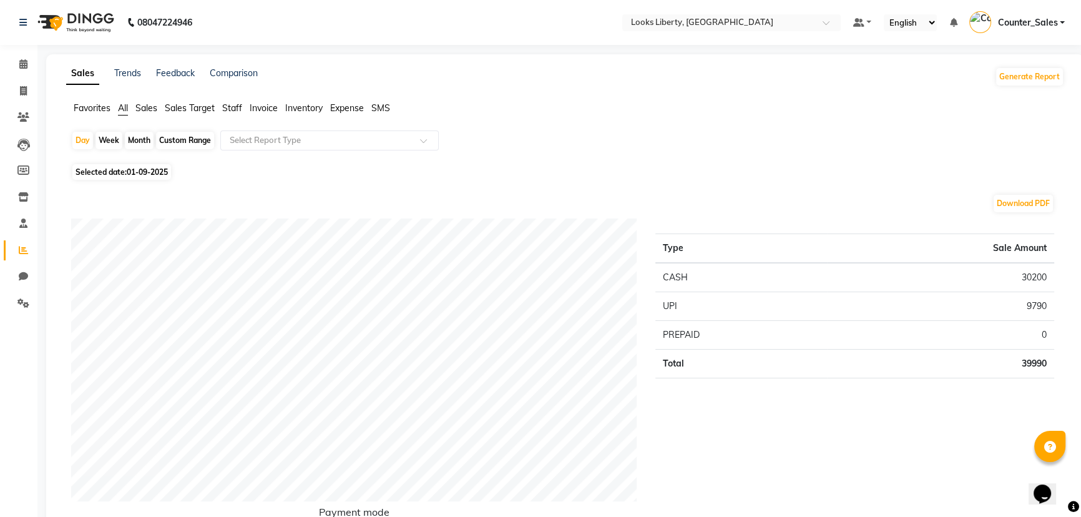
click at [344, 117] on div "Favorites All Sales Sales Target Staff Invoice Inventory Expense SMS" at bounding box center [565, 114] width 1016 height 24
click at [344, 112] on span "Expense" at bounding box center [347, 107] width 34 height 11
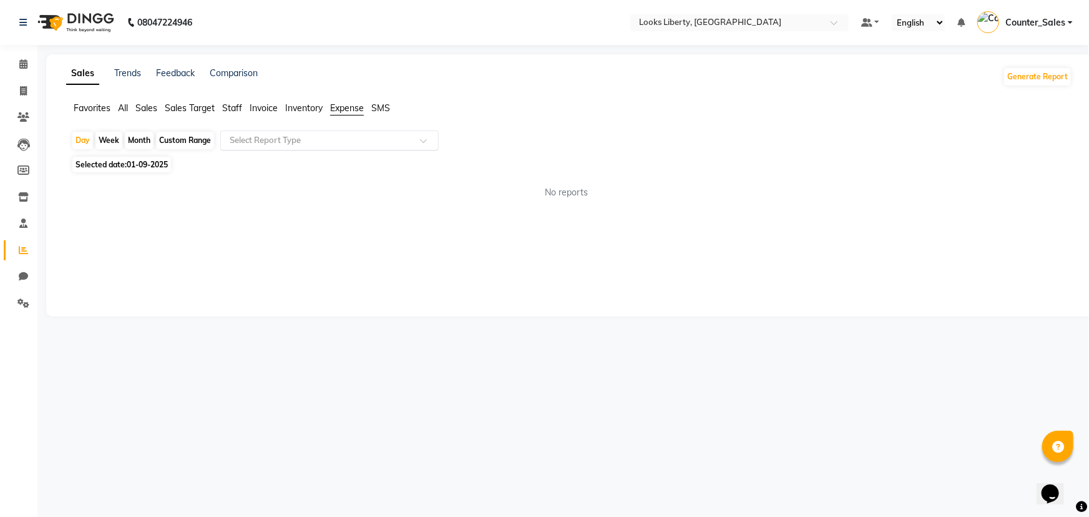
click at [349, 138] on input "text" at bounding box center [317, 140] width 180 height 12
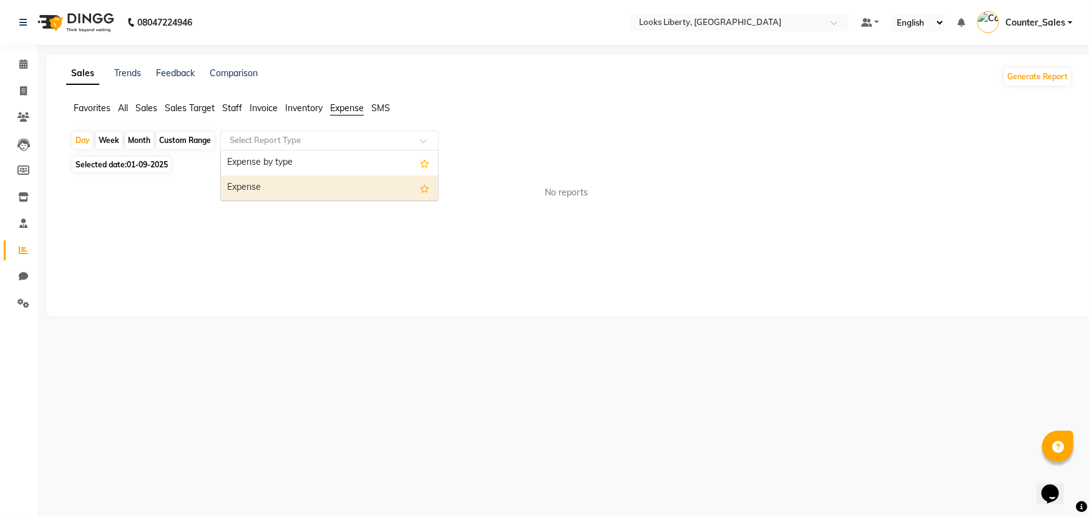
click at [358, 187] on div "Expense" at bounding box center [329, 187] width 217 height 25
select select "full_report"
select select "pdf"
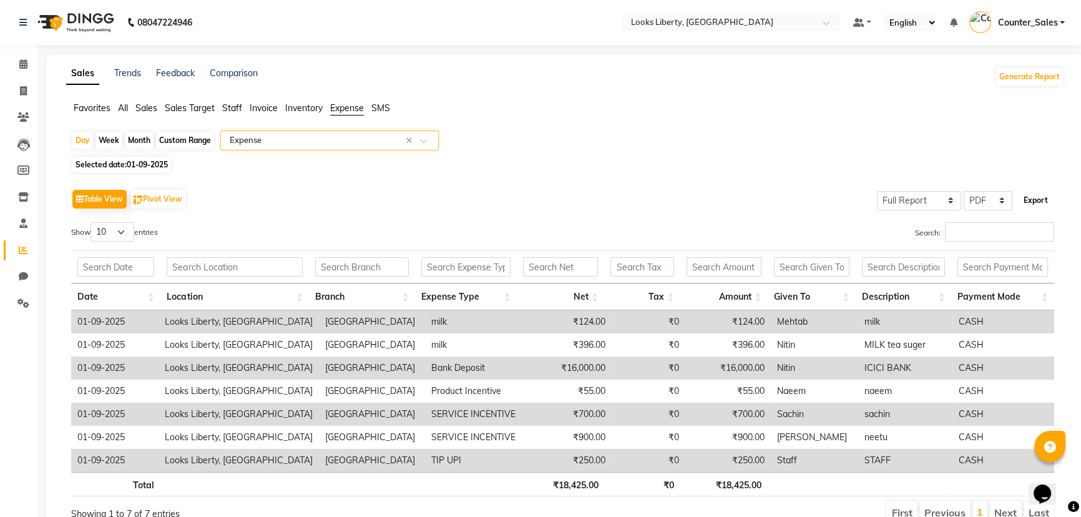
click at [1025, 197] on button "Export" at bounding box center [1035, 200] width 34 height 21
select select "sans-serif"
select select "11px"
select select "template_2"
select select "A4"
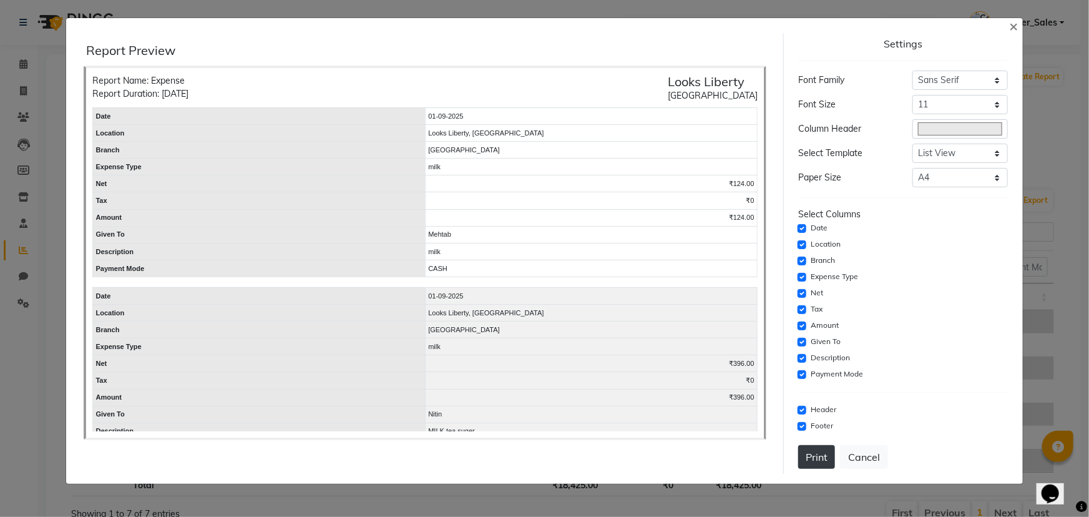
click at [824, 451] on button "Print" at bounding box center [816, 457] width 37 height 24
click at [1017, 21] on span "×" at bounding box center [1013, 25] width 9 height 19
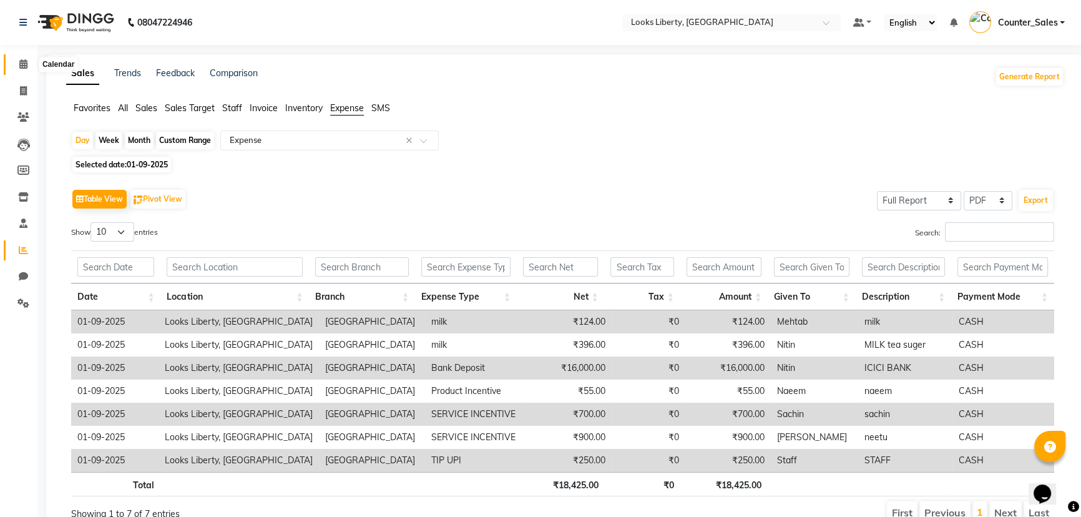
click at [31, 62] on span at bounding box center [23, 64] width 22 height 14
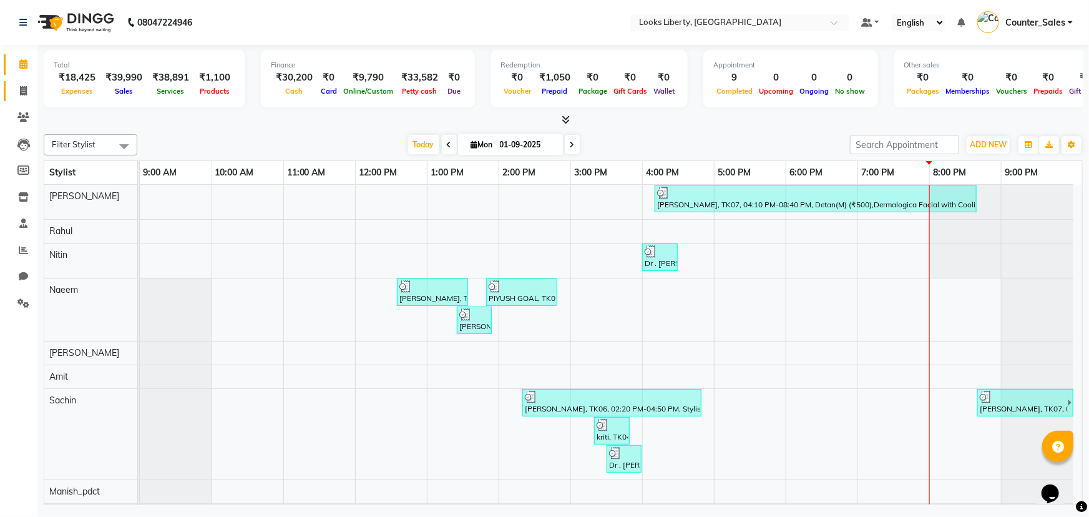
drag, startPoint x: 16, startPoint y: 83, endPoint x: 14, endPoint y: 69, distance: 14.5
click at [16, 84] on span at bounding box center [23, 91] width 22 height 14
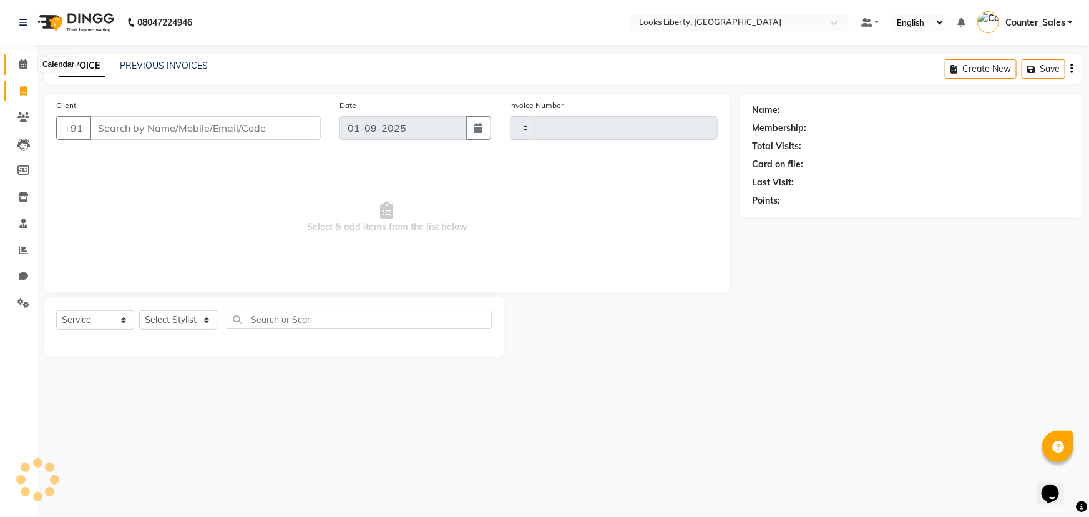
click at [14, 69] on span at bounding box center [23, 64] width 22 height 14
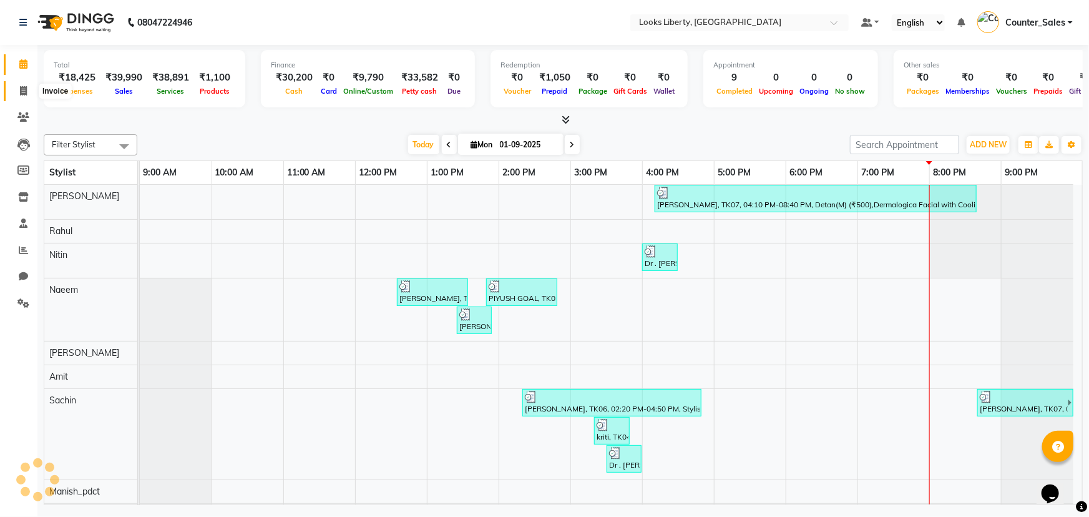
click at [23, 90] on icon at bounding box center [23, 90] width 7 height 9
select select "4321"
select select "service"
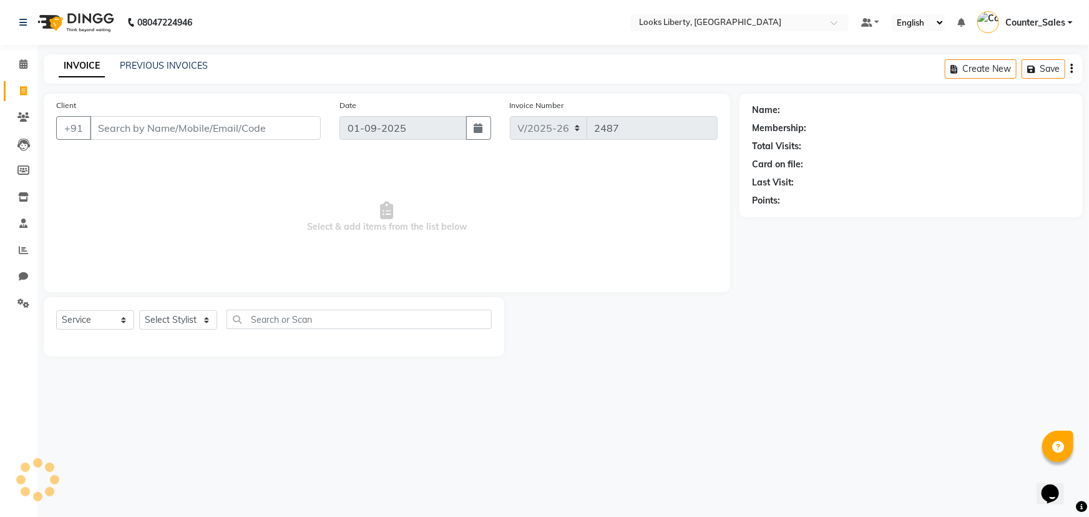
click at [131, 72] on div "PREVIOUS INVOICES" at bounding box center [164, 65] width 88 height 13
click at [133, 69] on link "PREVIOUS INVOICES" at bounding box center [164, 65] width 88 height 11
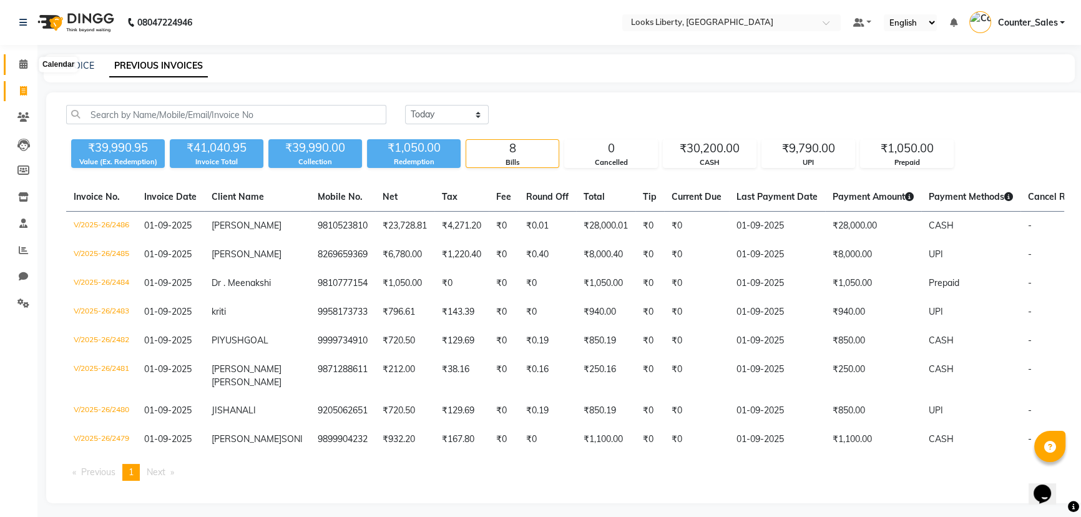
click at [17, 68] on span at bounding box center [23, 64] width 22 height 14
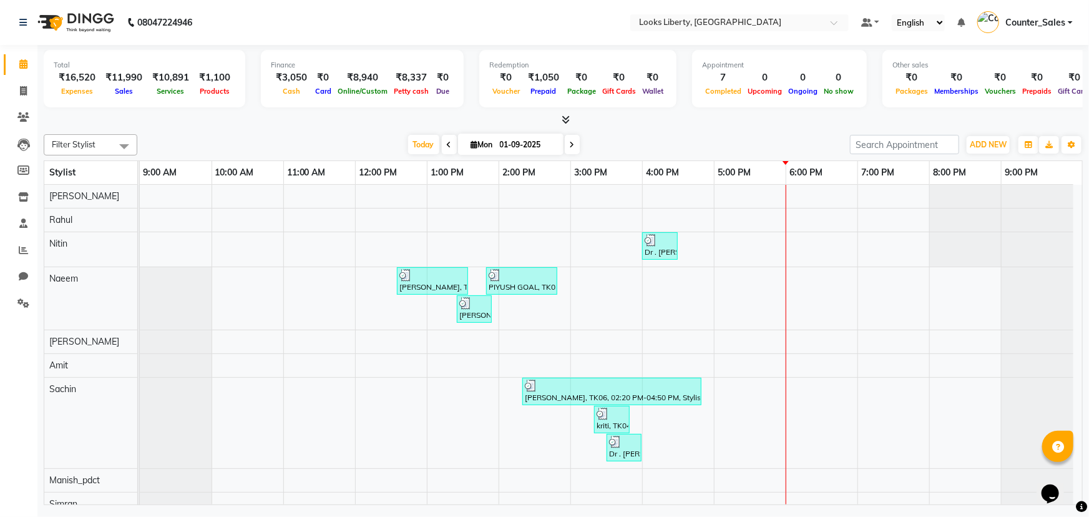
click at [32, 79] on li "Invoice" at bounding box center [18, 91] width 37 height 27
drag, startPoint x: 27, startPoint y: 88, endPoint x: 22, endPoint y: 68, distance: 20.7
click at [27, 88] on span at bounding box center [23, 91] width 22 height 14
select select "4321"
select select "service"
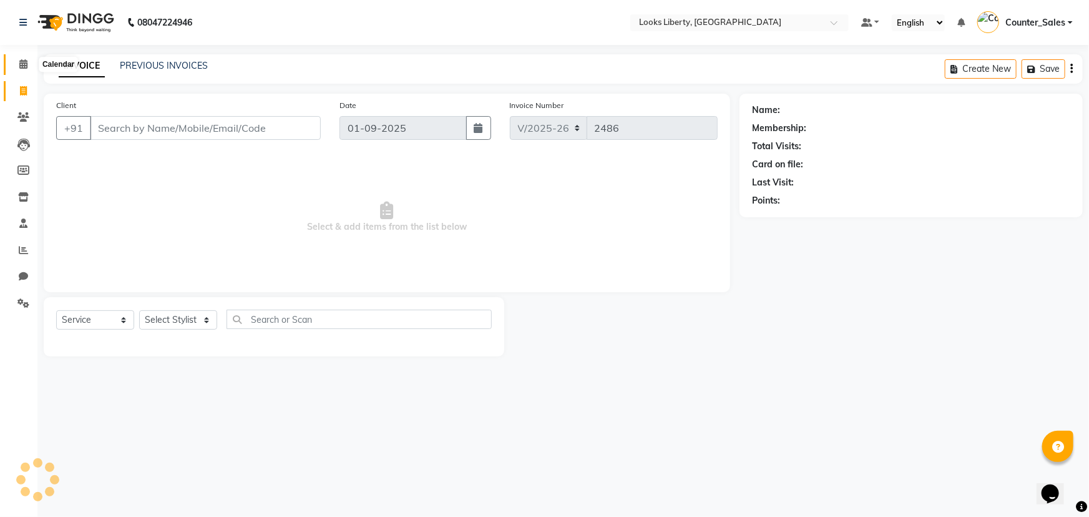
click at [21, 66] on icon at bounding box center [23, 63] width 8 height 9
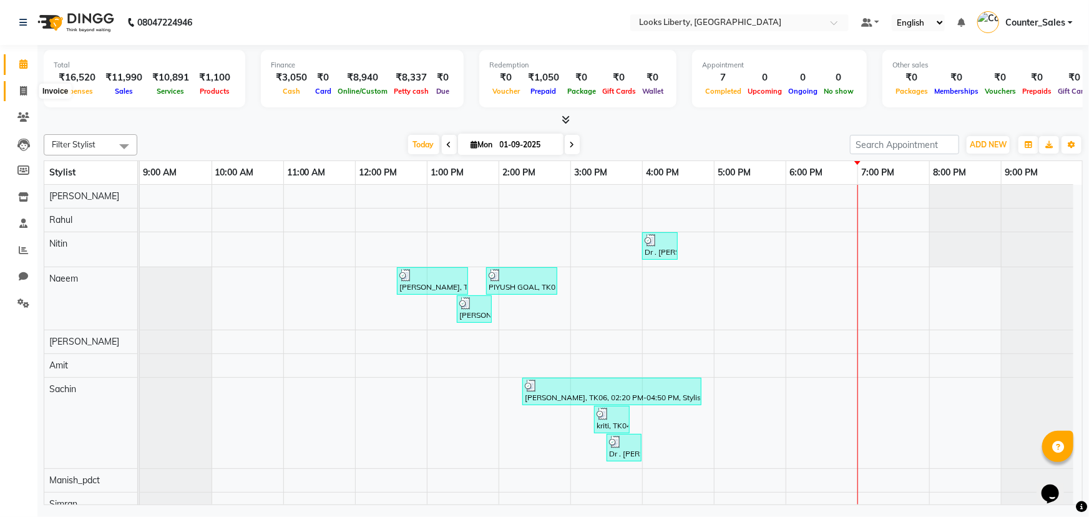
click at [24, 88] on icon at bounding box center [23, 90] width 7 height 9
select select "service"
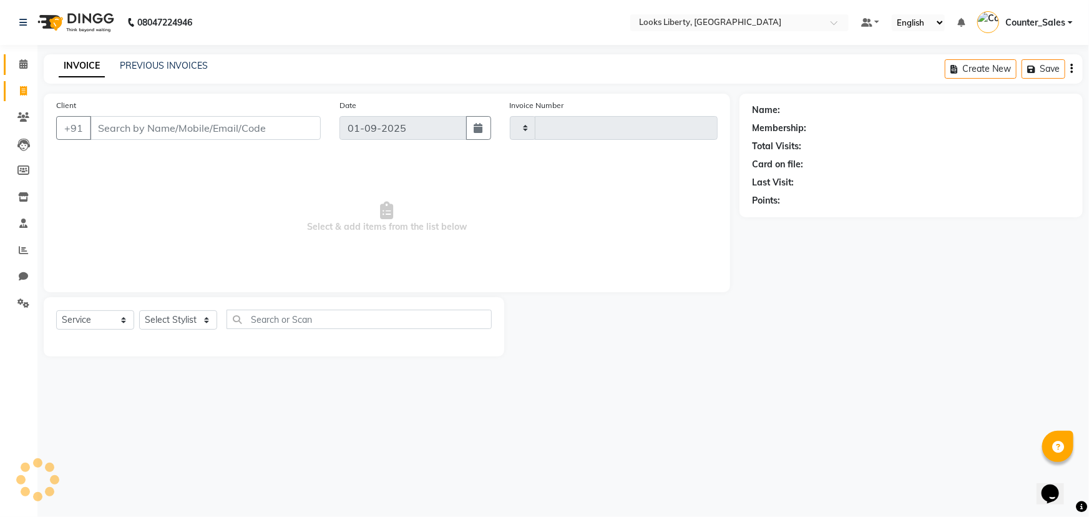
type input "2486"
select select "4321"
click at [239, 127] on input "Client" at bounding box center [205, 128] width 231 height 24
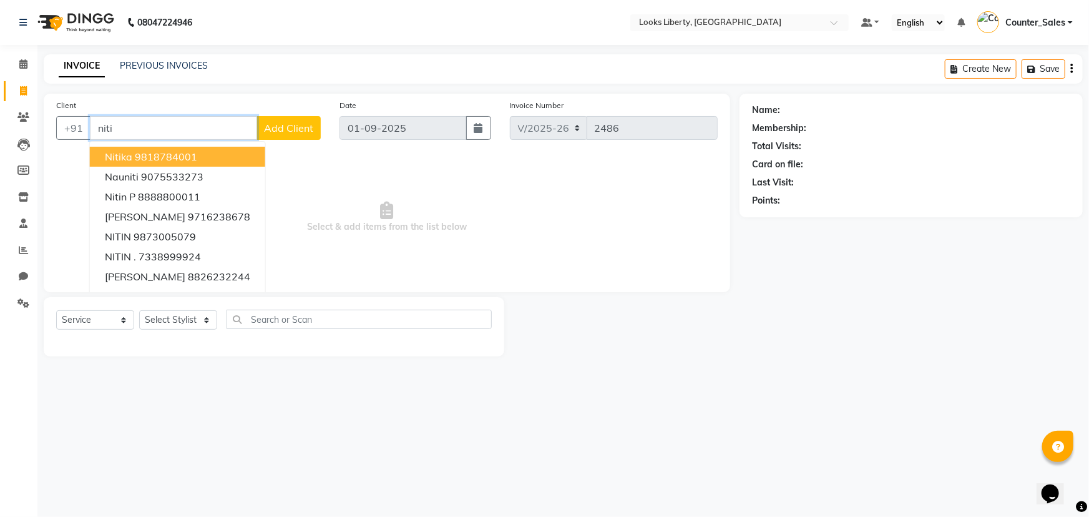
click at [183, 157] on ngb-highlight "9818784001" at bounding box center [166, 156] width 62 height 12
type input "9818784001"
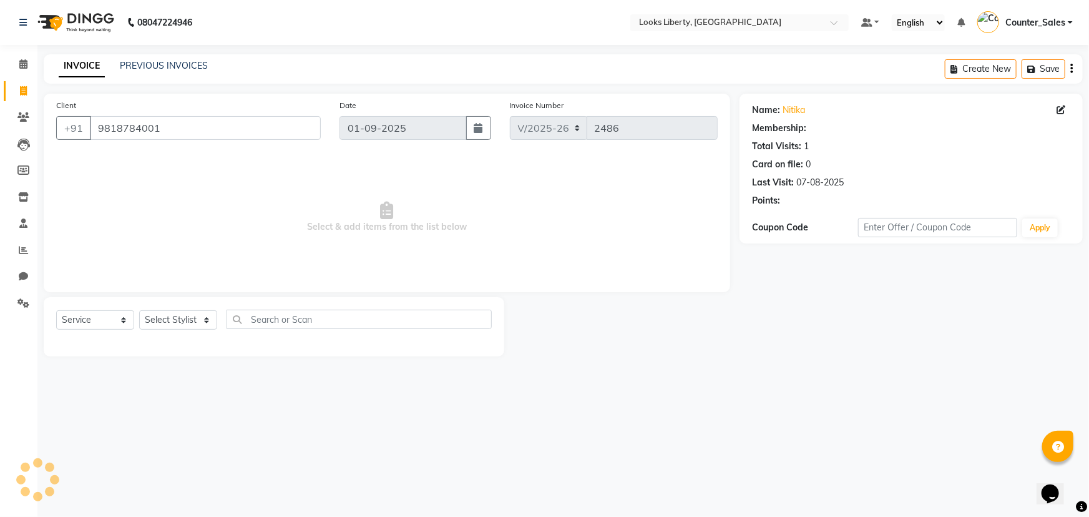
select select "1: Object"
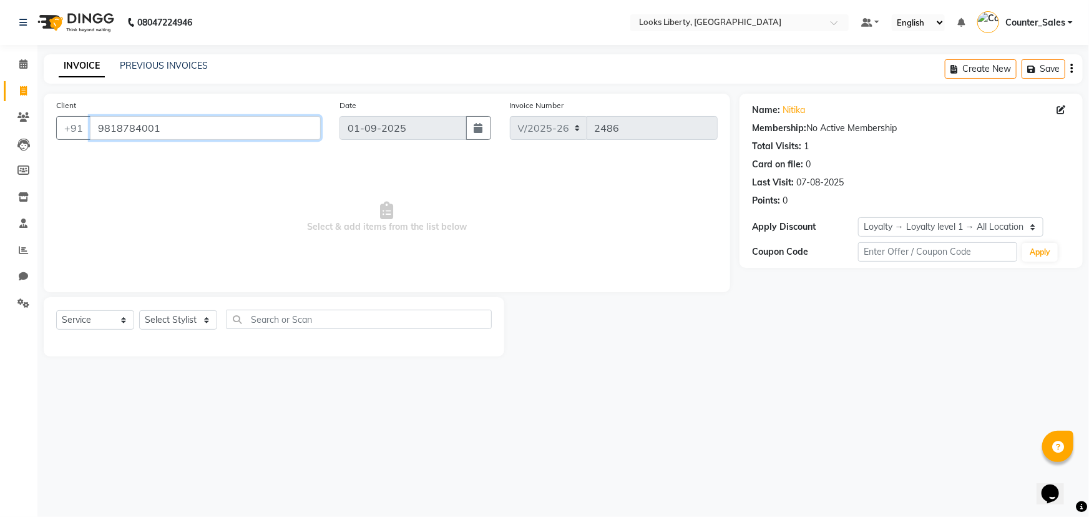
click at [217, 130] on input "9818784001" at bounding box center [205, 128] width 231 height 24
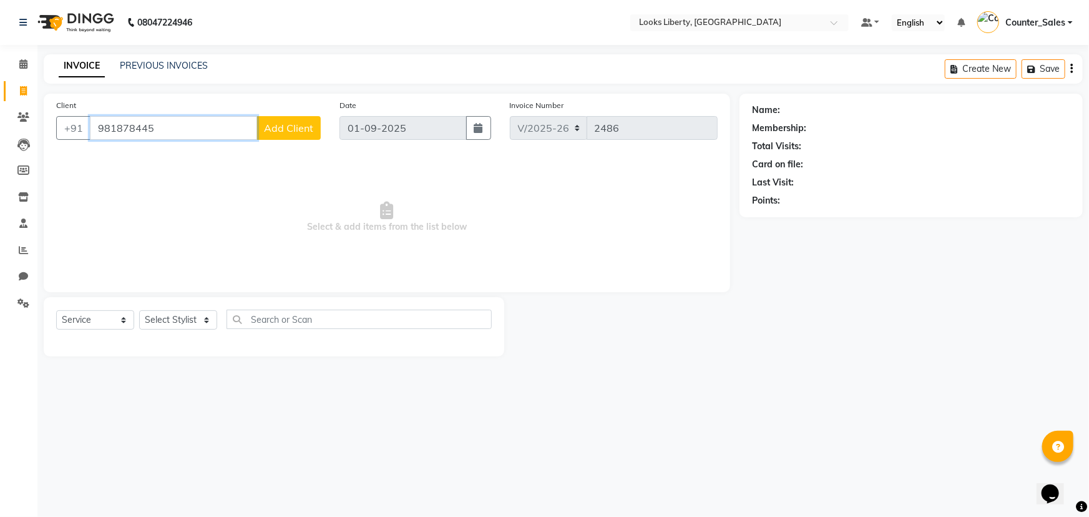
click at [170, 127] on input "981878445" at bounding box center [173, 128] width 167 height 24
type input "9"
click at [90, 223] on span "Select & add items from the list below" at bounding box center [386, 217] width 661 height 125
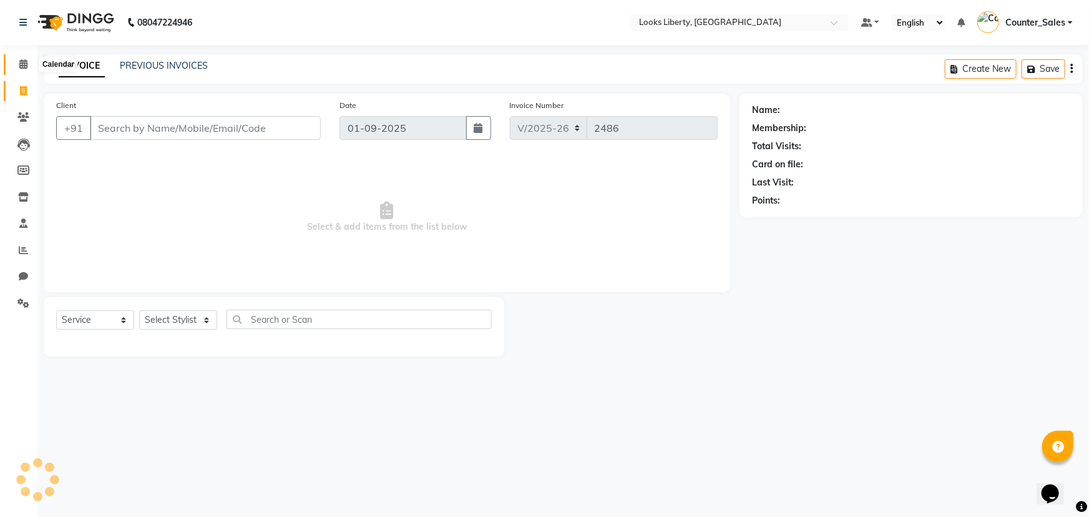
click at [31, 59] on span at bounding box center [23, 64] width 22 height 14
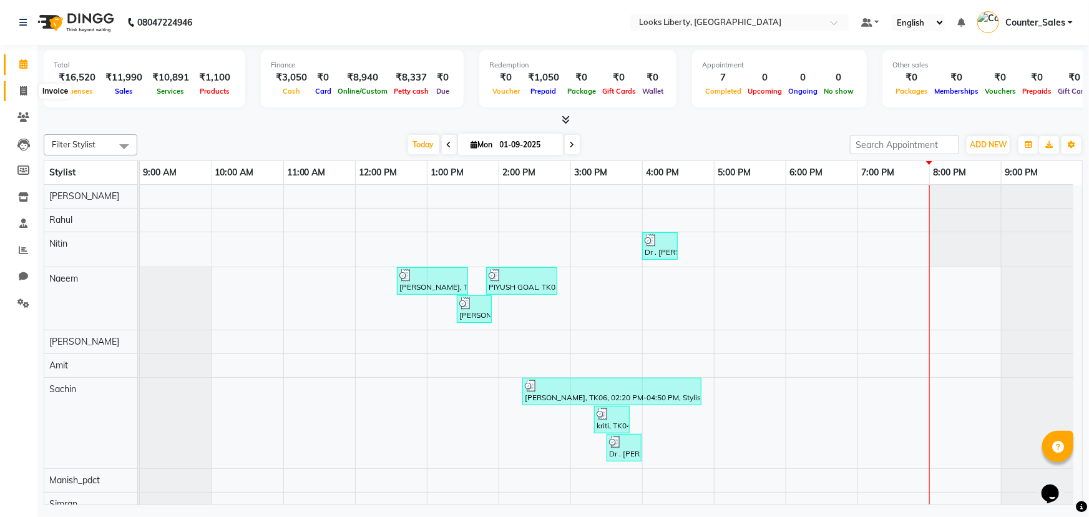
click at [23, 94] on icon at bounding box center [23, 90] width 7 height 9
select select "service"
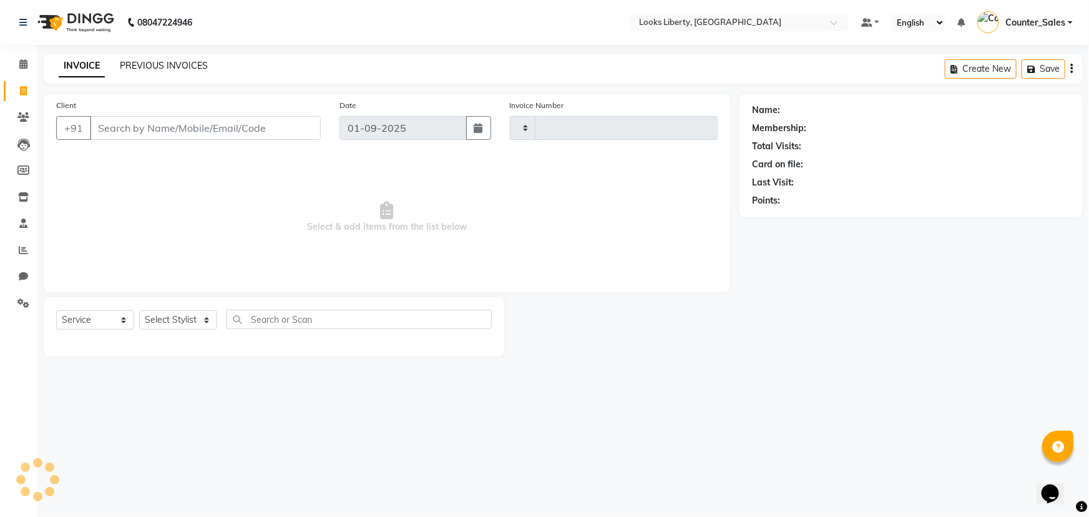
click at [145, 63] on link "PREVIOUS INVOICES" at bounding box center [164, 65] width 88 height 11
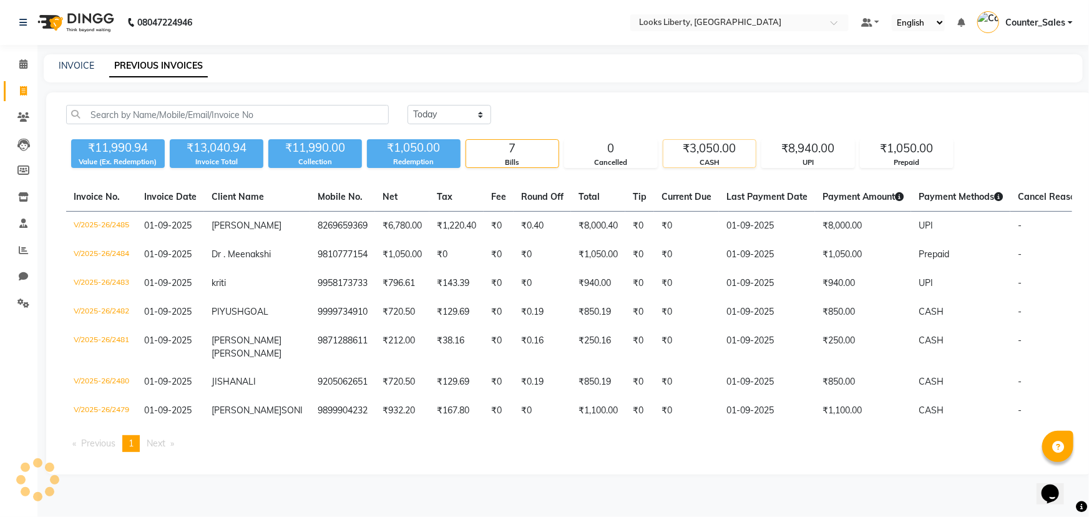
click at [714, 146] on div "₹3,050.00" at bounding box center [709, 148] width 92 height 17
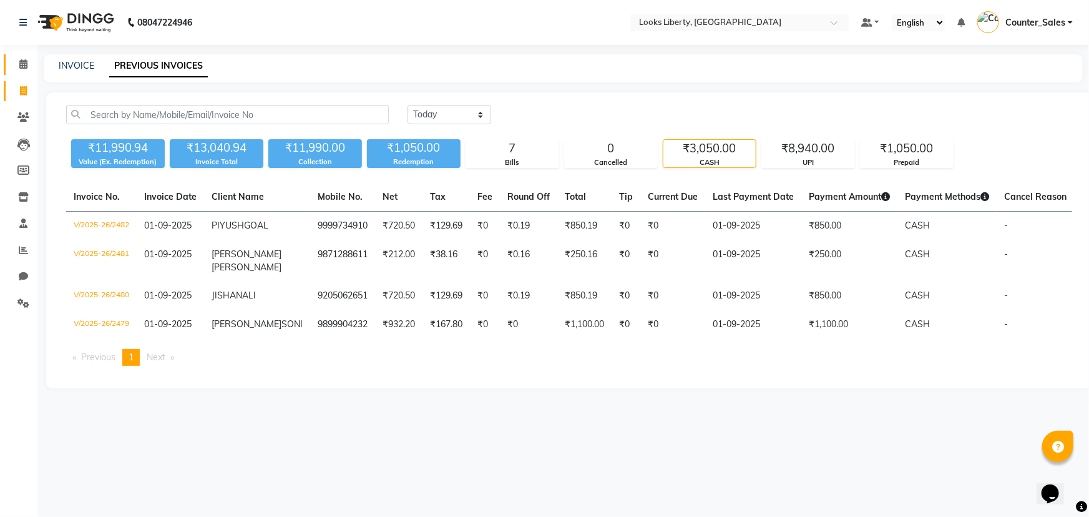
click at [7, 56] on link "Calendar" at bounding box center [19, 64] width 30 height 21
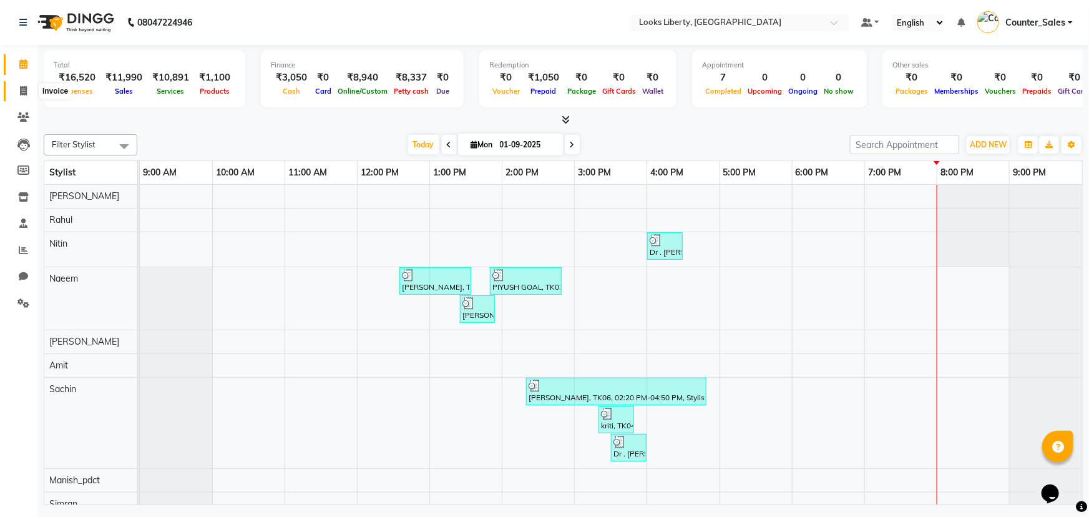
click at [23, 92] on icon at bounding box center [23, 90] width 7 height 9
select select "4321"
select select "service"
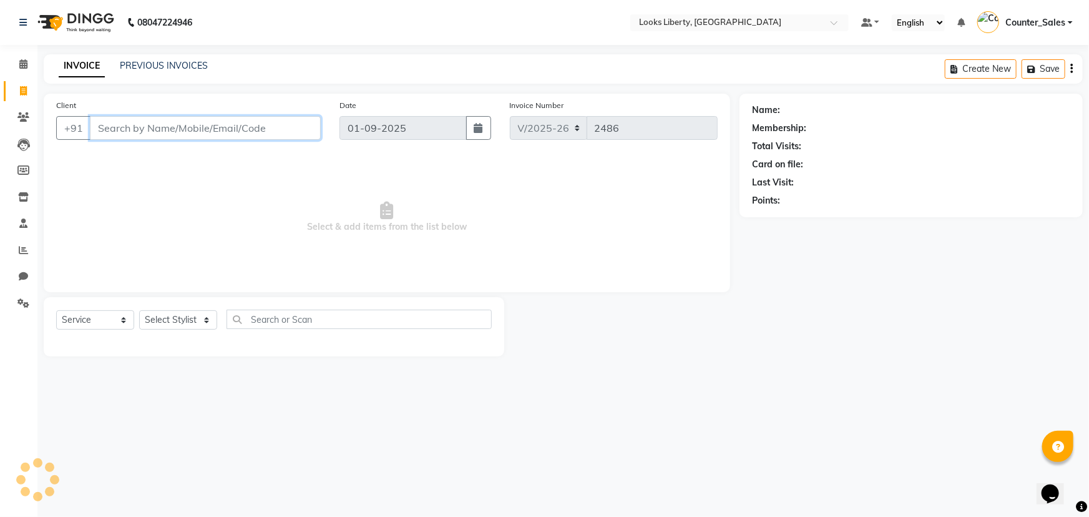
click at [122, 138] on input "Client" at bounding box center [205, 128] width 231 height 24
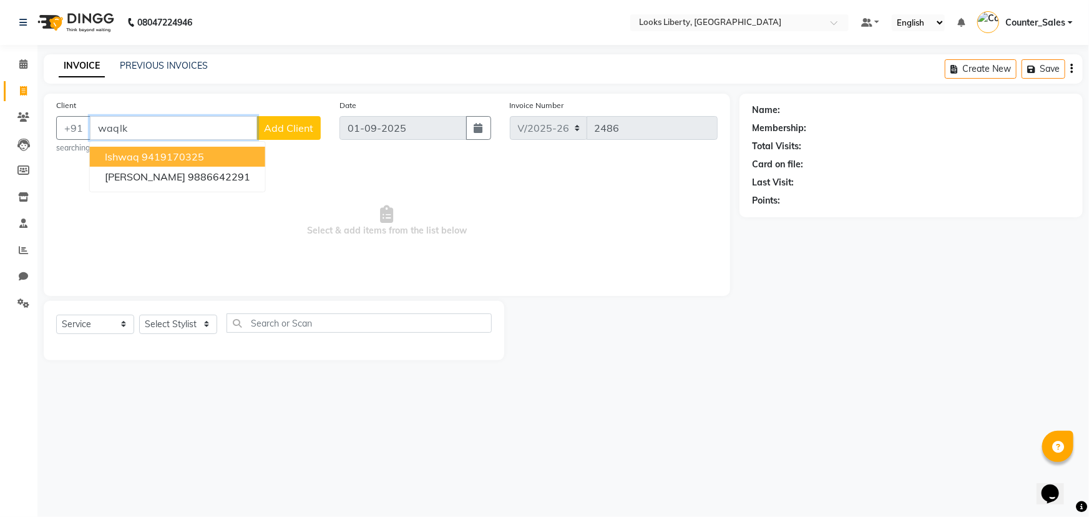
click at [132, 157] on span "ishwaq" at bounding box center [122, 156] width 34 height 12
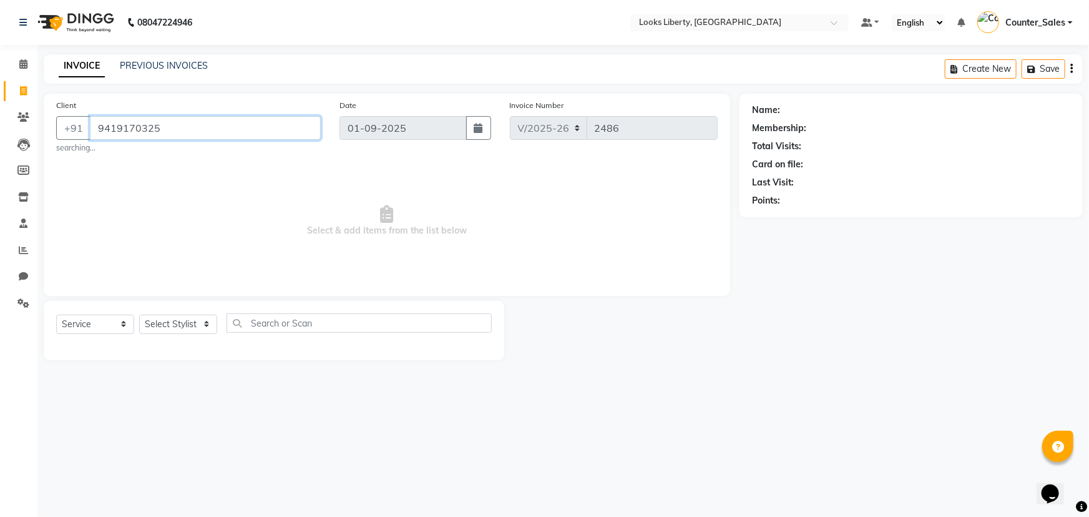
type input "9419170325"
select select "1: Object"
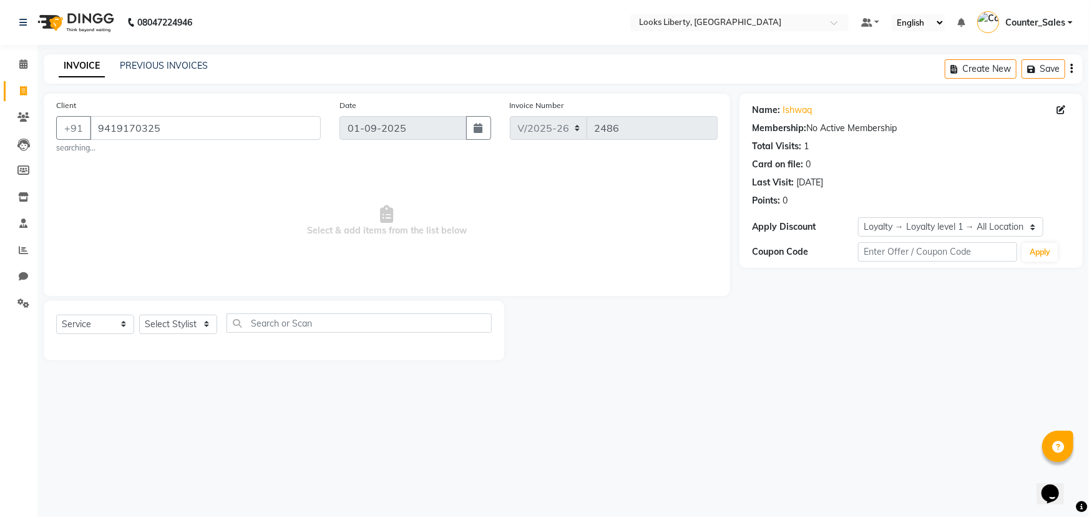
click at [174, 311] on div "Select Service Product Membership Package Voucher Prepaid Gift Card Select Styl…" at bounding box center [274, 330] width 461 height 59
click at [181, 312] on div "Select Service Product Membership Package Voucher Prepaid Gift Card Select Styl…" at bounding box center [274, 330] width 461 height 59
click at [188, 328] on select "Select Stylist Aijaz Amit Anjali_nail art Counter_Sales Manish_pdct Meet Naeem …" at bounding box center [178, 323] width 78 height 19
select select "23778"
click at [139, 314] on select "Select Stylist Aijaz Amit Anjali_nail art Counter_Sales Manish_pdct Meet Naeem …" at bounding box center [178, 323] width 78 height 19
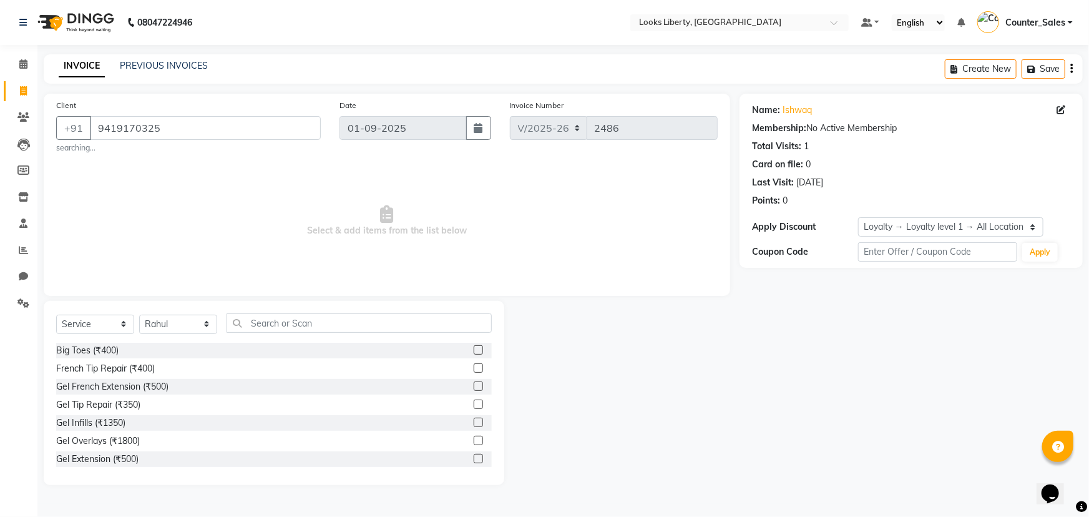
drag, startPoint x: 131, startPoint y: 351, endPoint x: 125, endPoint y: 356, distance: 7.9
click at [127, 354] on div "Big Toes (₹400)" at bounding box center [274, 351] width 436 height 16
click at [99, 357] on div "Big Toes (₹400)" at bounding box center [87, 350] width 62 height 13
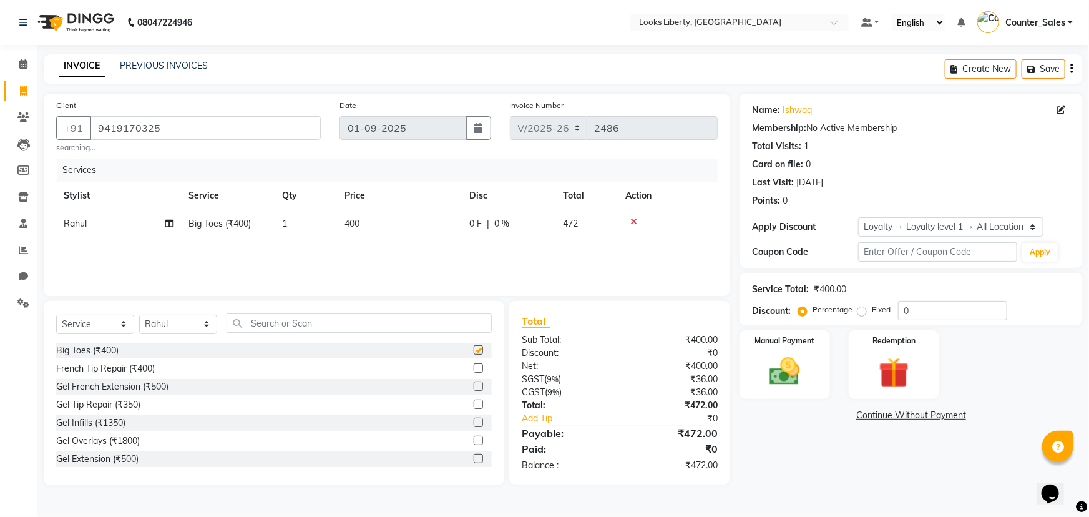
checkbox input "false"
click at [828, 374] on div "Manual Payment" at bounding box center [784, 364] width 90 height 69
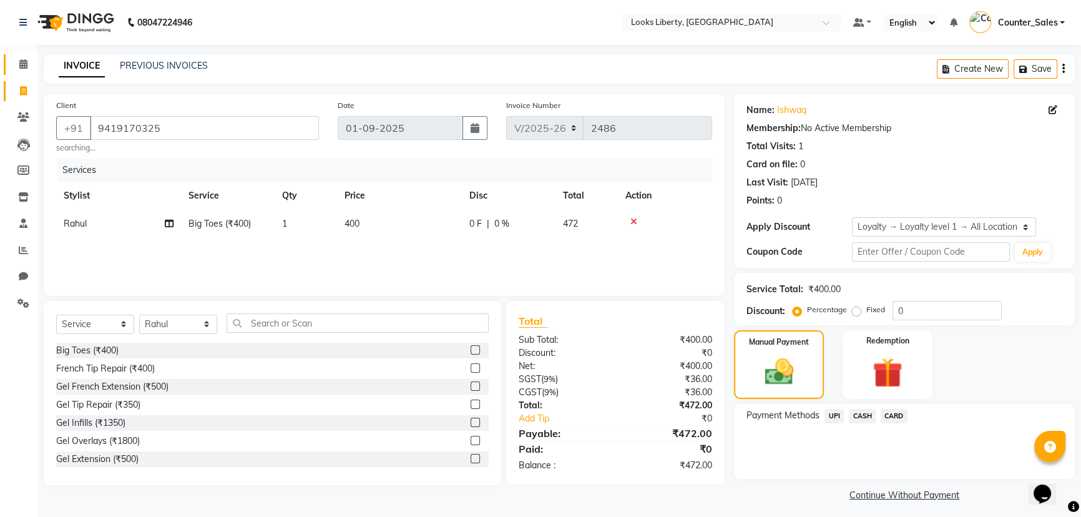
click at [30, 72] on link "Calendar" at bounding box center [19, 64] width 30 height 21
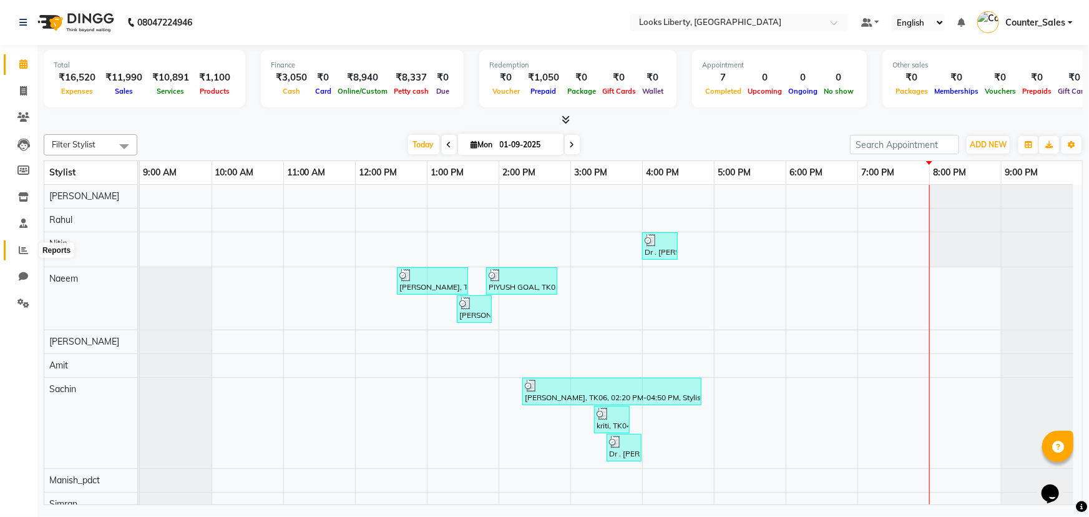
click at [22, 250] on icon at bounding box center [23, 249] width 9 height 9
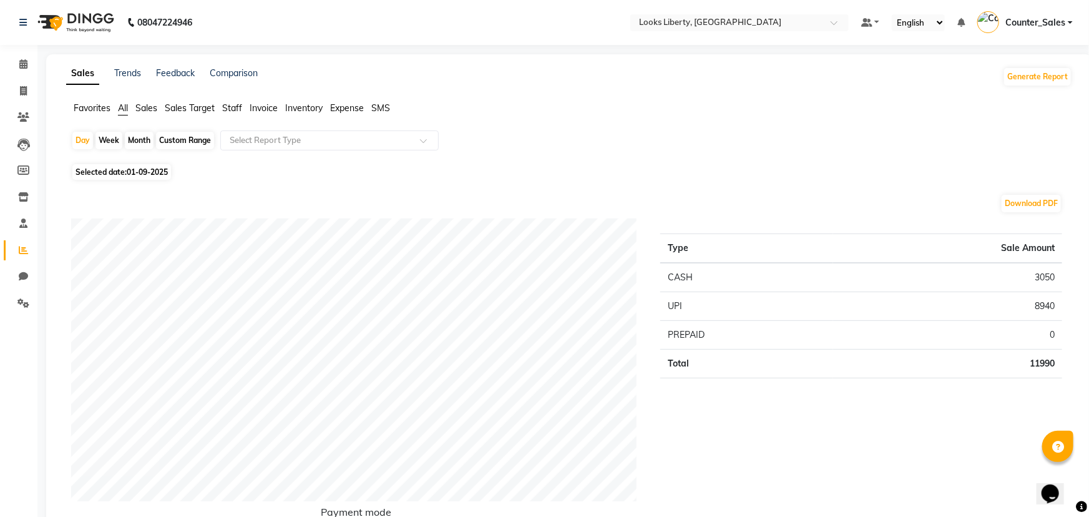
click at [238, 112] on span "Staff" at bounding box center [232, 107] width 20 height 11
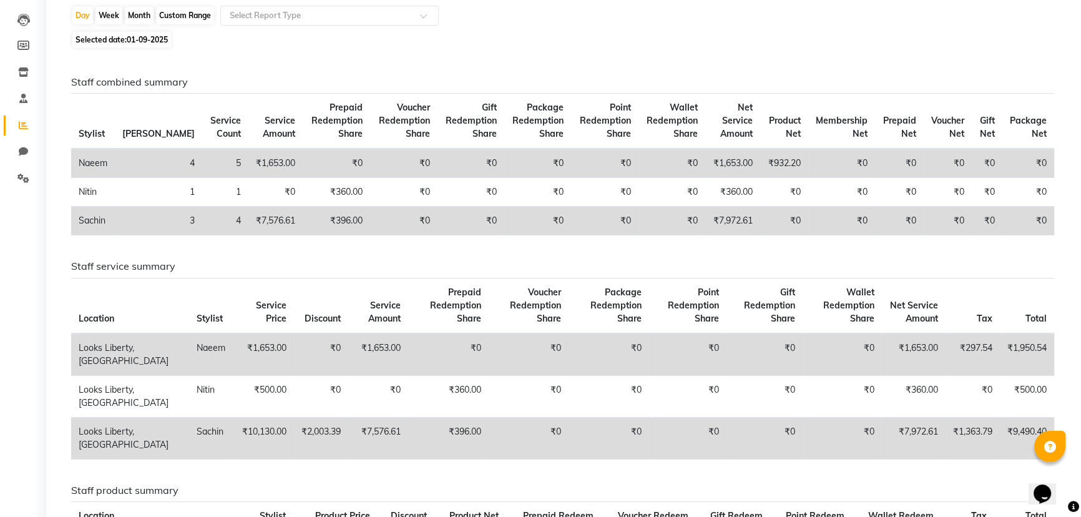
scroll to position [171, 0]
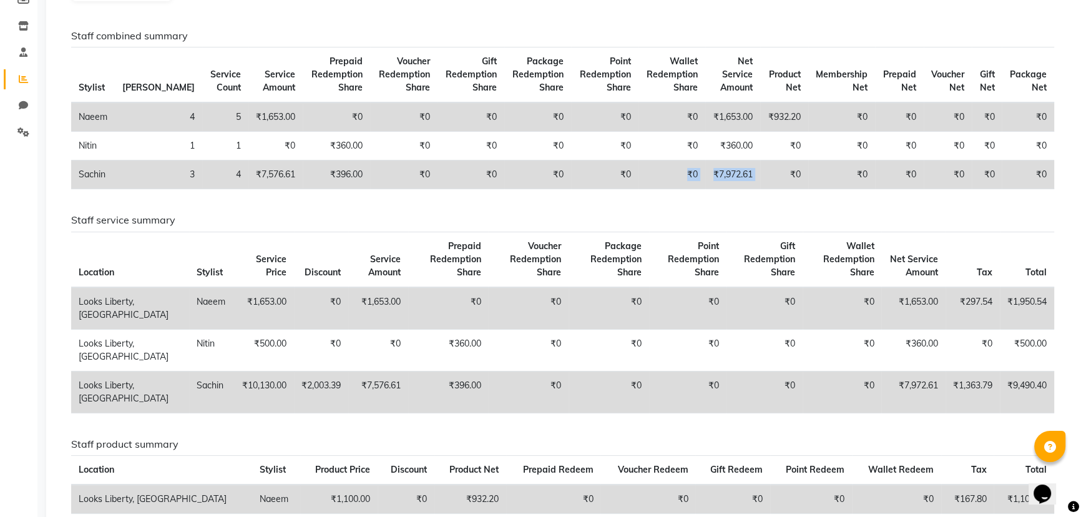
drag, startPoint x: 672, startPoint y: 162, endPoint x: 774, endPoint y: 169, distance: 102.6
click at [774, 169] on tr "Sachin 3 4 ₹7,576.61 ₹396.00 ₹0 ₹0 ₹0 ₹0 ₹0 ₹7,972.61 ₹0 ₹0 ₹0 ₹0 ₹0 ₹0" at bounding box center [562, 174] width 983 height 29
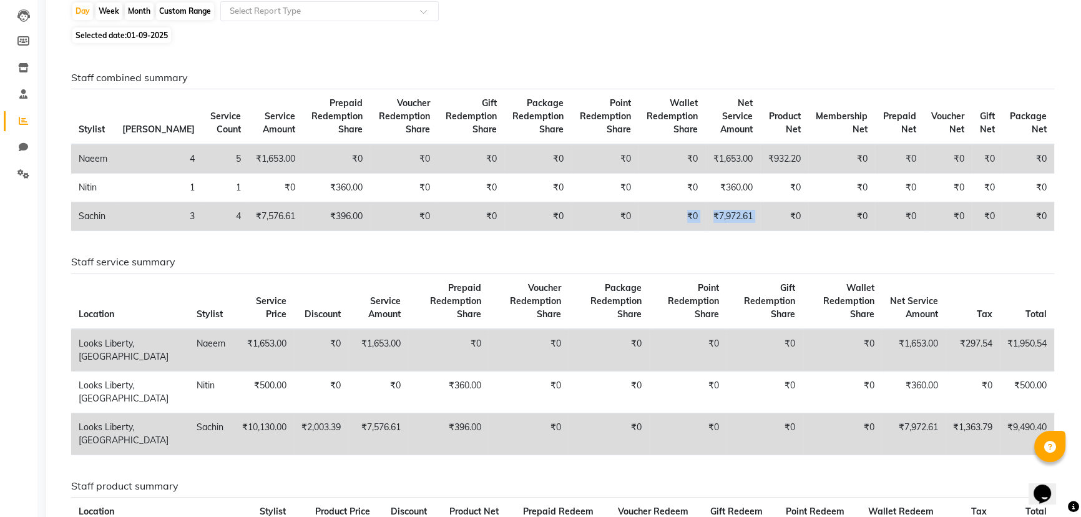
scroll to position [57, 0]
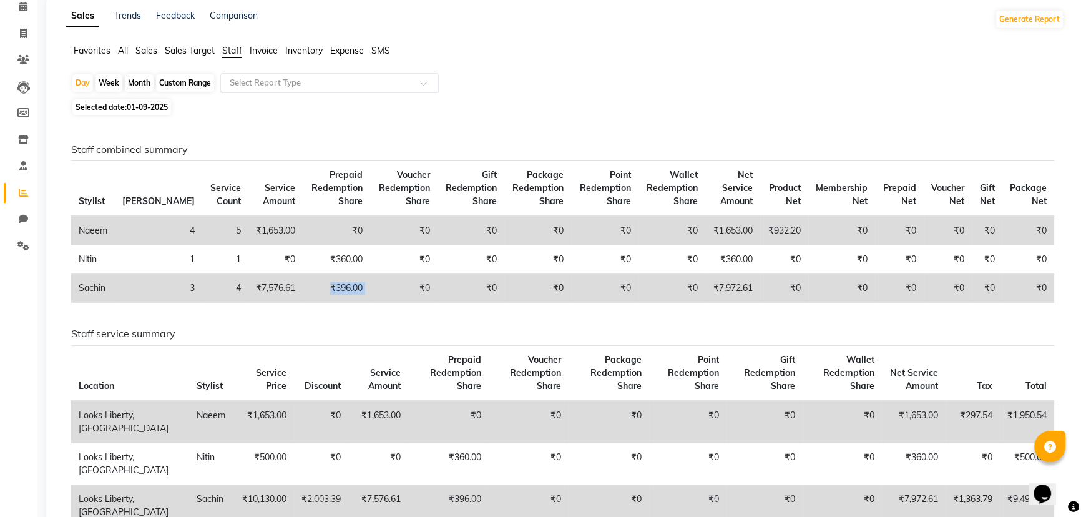
drag, startPoint x: 286, startPoint y: 289, endPoint x: 381, endPoint y: 319, distance: 100.1
click at [346, 291] on tr "Sachin 3 4 ₹7,576.61 ₹396.00 ₹0 ₹0 ₹0 ₹0 ₹0 ₹7,972.61 ₹0 ₹0 ₹0 ₹0 ₹0 ₹0" at bounding box center [562, 288] width 983 height 29
drag, startPoint x: 687, startPoint y: 290, endPoint x: 778, endPoint y: 293, distance: 90.5
click at [778, 293] on tr "Sachin 3 4 ₹7,576.61 ₹396.00 ₹0 ₹0 ₹0 ₹0 ₹0 ₹7,972.61 ₹0 ₹0 ₹0 ₹0 ₹0 ₹0" at bounding box center [562, 288] width 983 height 29
click at [780, 303] on div "Staff combined summary Stylist Bill Count Service Count Service Amount Prepaid …" at bounding box center [563, 228] width 1002 height 169
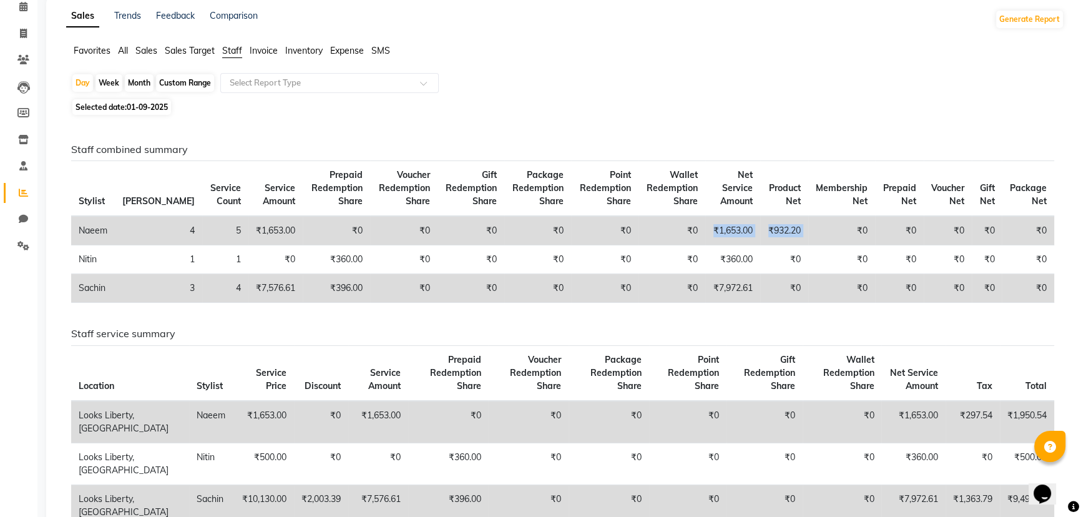
drag, startPoint x: 718, startPoint y: 227, endPoint x: 830, endPoint y: 221, distance: 111.8
click at [830, 221] on tr "Naeem 4 5 ₹1,653.00 ₹0 ₹0 ₹0 ₹0 ₹0 ₹0 ₹1,653.00 ₹932.20 ₹0 ₹0 ₹0 ₹0 ₹0" at bounding box center [562, 230] width 983 height 29
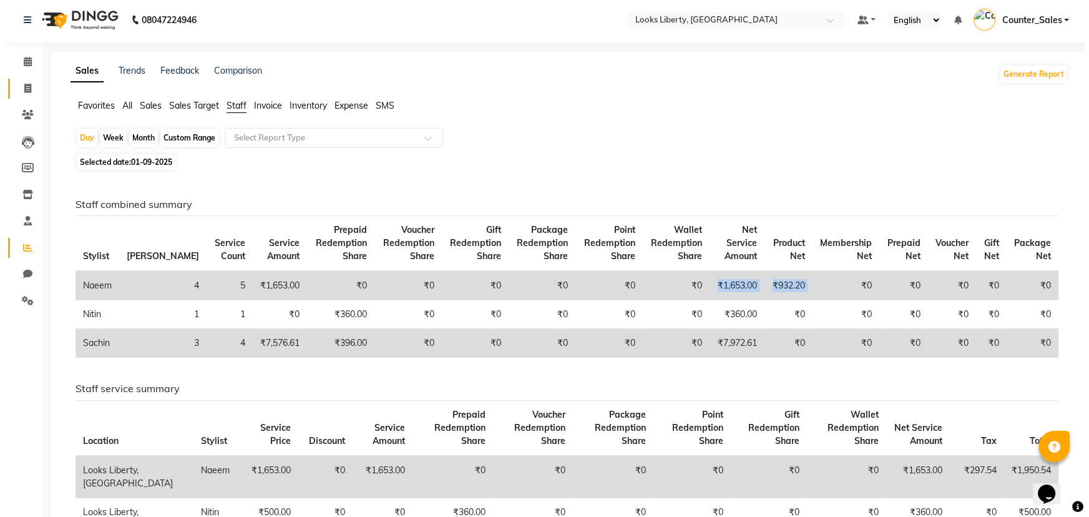
scroll to position [0, 0]
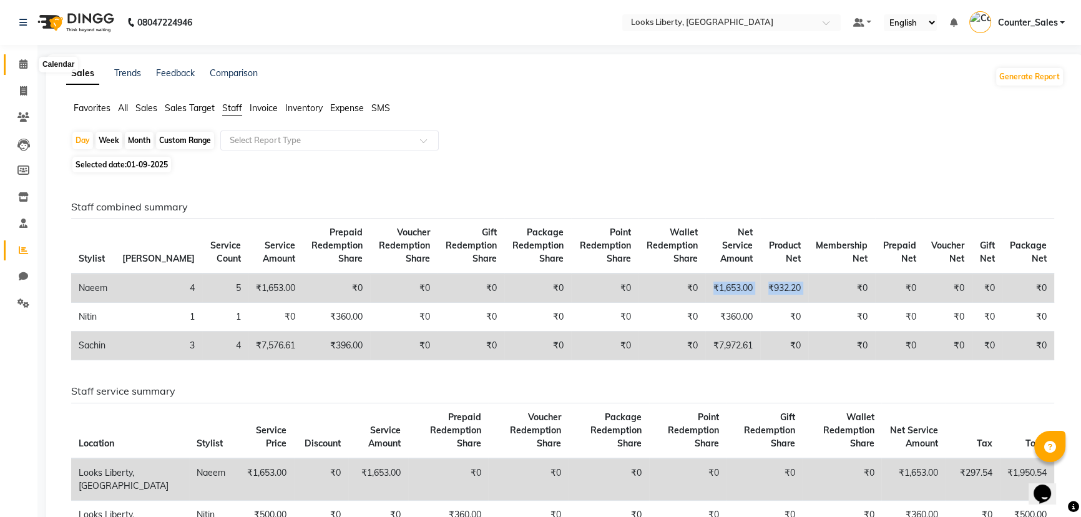
click at [14, 68] on span at bounding box center [23, 64] width 22 height 14
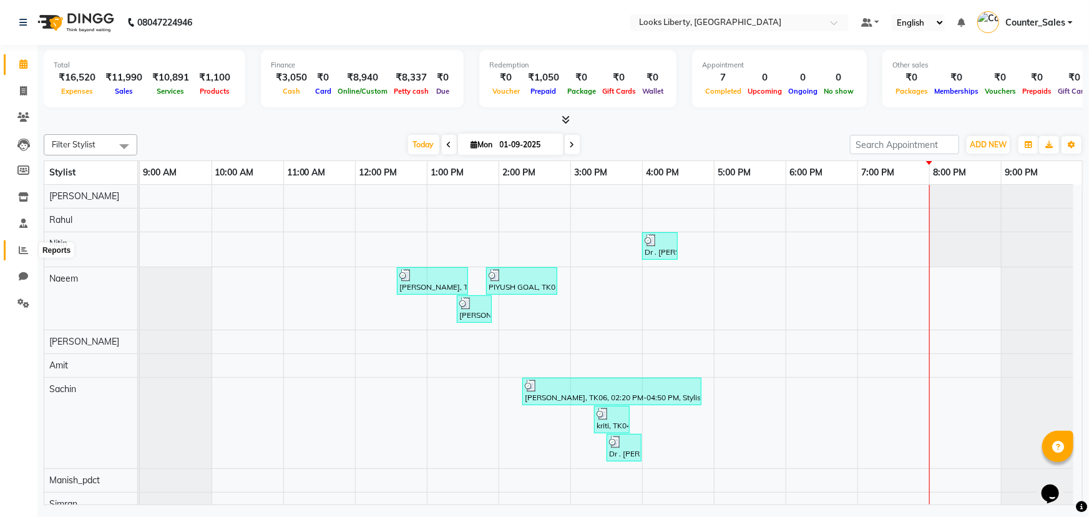
click at [26, 246] on icon at bounding box center [23, 249] width 9 height 9
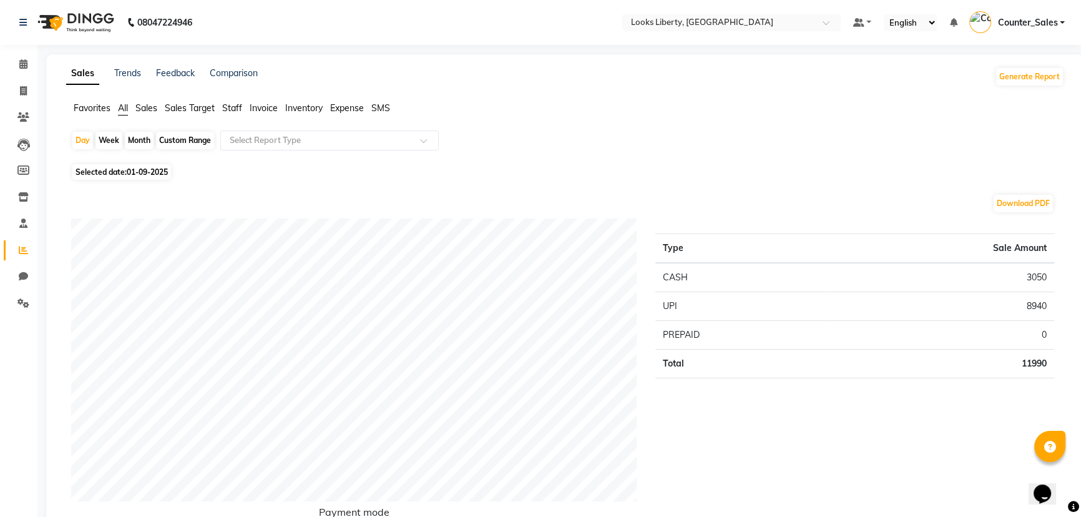
click at [225, 111] on span "Staff" at bounding box center [232, 107] width 20 height 11
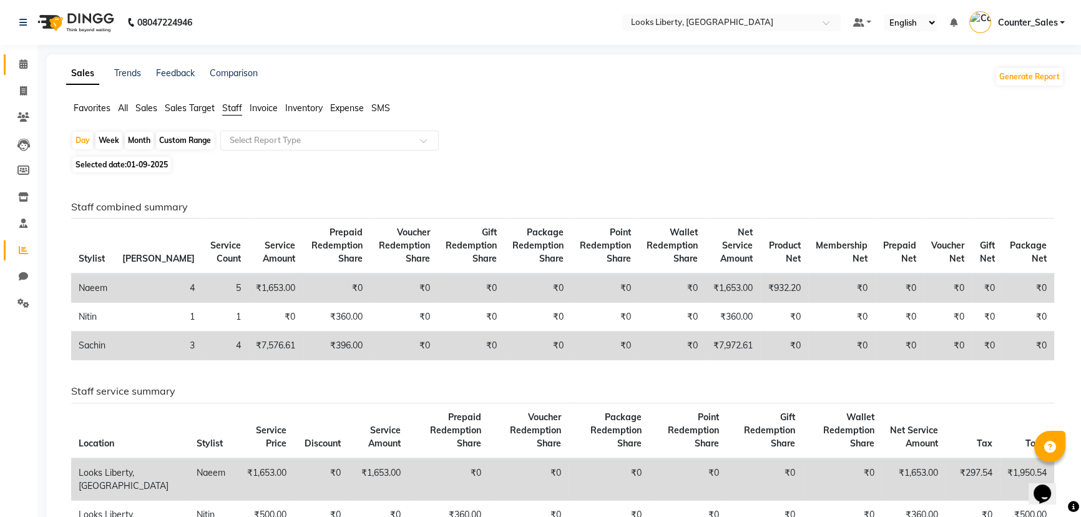
click at [11, 71] on link "Calendar" at bounding box center [19, 64] width 30 height 21
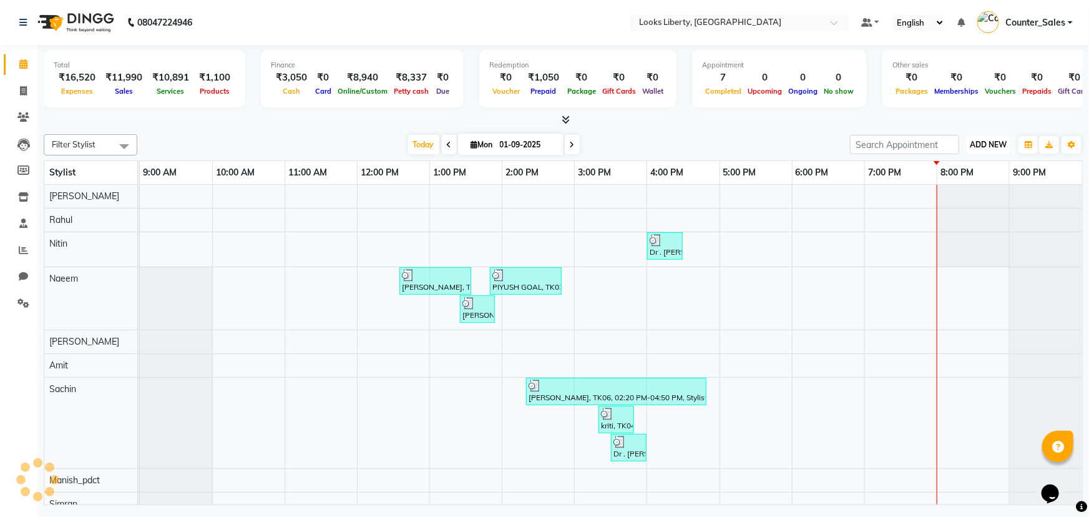
click at [982, 143] on span "ADD NEW" at bounding box center [988, 144] width 37 height 9
click at [988, 193] on link "Add Expense" at bounding box center [960, 200] width 99 height 16
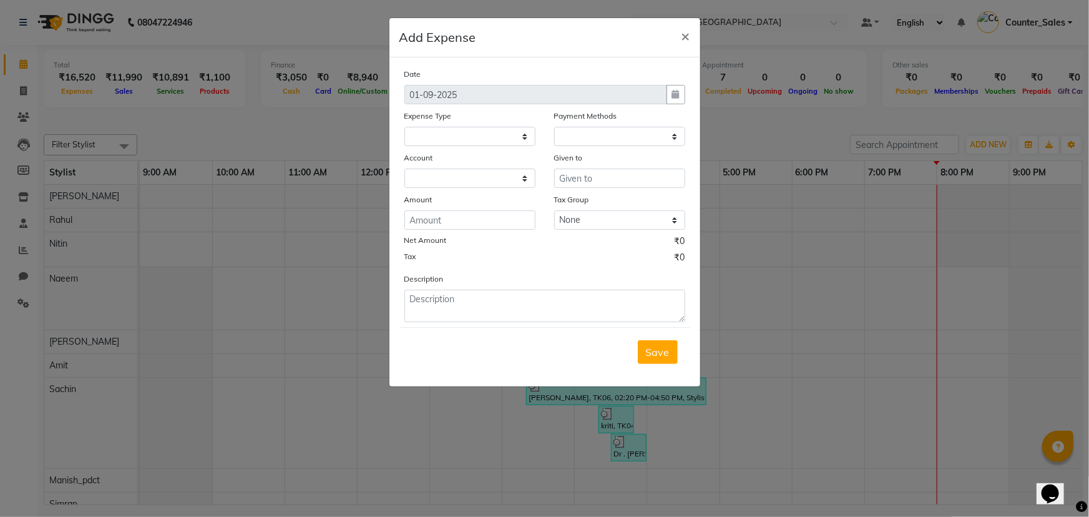
select select
select select "1"
select select "3126"
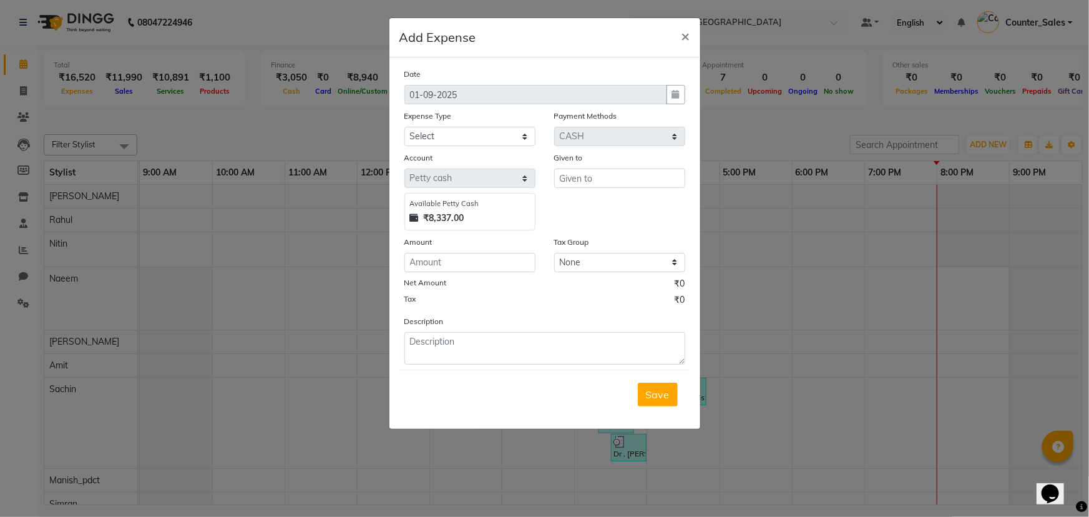
drag, startPoint x: 536, startPoint y: 125, endPoint x: 516, endPoint y: 135, distance: 22.1
click at [535, 125] on div "Expense Type Select Bank Deposit Blinkit Cash Handover CLIENT Client ordered fo…" at bounding box center [470, 127] width 150 height 37
click at [512, 136] on select "Select Bank Deposit Blinkit Cash Handover CLIENT Client ordered food Client Ref…" at bounding box center [469, 136] width 131 height 19
click at [690, 29] on button "×" at bounding box center [685, 35] width 29 height 35
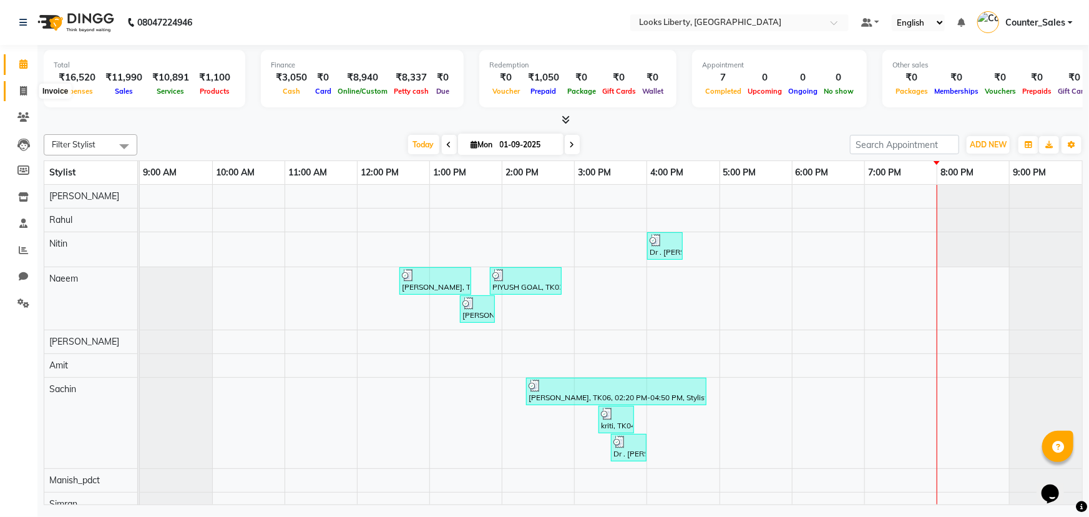
click at [29, 94] on span at bounding box center [23, 91] width 22 height 14
select select "4321"
select select "service"
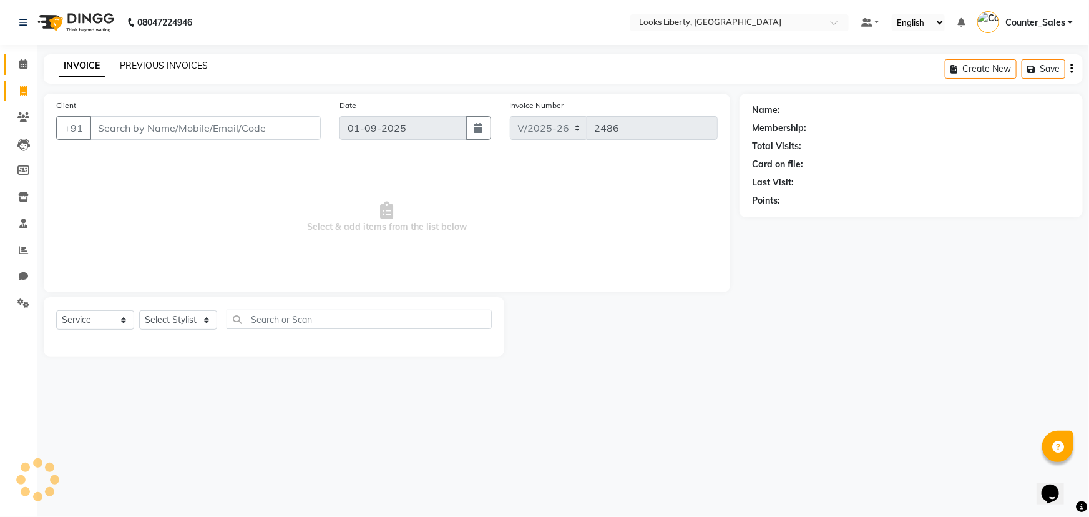
click at [132, 65] on link "PREVIOUS INVOICES" at bounding box center [164, 65] width 88 height 11
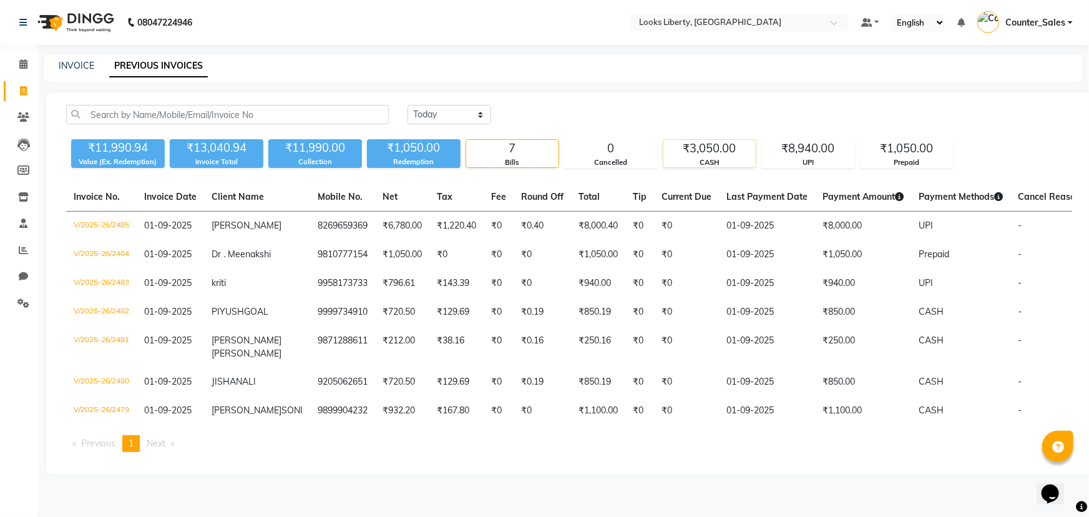
click at [733, 154] on div "₹3,050.00" at bounding box center [709, 148] width 92 height 17
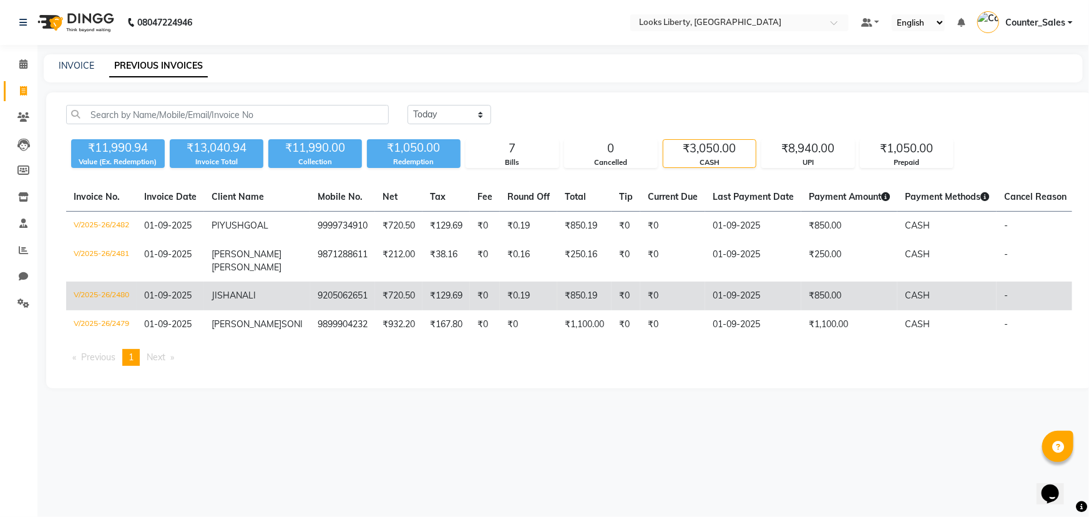
click at [853, 303] on td "₹850.00" at bounding box center [849, 295] width 96 height 29
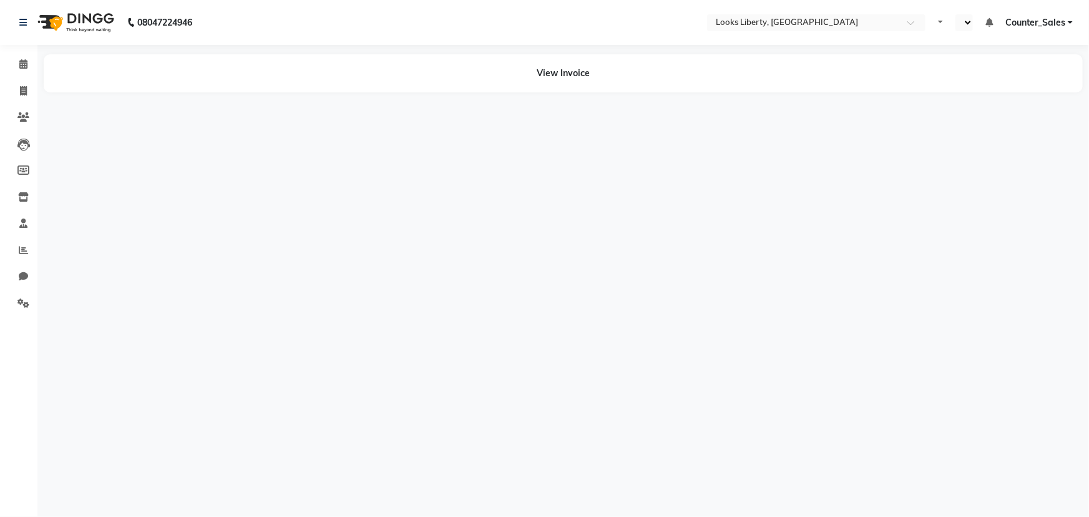
select select "en"
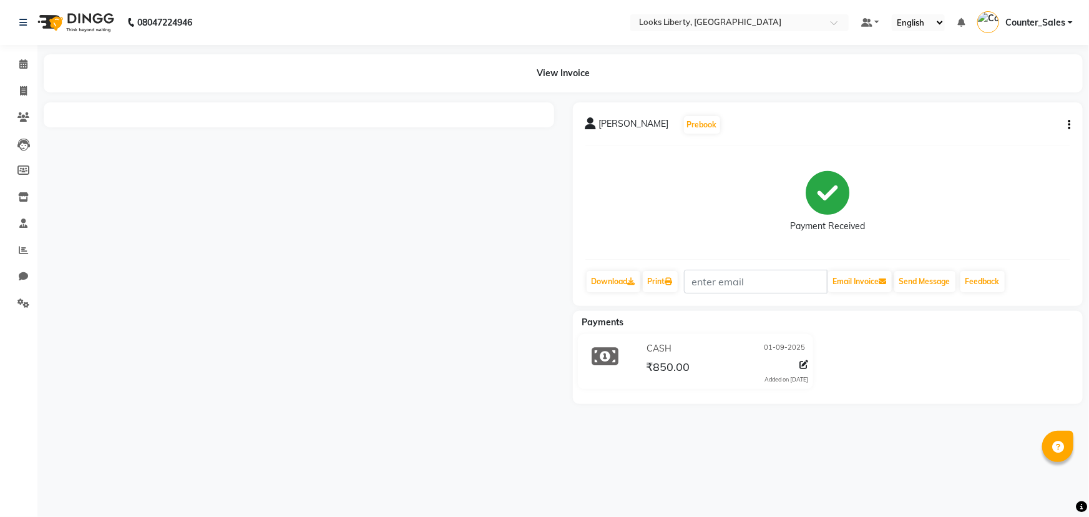
click at [1068, 131] on button "button" at bounding box center [1066, 125] width 7 height 13
drag, startPoint x: 1042, startPoint y: 131, endPoint x: 1033, endPoint y: 111, distance: 21.8
click at [1033, 111] on div "Split Service Amount Edit Item Staff" at bounding box center [1007, 124] width 100 height 41
click at [1033, 111] on div "JISHAN ALI Prebook Payment Received Download Print Email Invoice Send Message F…" at bounding box center [828, 203] width 510 height 203
click at [804, 364] on icon at bounding box center [803, 364] width 9 height 9
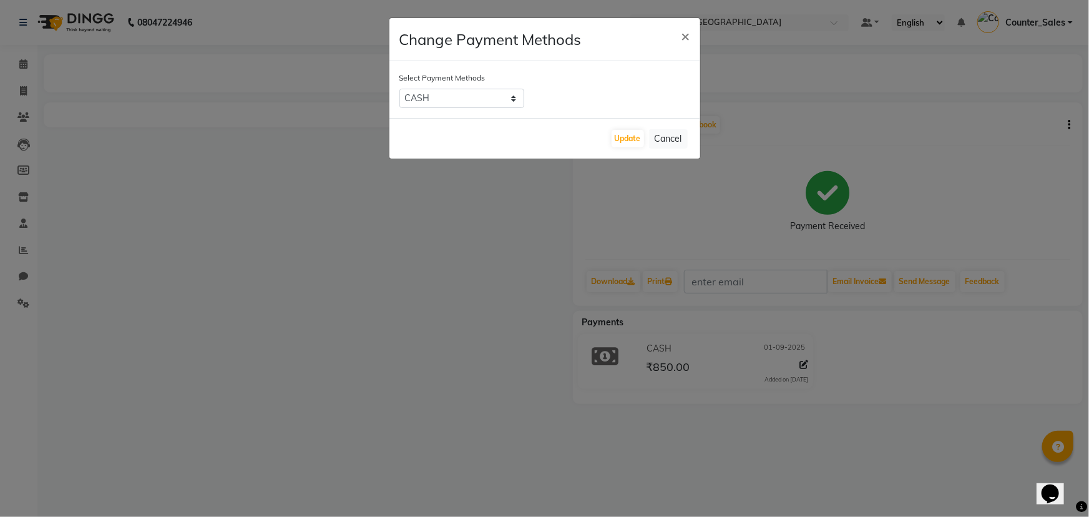
click at [462, 84] on div "Select Payment Methods UPI CASH CARD" at bounding box center [544, 89] width 311 height 57
click at [466, 92] on select "UPI CASH CARD" at bounding box center [461, 98] width 125 height 19
select select "8"
click at [399, 89] on select "UPI CASH CARD" at bounding box center [461, 98] width 125 height 19
click at [612, 144] on button "Update" at bounding box center [628, 138] width 32 height 17
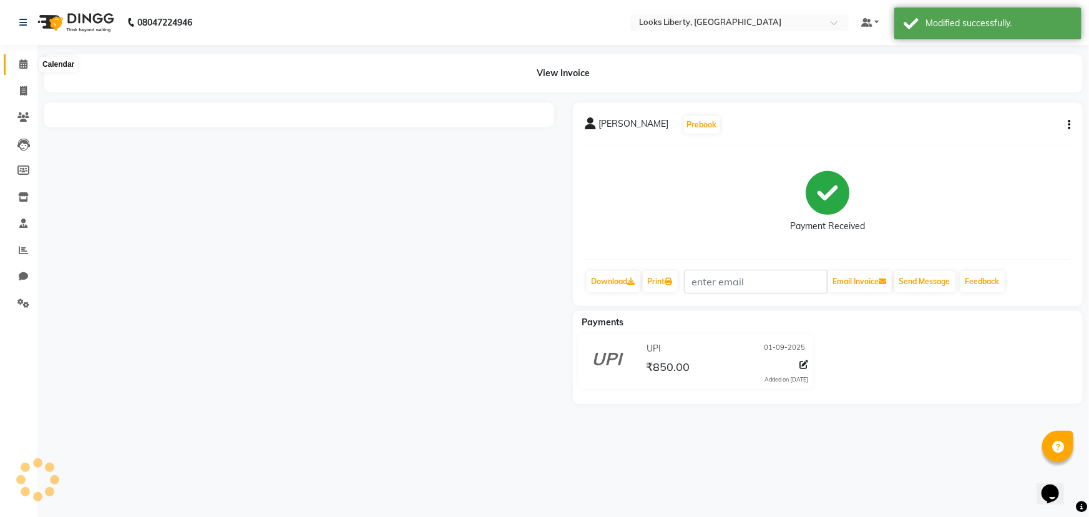
click at [16, 66] on span at bounding box center [23, 64] width 22 height 14
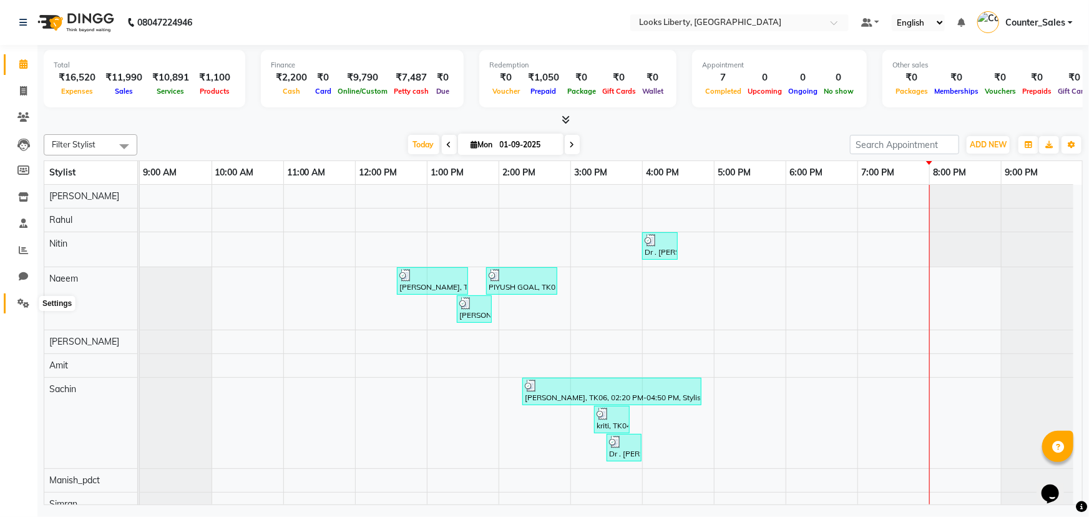
click at [24, 303] on icon at bounding box center [23, 302] width 12 height 9
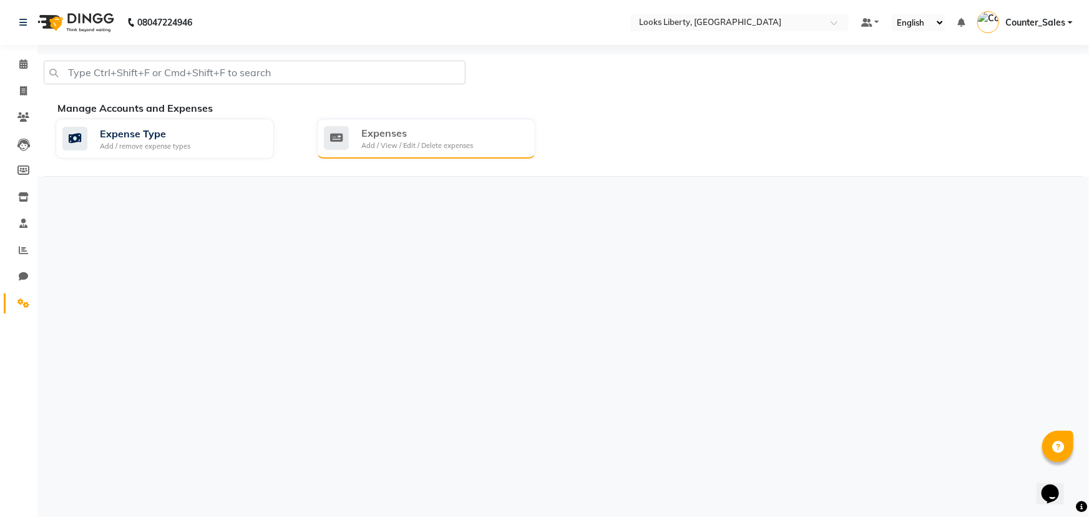
click at [480, 130] on div "Expenses Add / View / Edit / Delete expenses" at bounding box center [425, 138] width 202 height 26
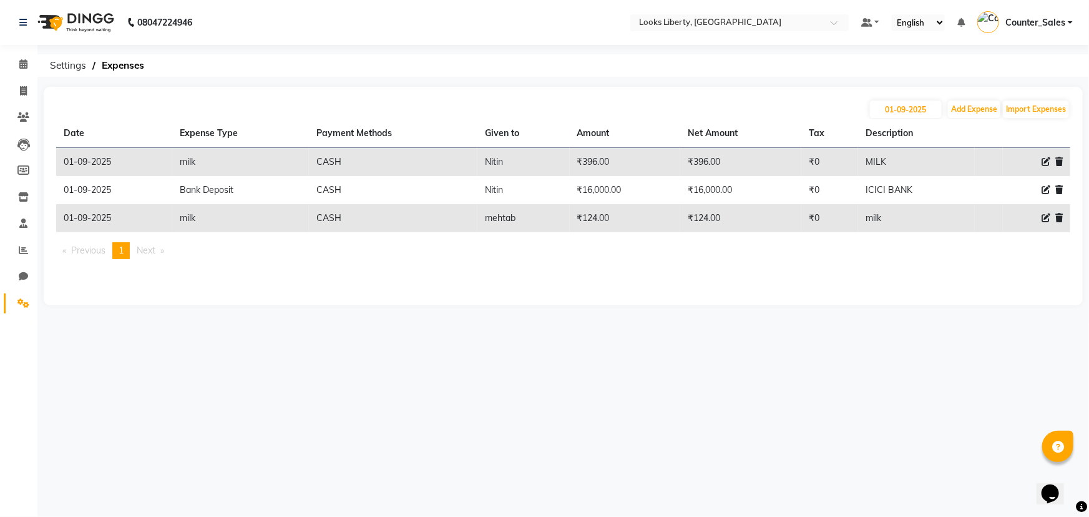
click at [1040, 163] on div at bounding box center [1036, 161] width 52 height 13
click at [1042, 162] on icon at bounding box center [1045, 161] width 9 height 9
select select "24076"
select select "1"
select select "3126"
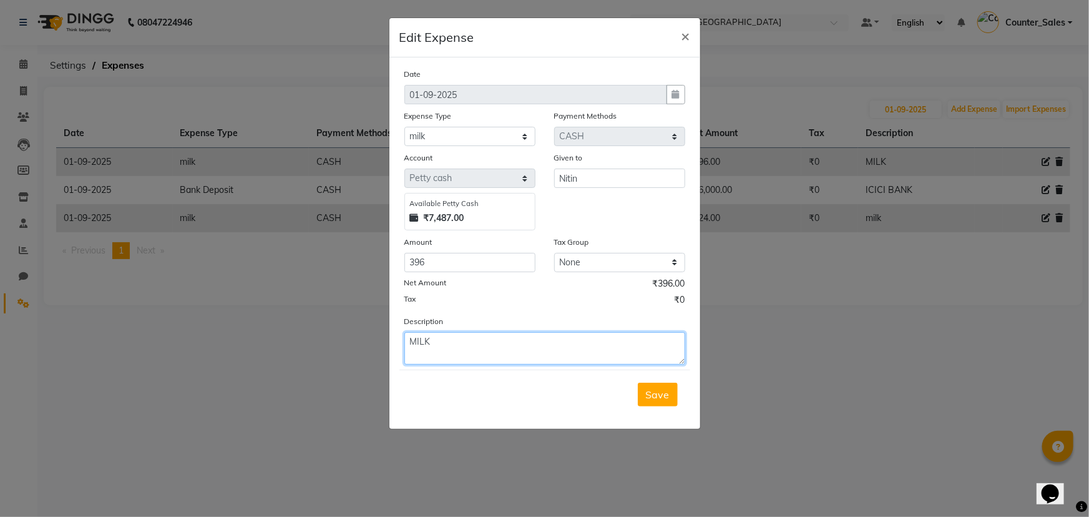
click at [549, 343] on textarea "MILK" at bounding box center [544, 348] width 281 height 32
click at [482, 343] on textarea "MILK tea sugher" at bounding box center [544, 348] width 281 height 32
type textarea "MILK tea suger"
click at [654, 391] on span "Save" at bounding box center [658, 394] width 24 height 12
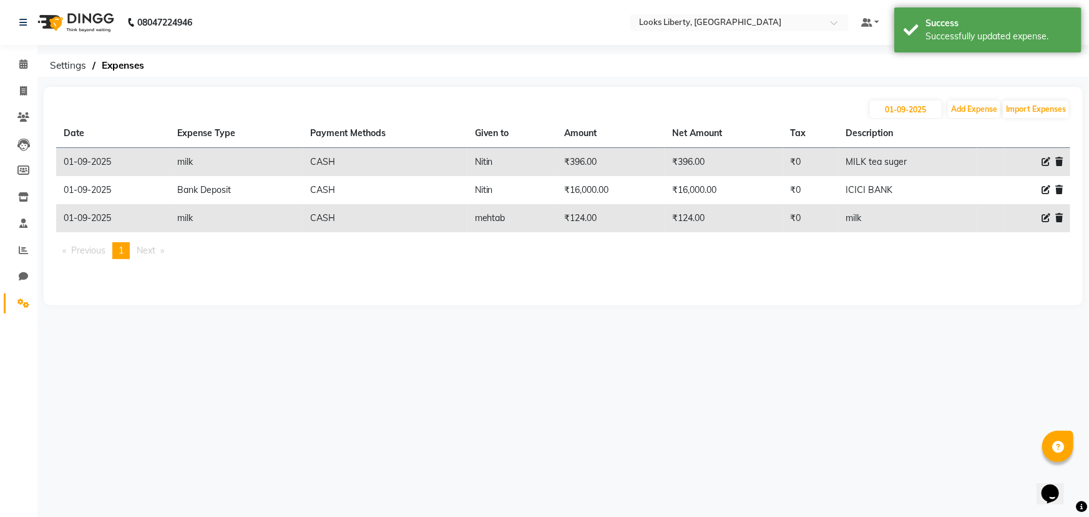
click at [43, 65] on div "Settings Expenses" at bounding box center [562, 65] width 1051 height 22
click at [12, 64] on span at bounding box center [23, 64] width 22 height 14
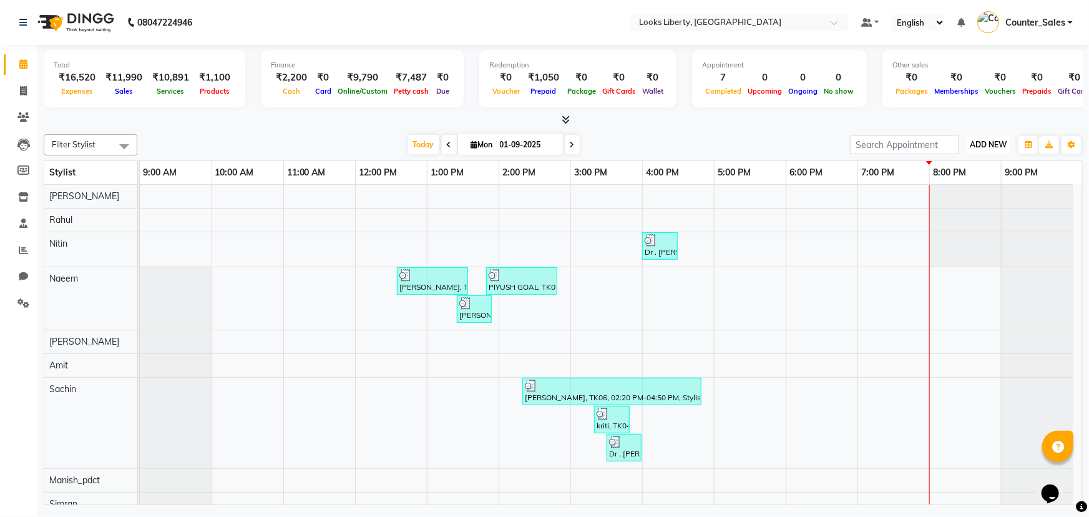
click at [993, 143] on span "ADD NEW" at bounding box center [988, 144] width 37 height 9
click at [983, 197] on link "Add Expense" at bounding box center [960, 200] width 99 height 16
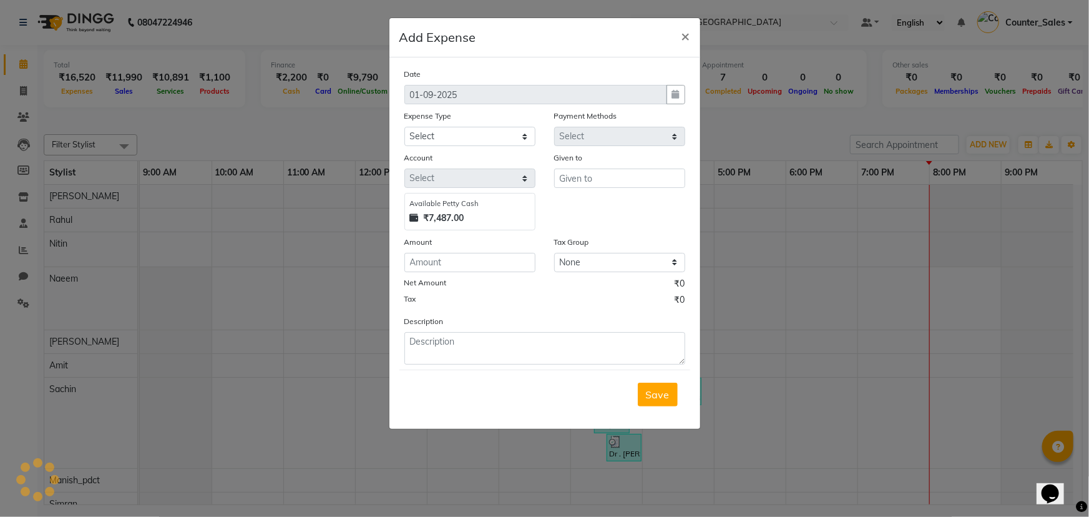
select select "1"
select select "3126"
click at [512, 135] on select "Select Bank Deposit Blinkit Cash Handover CLIENT Client ordered food Client Ref…" at bounding box center [469, 136] width 131 height 19
select select "19910"
click at [404, 127] on select "Select Bank Deposit Blinkit Cash Handover CLIENT Client ordered food Client Ref…" at bounding box center [469, 136] width 131 height 19
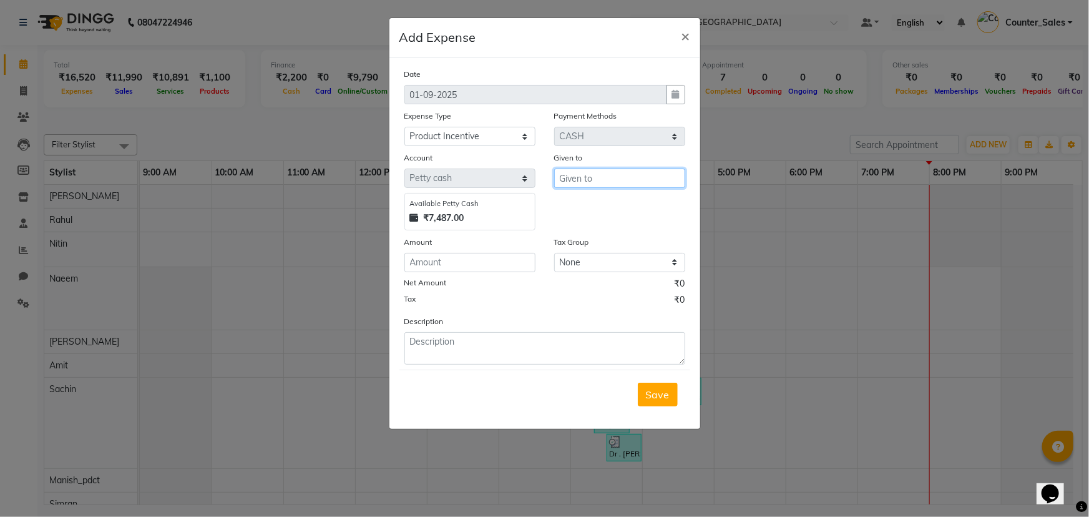
click at [580, 186] on input "text" at bounding box center [619, 177] width 131 height 19
type input "naeem"
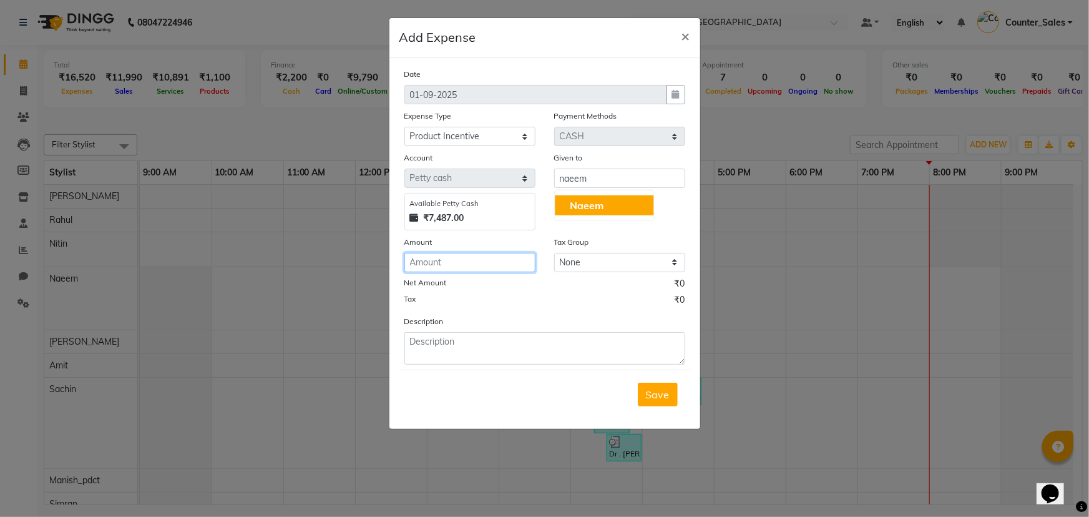
click at [497, 268] on input "number" at bounding box center [469, 262] width 131 height 19
type input "55"
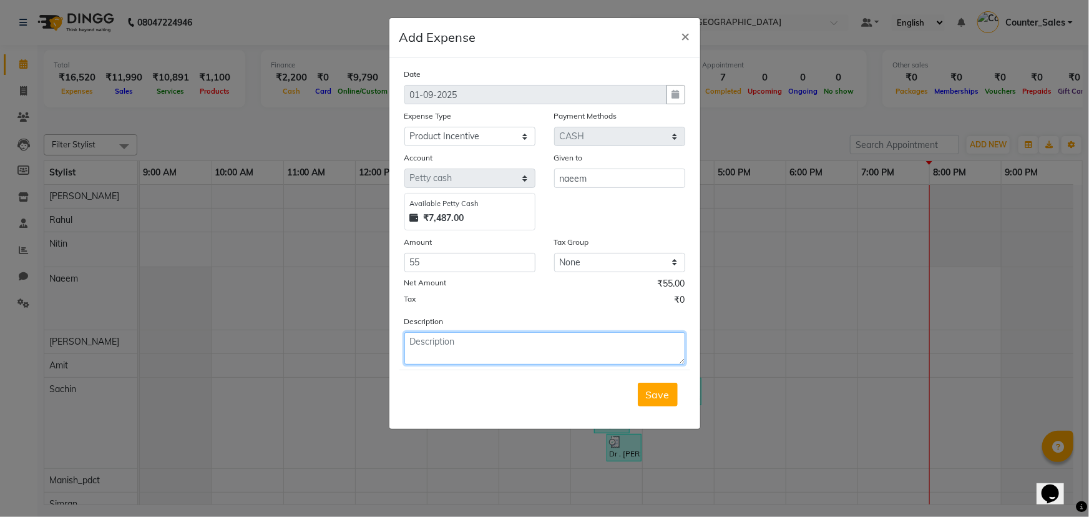
click at [482, 349] on textarea at bounding box center [544, 348] width 281 height 32
type textarea "naeem"
click at [666, 394] on span "Save" at bounding box center [658, 394] width 24 height 12
